Goal: Communication & Community: Answer question/provide support

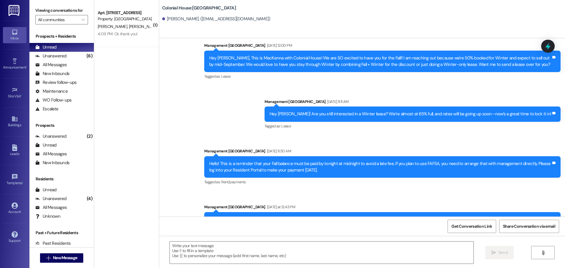
scroll to position [1153, 0]
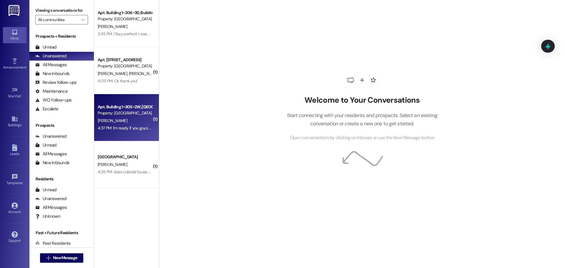
click at [109, 127] on div "4:37 PM: I'm ready if you guys are 4:37 PM: I'm ready if you guys are" at bounding box center [126, 127] width 57 height 5
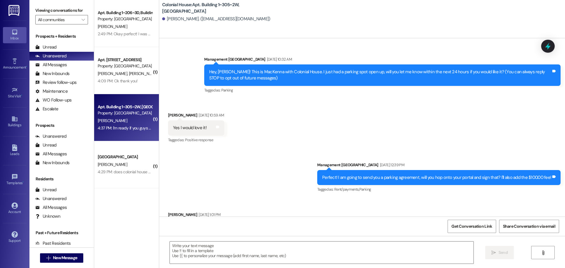
scroll to position [7947, 0]
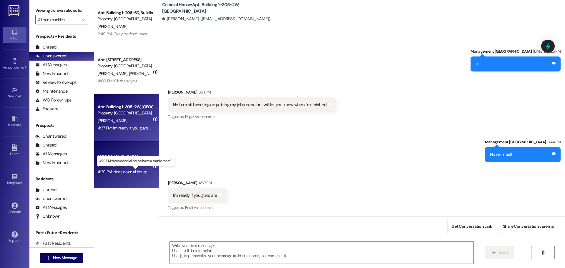
click at [127, 170] on div "4:29 PM: does colonial house have a music room? 4:29 PM: does colonial house ha…" at bounding box center [140, 171] width 85 height 5
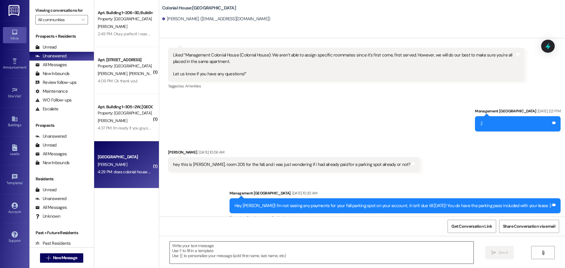
click at [178, 251] on textarea at bounding box center [322, 253] width 304 height 22
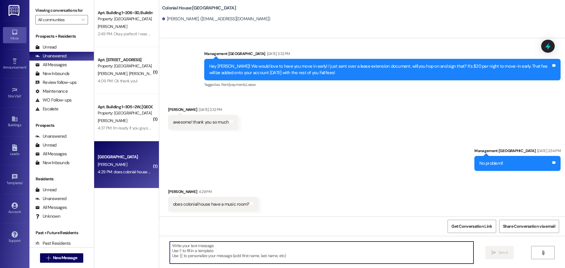
scroll to position [2292, 0]
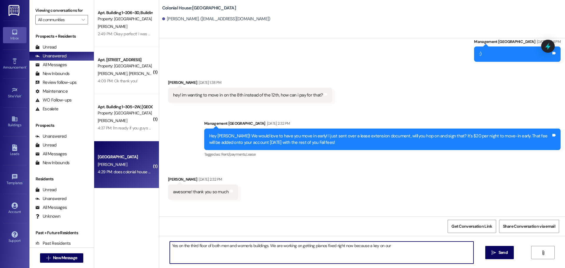
drag, startPoint x: 387, startPoint y: 250, endPoint x: 394, endPoint y: 250, distance: 6.8
click at [387, 250] on textarea "Yes on the third floor of both men and women's buildings. We are working on get…" at bounding box center [322, 253] width 304 height 22
click at [394, 250] on textarea "Yes on the third floor of both men and women's buildings. We are working on get…" at bounding box center [322, 253] width 304 height 22
click at [419, 247] on textarea "Yes on the third floor of both men and women's buildings. We are working on get…" at bounding box center [322, 253] width 304 height 22
type textarea "Yes on the third floor of both men and women's buildings. We are working on get…"
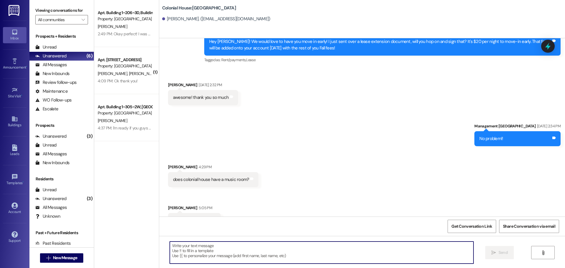
scroll to position [2403, 0]
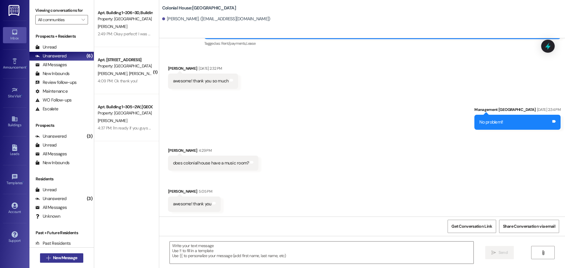
click at [72, 255] on span "New Message" at bounding box center [65, 258] width 24 height 6
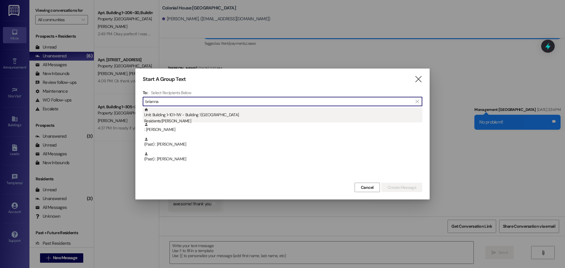
type input "brianna"
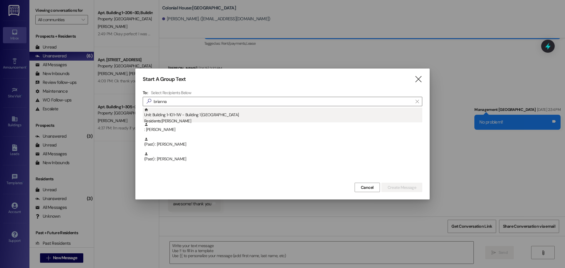
click at [246, 117] on div "Unit: Building 1~101~1W - Building 1 Colonial House Residents: Brianna Leal" at bounding box center [283, 116] width 278 height 17
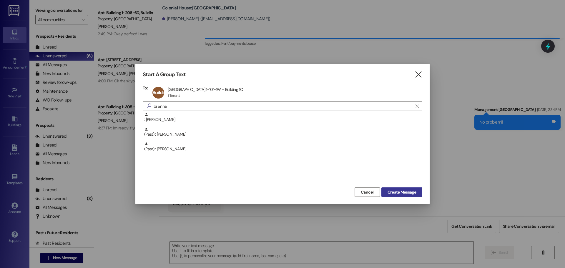
click at [392, 189] on button "Create Message" at bounding box center [401, 191] width 41 height 9
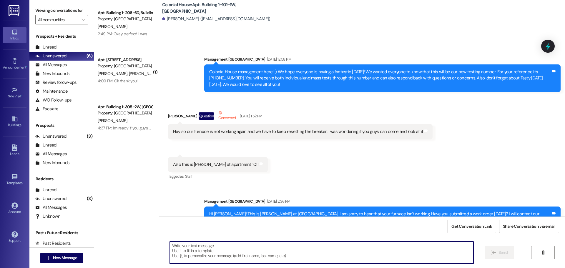
scroll to position [30046, 0]
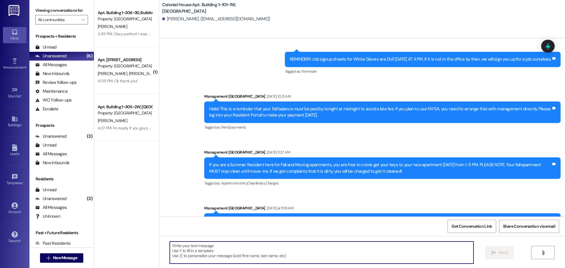
click at [219, 254] on textarea at bounding box center [322, 253] width 304 height 22
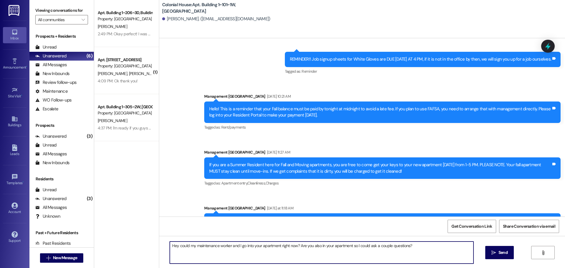
type textarea "Hey could my maintenance worker and I go into your apartment right now? Are you…"
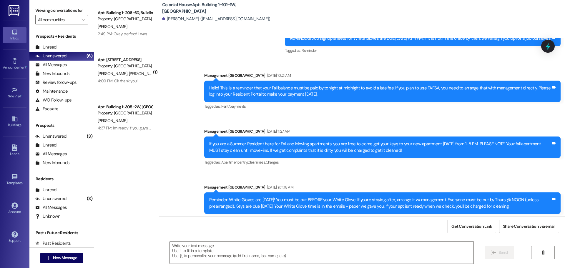
scroll to position [30087, 0]
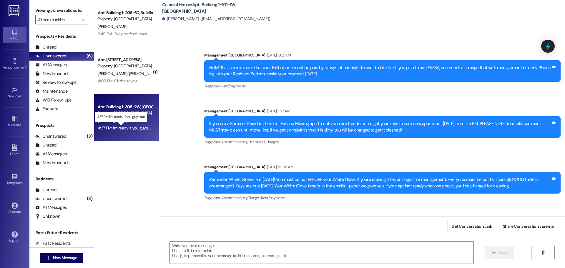
click at [126, 129] on div "4:37 PM: I'm ready if you guys are 4:37 PM: I'm ready if you guys are" at bounding box center [126, 127] width 57 height 5
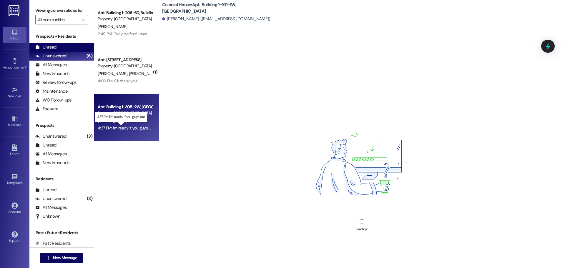
click at [75, 48] on div "Unread (0)" at bounding box center [61, 47] width 64 height 9
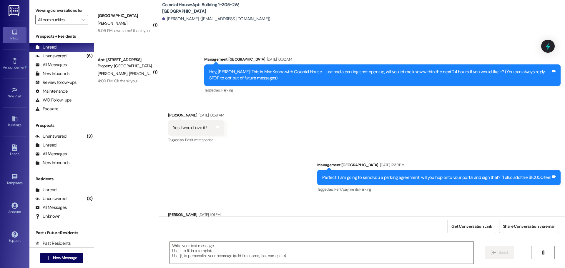
scroll to position [7947, 0]
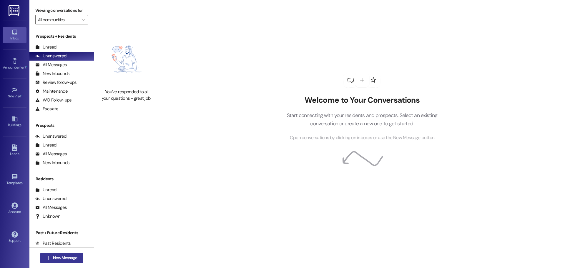
click at [62, 258] on span "New Message" at bounding box center [65, 258] width 24 height 6
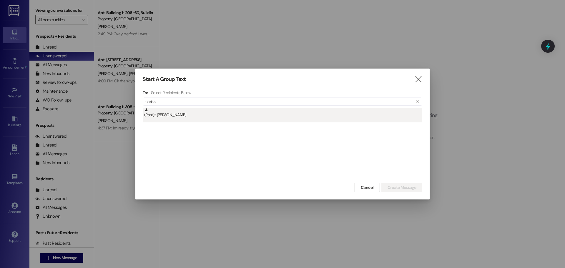
type input "cariss"
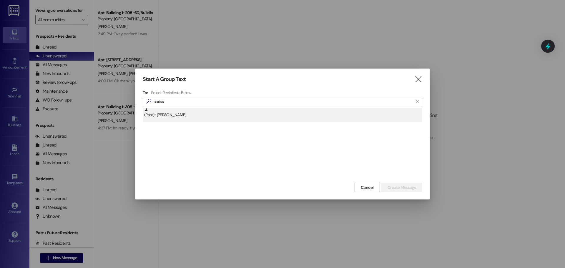
click at [155, 111] on div "(Past) : Carissa Banks" at bounding box center [283, 113] width 278 height 10
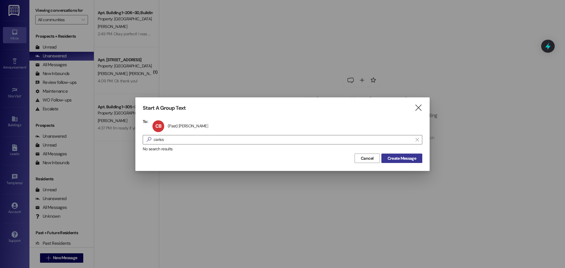
click at [393, 156] on span "Create Message" at bounding box center [402, 158] width 29 height 6
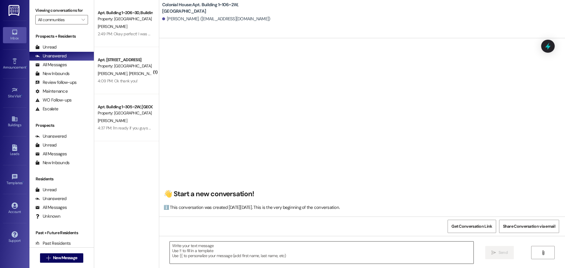
click at [208, 252] on textarea at bounding box center [322, 253] width 304 height 22
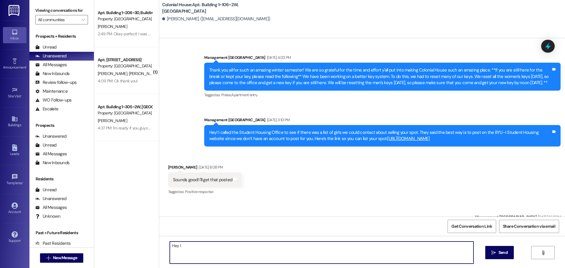
scroll to position [8608, 0]
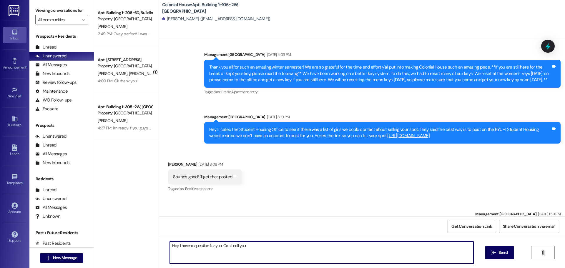
type textarea "Hey I have a question for you. Can I call you?"
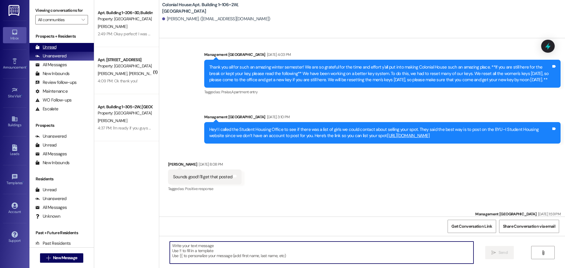
click at [52, 45] on div "Unread" at bounding box center [45, 47] width 21 height 6
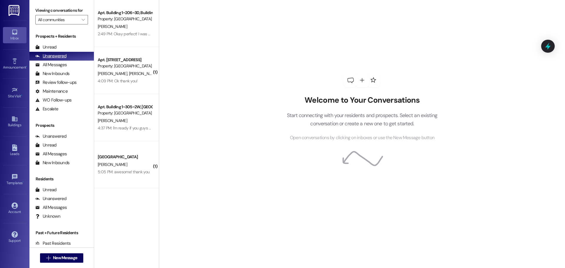
click at [49, 52] on div "Unanswered (0)" at bounding box center [61, 56] width 64 height 9
click at [49, 46] on div "Unread" at bounding box center [45, 47] width 21 height 6
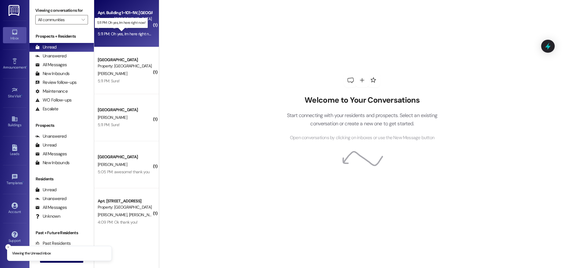
click at [134, 35] on div "5:11 PM: Oh yes, Im here right now! 5:11 PM: Oh yes, Im here right now!" at bounding box center [126, 33] width 57 height 5
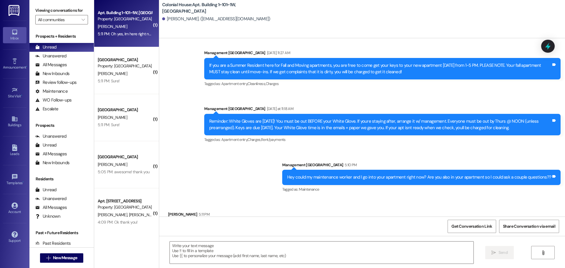
scroll to position [30145, 0]
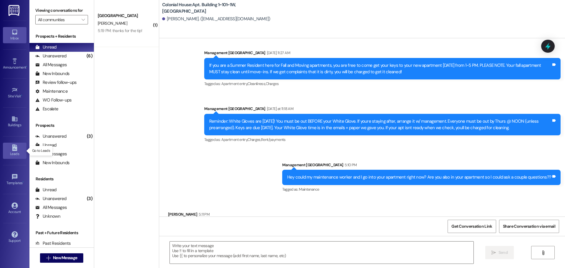
click at [14, 158] on link "Leads" at bounding box center [15, 151] width 24 height 16
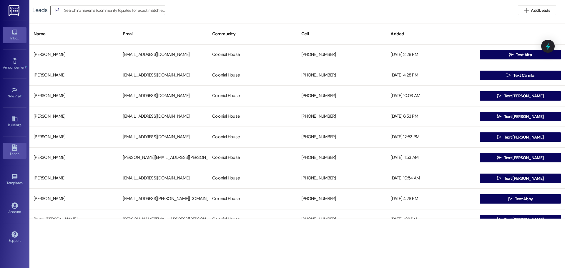
click at [8, 37] on div "Inbox" at bounding box center [14, 38] width 29 height 6
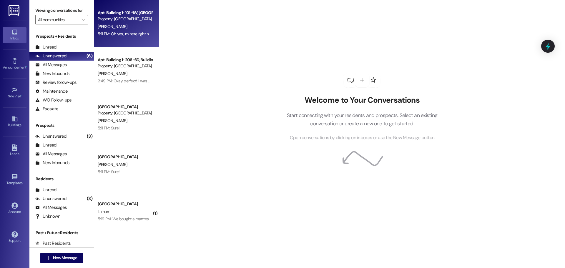
click at [121, 29] on div "B. Leal" at bounding box center [125, 26] width 56 height 7
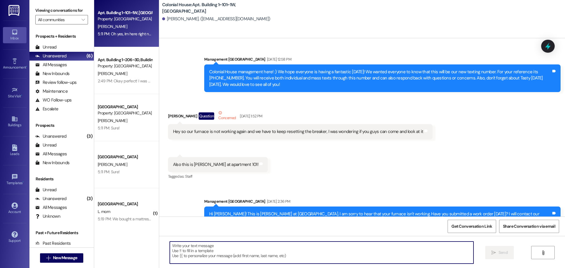
scroll to position [30145, 0]
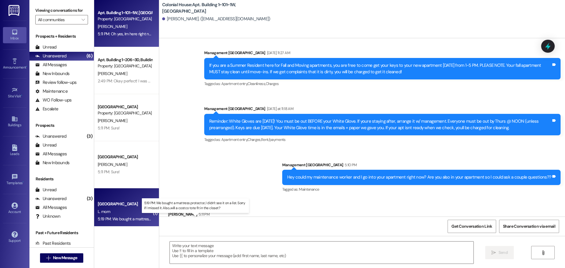
click at [132, 218] on div "5:19 PM: We bought a mattress protector, I didn't see it on a list. Sorry if I …" at bounding box center [200, 218] width 205 height 5
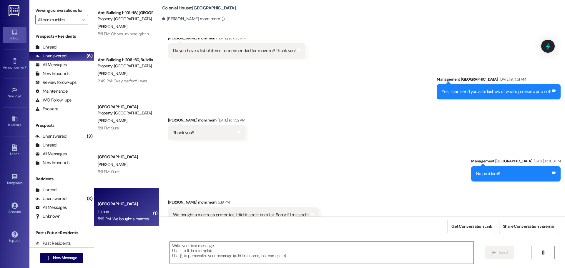
scroll to position [502, 0]
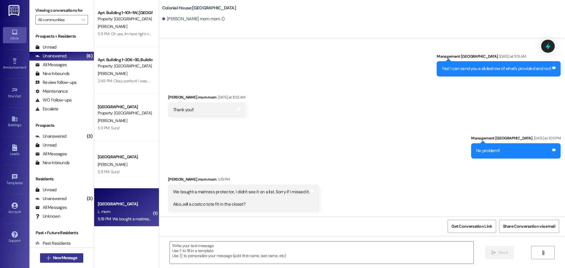
click at [59, 257] on span "New Message" at bounding box center [65, 258] width 24 height 6
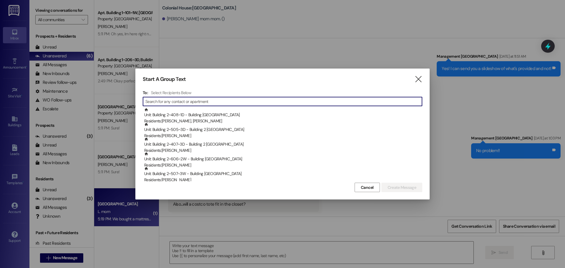
click at [220, 101] on input at bounding box center [283, 101] width 277 height 8
click at [309, 97] on div "To: Select Recipients Below  Unit: Building 2~408~1D - Building 2 Colonial Hou…" at bounding box center [283, 135] width 280 height 91
click at [310, 100] on input at bounding box center [288, 101] width 268 height 8
click at [245, 31] on div at bounding box center [282, 134] width 565 height 268
click at [417, 79] on icon "" at bounding box center [418, 79] width 8 height 6
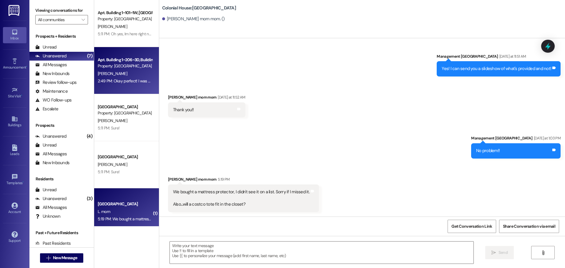
click at [122, 79] on div "2:49 PM: Okay perfect! I was out of the house, but now I'm avaliable whenever y…" at bounding box center [175, 80] width 154 height 5
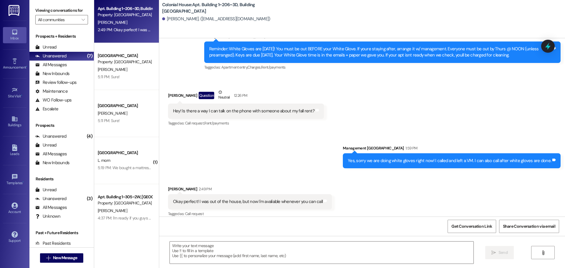
scroll to position [56, 0]
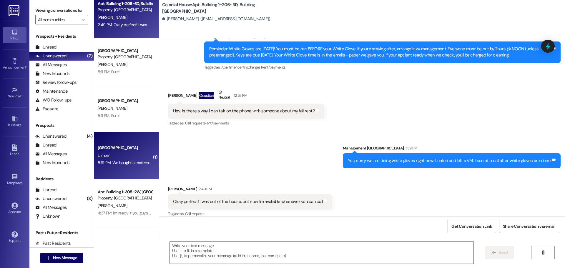
click at [139, 154] on div "L. mom" at bounding box center [125, 155] width 56 height 7
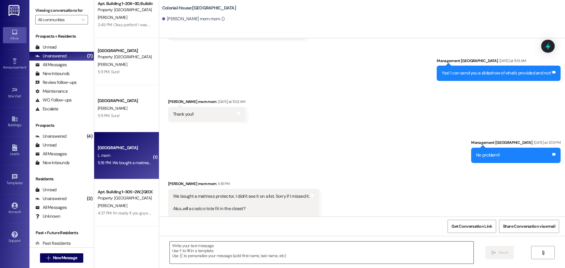
scroll to position [502, 0]
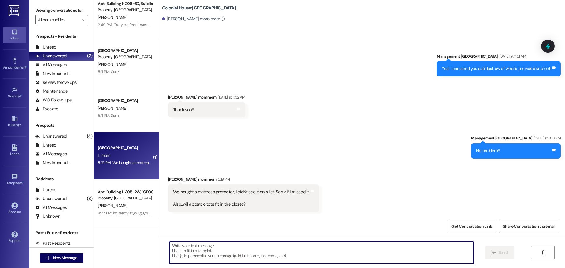
click at [212, 251] on textarea at bounding box center [322, 253] width 304 height 22
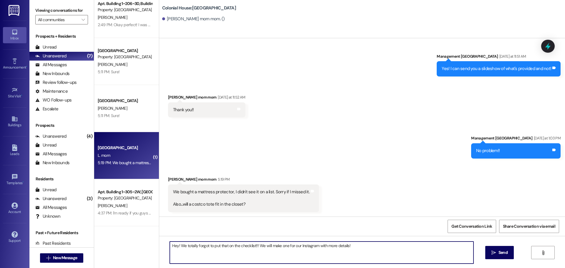
click at [374, 255] on textarea "Hey! We totally forgot to put that on the checklist!!! We will make one for our…" at bounding box center [322, 253] width 304 height 22
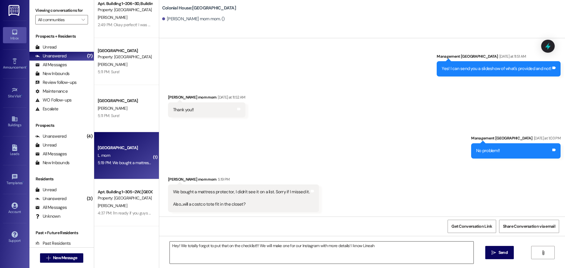
click at [378, 244] on textarea "Hey! We totally forgot to put that on the checklist!!! We will make one for our…" at bounding box center [322, 253] width 304 height 22
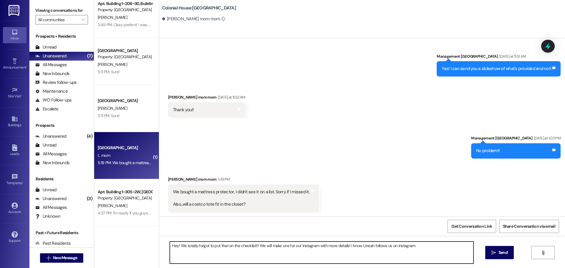
type textarea "Hey! We totally forgot to put that on the checklist!!! We will make one for our…"
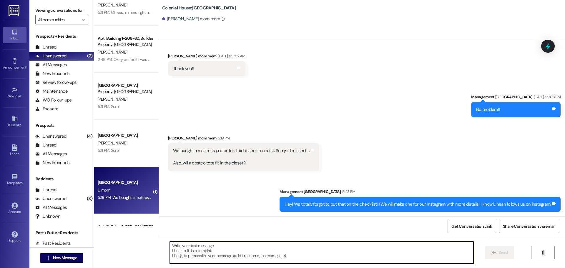
scroll to position [0, 0]
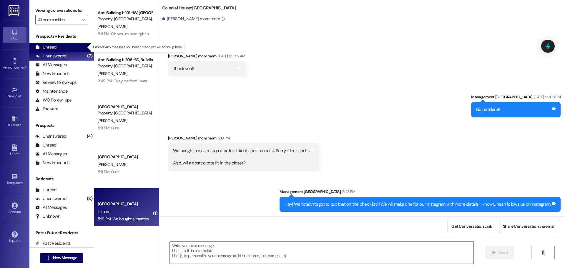
click at [54, 46] on div "Unread" at bounding box center [45, 47] width 21 height 6
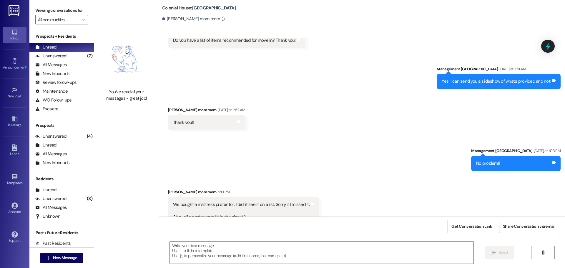
scroll to position [502, 0]
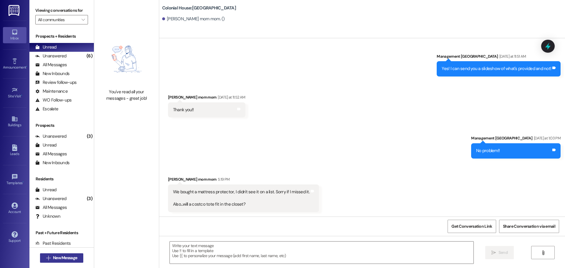
click at [59, 258] on span "New Message" at bounding box center [65, 258] width 24 height 6
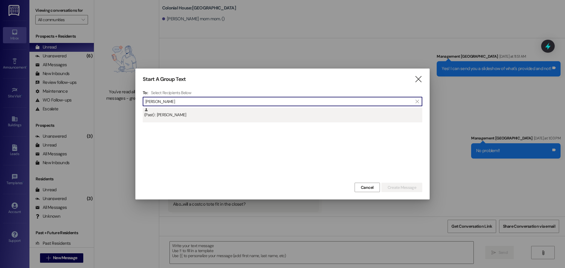
type input "Ally robins"
click at [192, 114] on div "(Past) : Ally Robinson" at bounding box center [283, 113] width 278 height 10
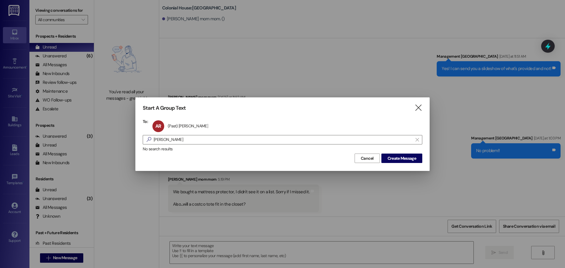
drag, startPoint x: 400, startPoint y: 156, endPoint x: 394, endPoint y: 162, distance: 8.3
click at [400, 156] on span "Create Message" at bounding box center [402, 158] width 29 height 6
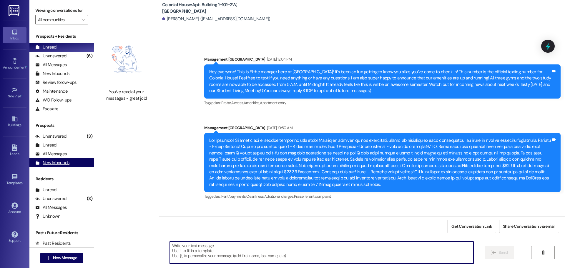
click at [232, 244] on textarea at bounding box center [322, 253] width 304 height 22
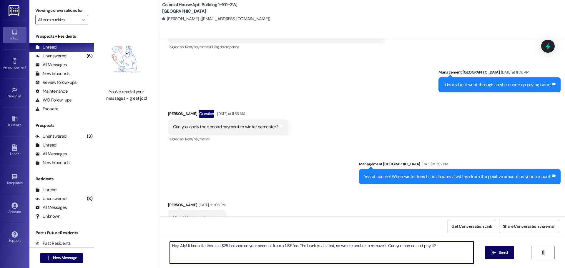
click at [236, 242] on textarea "Hey Ally! It looks like theres a $25 balance on your account from a NSF fee. Th…" at bounding box center [322, 253] width 304 height 22
click at [211, 255] on textarea "Hey Ally! It looks like theres a $25 balance on your account from a NSF fee. Th…" at bounding box center [322, 253] width 304 height 22
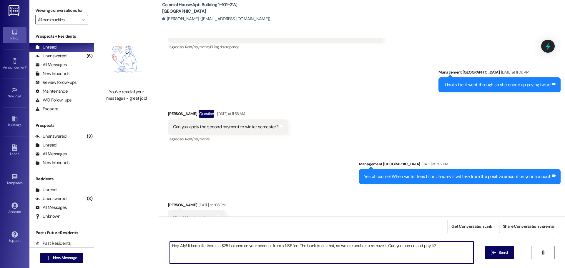
click at [211, 255] on textarea "Hey Ally! It looks like theres a $25 balance on your account from a NSF fee. Th…" at bounding box center [322, 253] width 304 height 22
paste textarea "’s a $25 balance on your account from an NSF fee. That fee comes directly from …"
type textarea "Hey Ally! It looks like there’s a $25 balance on your account from an NSF fee. …"
click at [502, 249] on button " Send" at bounding box center [499, 252] width 29 height 13
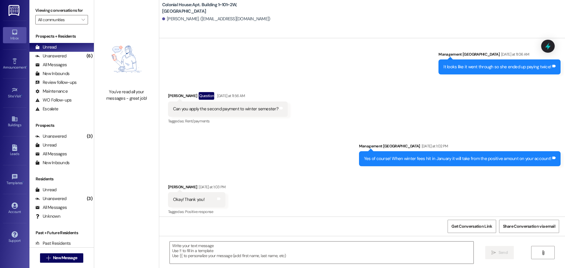
scroll to position [19022, 0]
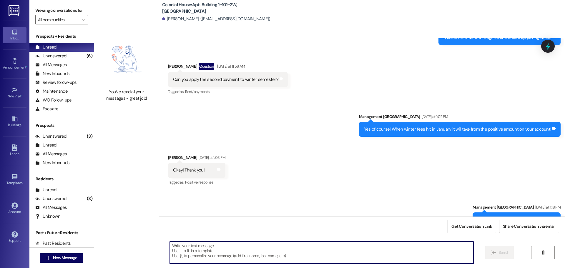
click at [200, 248] on textarea at bounding box center [322, 253] width 304 height 22
click at [194, 251] on textarea at bounding box center [322, 253] width 304 height 22
type textarea "I"
click at [226, 252] on textarea at bounding box center [322, 253] width 304 height 22
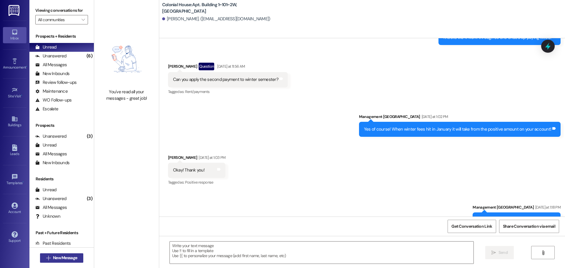
click at [70, 258] on span "New Message" at bounding box center [65, 258] width 24 height 6
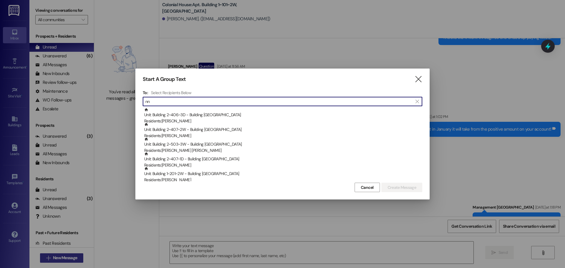
type input "n"
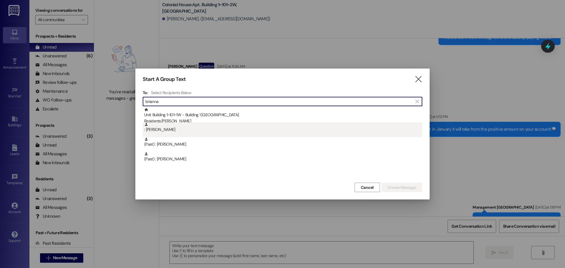
type input "brianna"
click at [169, 122] on div ": Brianna Leal" at bounding box center [283, 127] width 278 height 10
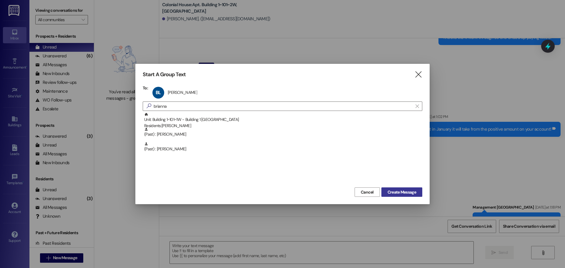
click at [404, 190] on span "Create Message" at bounding box center [402, 192] width 29 height 6
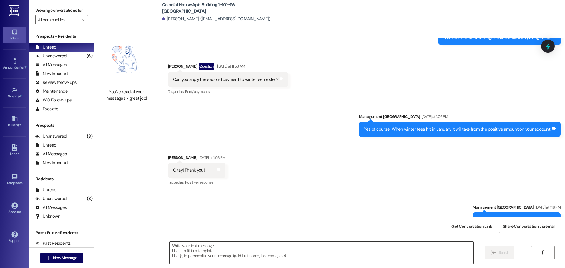
click at [190, 245] on textarea at bounding box center [322, 253] width 304 height 22
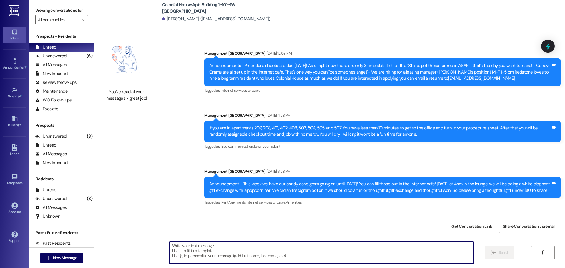
paste textarea "Hey Ally! It looks like there’s a $25 balance on your account from an NSF fee. …"
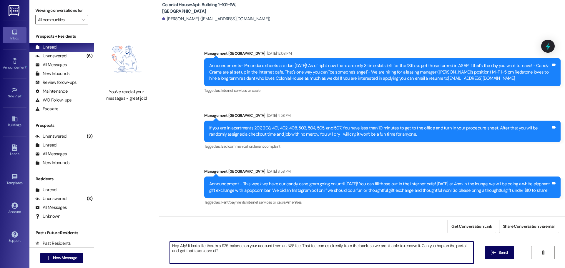
scroll to position [30145, 0]
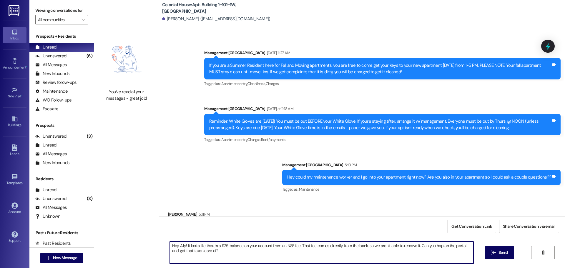
click at [210, 255] on textarea "Hey Ally! It looks like there’s a $25 balance on your account from an NSF fee. …" at bounding box center [322, 253] width 304 height 22
click at [209, 248] on textarea "Hey Ally! It looks like there’s a $25 balance on your account from an NSF fee. …" at bounding box center [322, 253] width 304 height 22
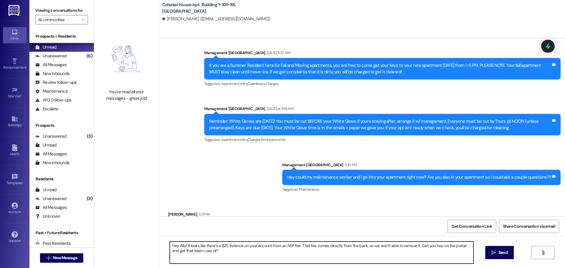
click at [209, 248] on textarea "Hey Ally! It looks like there’s a $25 balance on your account from an NSF fee. …" at bounding box center [322, 253] width 304 height 22
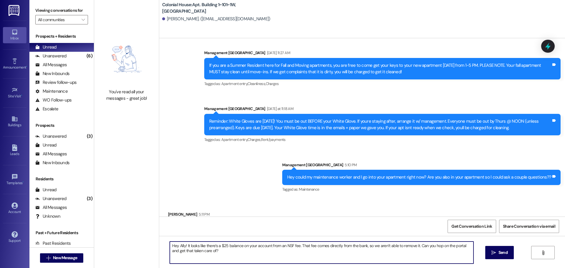
click at [209, 248] on textarea "Hey Ally! It looks like there’s a $25 balance on your account from an NSF fee. …" at bounding box center [322, 253] width 304 height 22
paste textarea "i! This is Colonial House. Our records show you still have a balance due. All r…"
type textarea "Hi! This is Colonial House. Our records show you still have a balance due. All …"
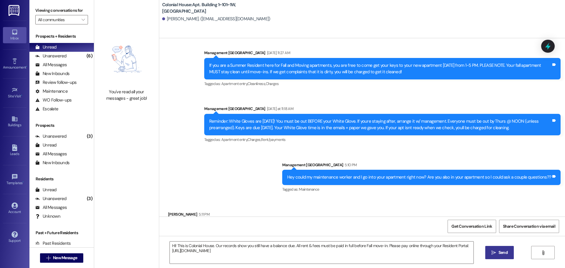
click at [492, 250] on icon "" at bounding box center [494, 252] width 4 height 5
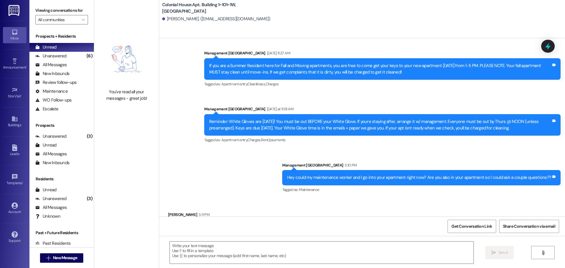
scroll to position [30192, 0]
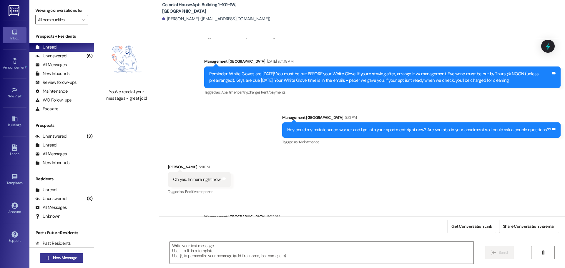
click at [54, 260] on span "New Message" at bounding box center [65, 258] width 24 height 6
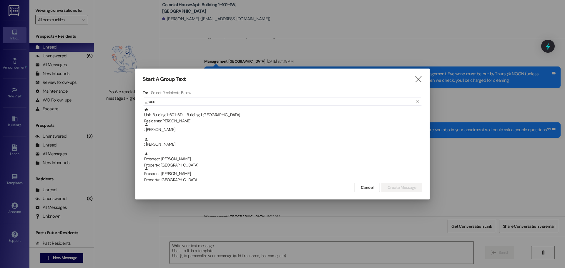
click at [178, 104] on input "grace" at bounding box center [278, 101] width 267 height 8
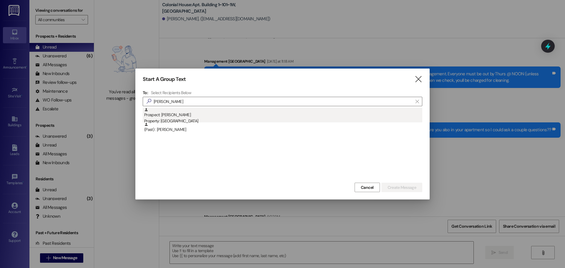
click at [181, 109] on div "Prospect: ryan cline Property: Colonial House" at bounding box center [283, 116] width 278 height 17
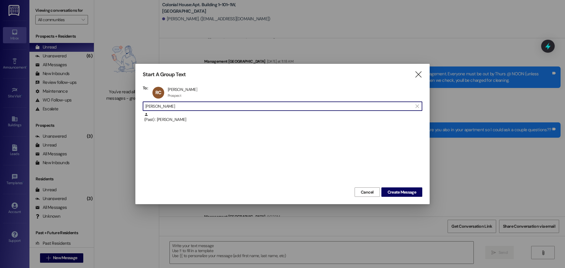
click at [260, 107] on input "ryan cline" at bounding box center [278, 106] width 267 height 8
click at [259, 107] on input "ryan cline" at bounding box center [278, 106] width 267 height 8
click at [170, 91] on div "RC ryan cline ryan cline Prospect Prospect click to remove" at bounding box center [176, 92] width 51 height 15
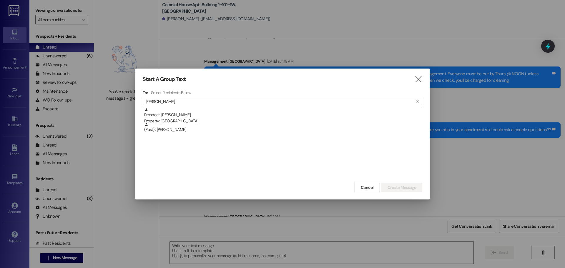
click at [169, 105] on input "ryan cline" at bounding box center [278, 101] width 267 height 8
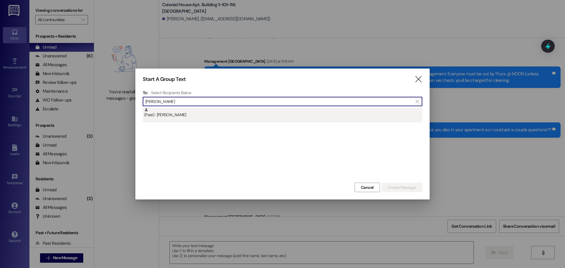
type input "carissa"
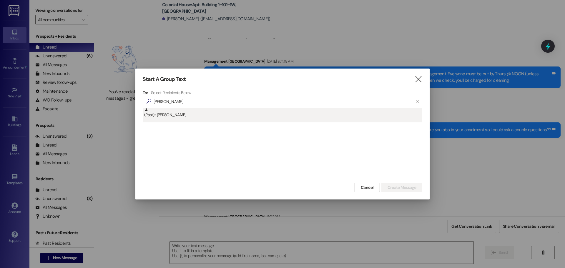
click at [179, 108] on div "(Past) : Carissa Banks" at bounding box center [283, 113] width 278 height 10
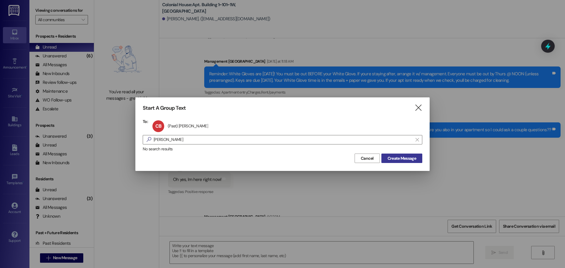
click at [397, 159] on span "Create Message" at bounding box center [402, 158] width 29 height 6
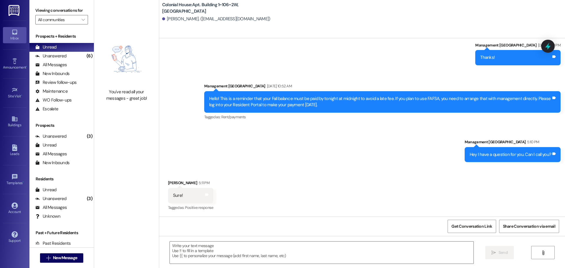
scroll to position [8796, 0]
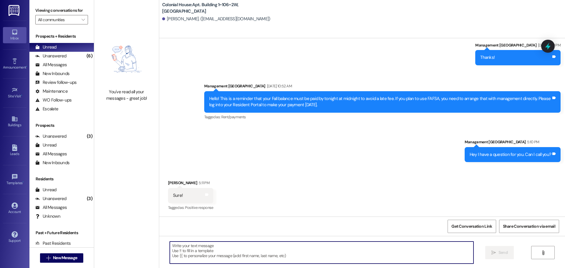
click at [218, 247] on textarea at bounding box center [322, 253] width 304 height 22
click at [228, 244] on textarea "Never mind!" at bounding box center [322, 253] width 304 height 22
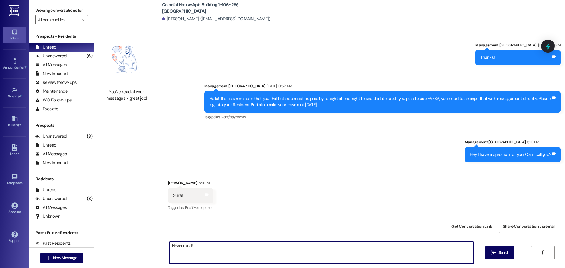
click at [228, 244] on textarea "Never mind!" at bounding box center [322, 253] width 304 height 22
type textarea "N"
type textarea "Perfect calling now!"
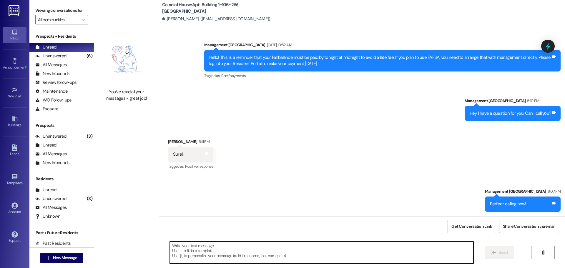
scroll to position [8837, 0]
click at [197, 244] on textarea at bounding box center [322, 253] width 304 height 22
click at [58, 257] on span "New Message" at bounding box center [65, 258] width 24 height 6
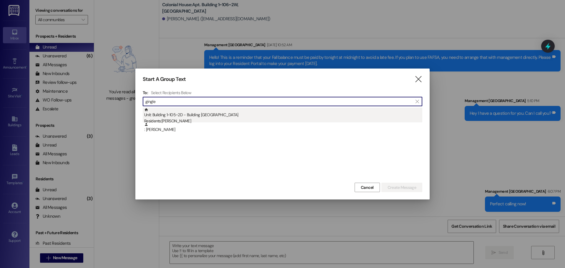
type input "gingle"
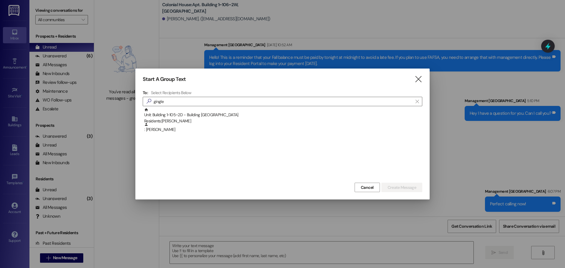
drag, startPoint x: 240, startPoint y: 119, endPoint x: 373, endPoint y: 153, distance: 137.1
click at [240, 119] on div "Residents: Kaitlyn Gingles" at bounding box center [283, 121] width 278 height 6
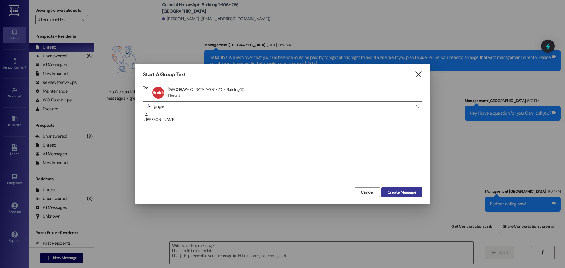
click at [406, 196] on button "Create Message" at bounding box center [401, 191] width 41 height 9
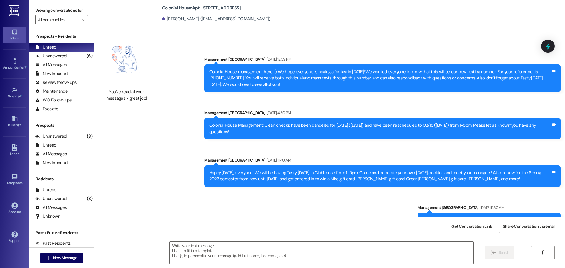
scroll to position [3287, 0]
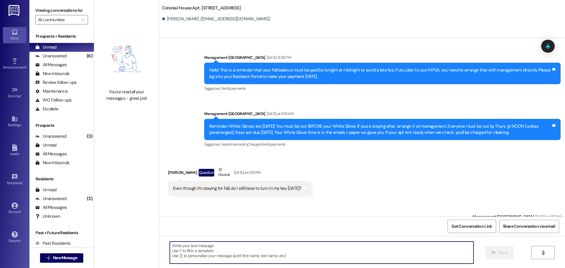
click at [207, 251] on textarea at bounding box center [322, 253] width 304 height 22
paste textarea "Hi! This is Colonial House. Our records show you still have a balance due. All …"
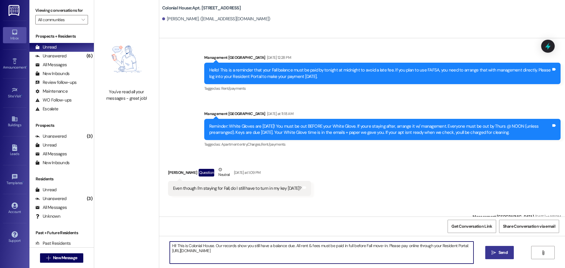
type textarea "Hi! This is Colonial House. Our records show you still have a balance due. All …"
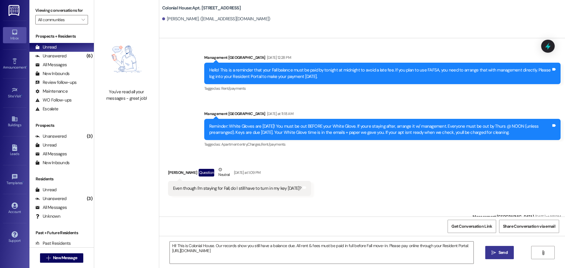
click at [507, 253] on span "Send" at bounding box center [503, 253] width 9 height 6
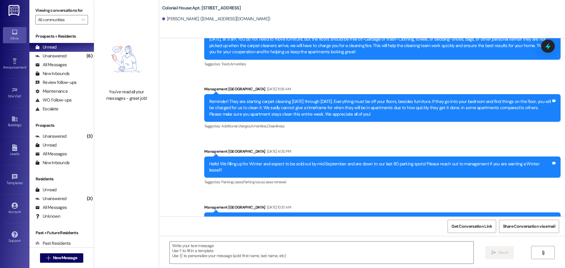
scroll to position [2796, 0]
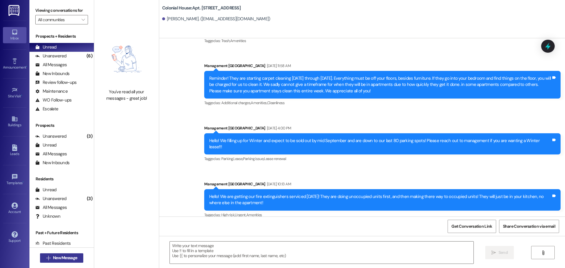
click at [79, 260] on button " New Message" at bounding box center [62, 257] width 44 height 9
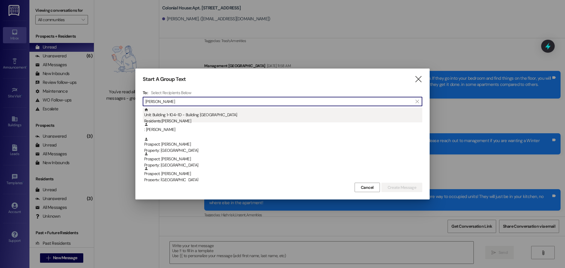
type input "chloe"
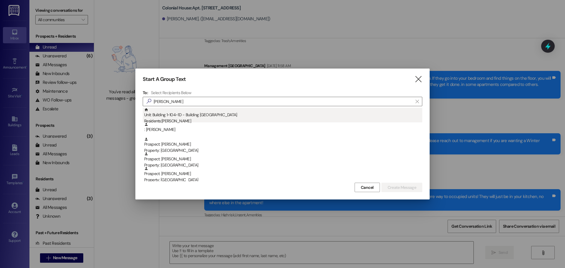
click at [207, 113] on div "Unit: Building 1~104~1D - Building 1 Colonial House Residents: Chloe Paris" at bounding box center [283, 116] width 278 height 17
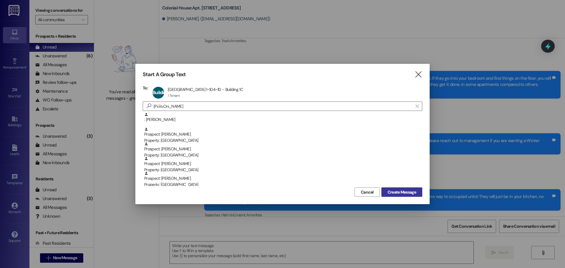
click at [399, 194] on span "Create Message" at bounding box center [402, 192] width 29 height 6
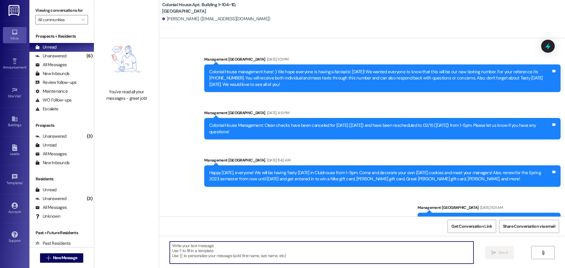
scroll to position [31919, 0]
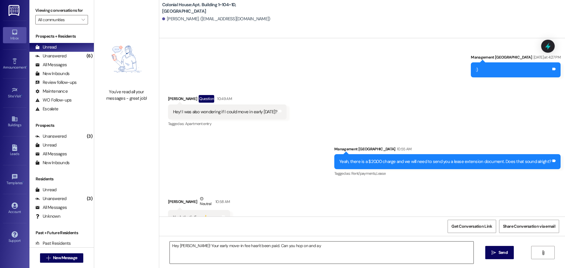
click at [249, 262] on textarea "Hey Chloe! Your early move-in fee hasn't been paid. Can you hop on and ay" at bounding box center [322, 253] width 304 height 22
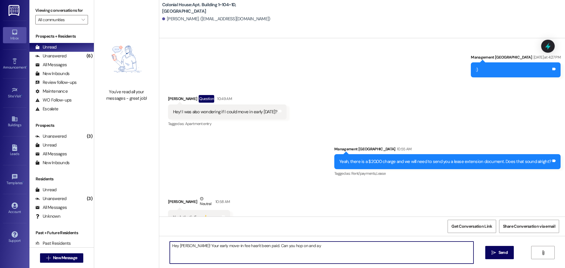
click at [249, 262] on textarea "Hey Chloe! Your early move-in fee hasn't been paid. Can you hop on and ay" at bounding box center [322, 253] width 304 height 22
type textarea "Hey Chloe! Your early move-in fee hasn't been aid. Can you hop on and ay"
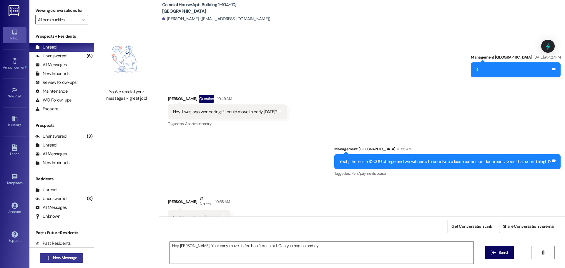
click at [64, 256] on span "New Message" at bounding box center [65, 258] width 24 height 6
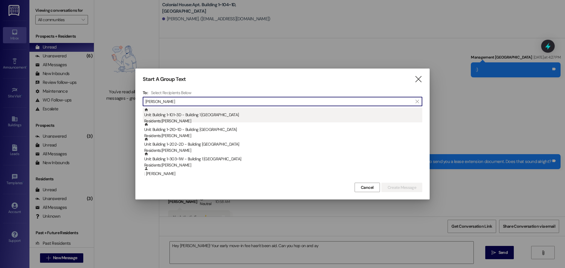
type input "emma"
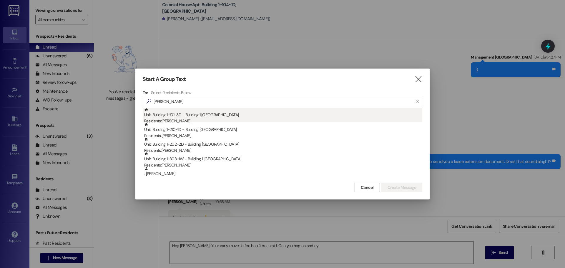
click at [213, 116] on div "Unit: Building 1~101~3D - Building 1 Colonial House Residents: Emma Hibbits" at bounding box center [283, 116] width 278 height 17
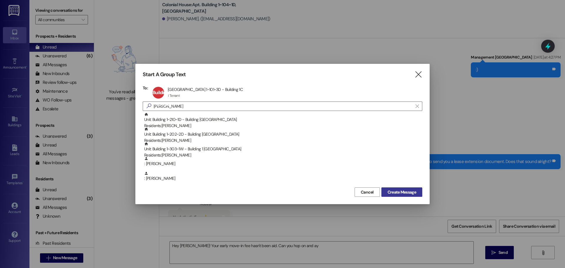
click at [399, 192] on span "Create Message" at bounding box center [402, 192] width 29 height 6
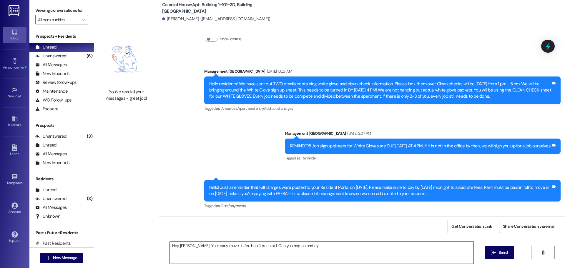
click at [189, 245] on textarea "Hey Chloe! Your early move-in fee hasn't been aid. Can you hop on and ay" at bounding box center [322, 253] width 304 height 22
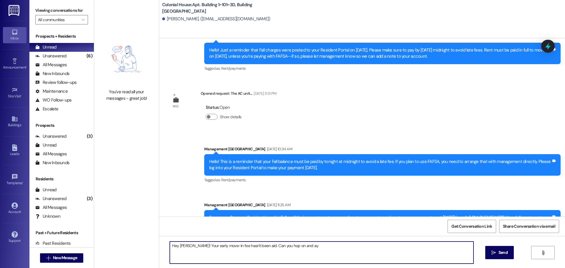
scroll to position [3307, 0]
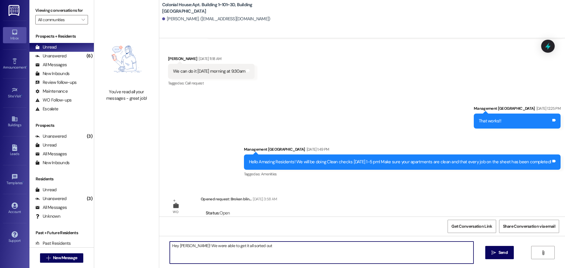
type textarea "Hey Emma! We were able to get it all sorted out!"
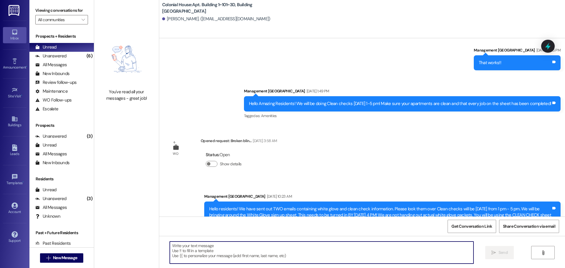
scroll to position [3387, 0]
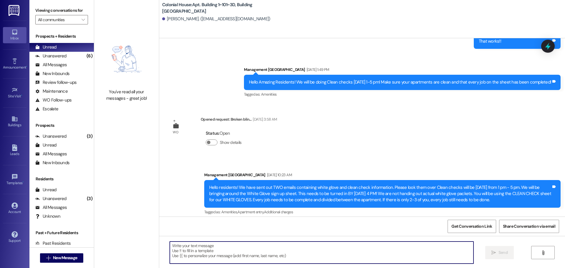
paste textarea "Hi! This is Colonial House. Our records show you still have a balance due. All …"
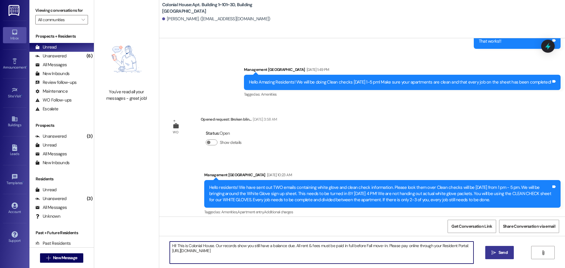
type textarea "Hi! This is Colonial House. Our records show you still have a balance due. All …"
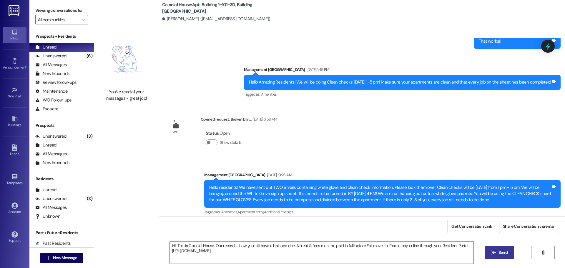
click at [501, 254] on span "Send" at bounding box center [503, 253] width 9 height 6
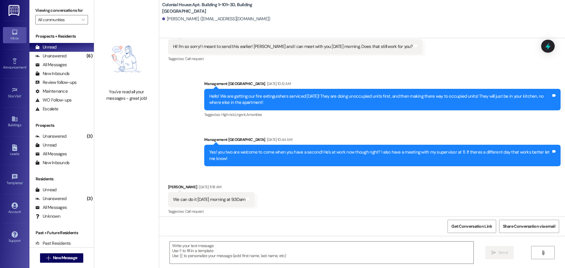
scroll to position [3176, 0]
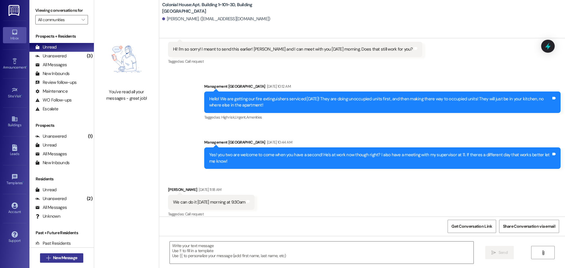
click at [53, 257] on span "New Message" at bounding box center [65, 258] width 24 height 6
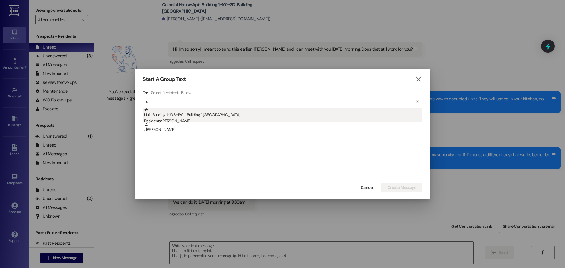
type input "lorr"
click at [269, 110] on div "Unit: Building 1~108~1W - Building 1 Colonial House Residents: Lorraine Roach" at bounding box center [283, 116] width 278 height 17
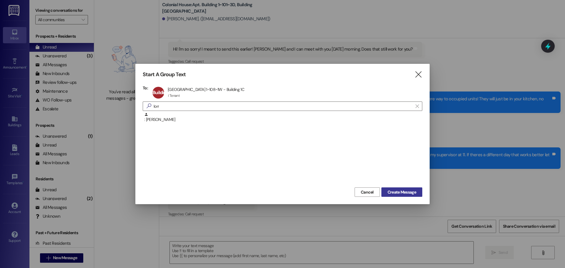
click at [403, 194] on span "Create Message" at bounding box center [402, 192] width 29 height 6
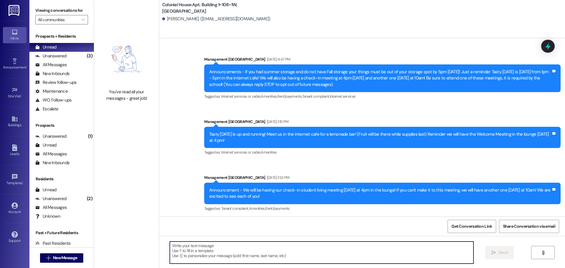
scroll to position [15359, 0]
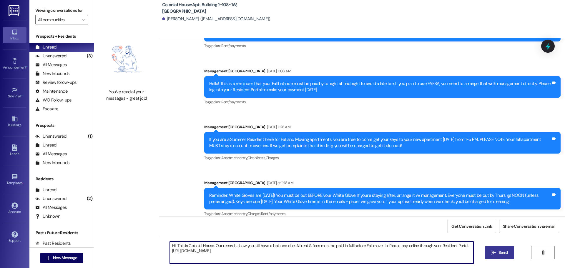
type textarea "Hi! This is Colonial House. Our records show you still have a balance due. All …"
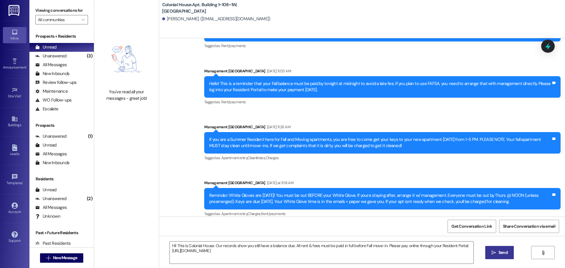
click at [500, 252] on span "Send" at bounding box center [503, 253] width 9 height 6
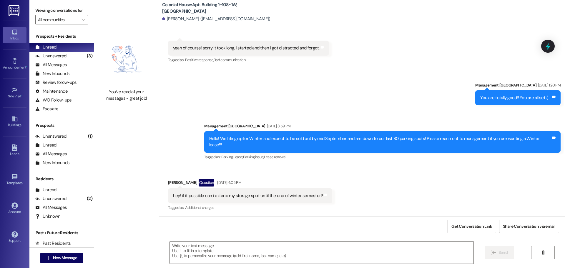
scroll to position [14876, 0]
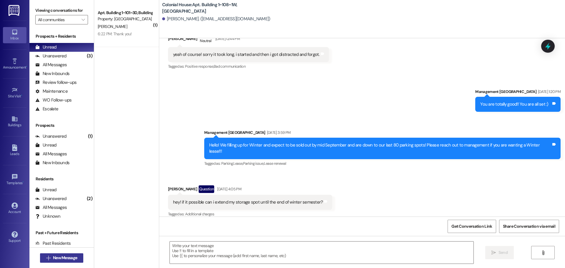
click at [71, 261] on button " New Message" at bounding box center [62, 257] width 44 height 9
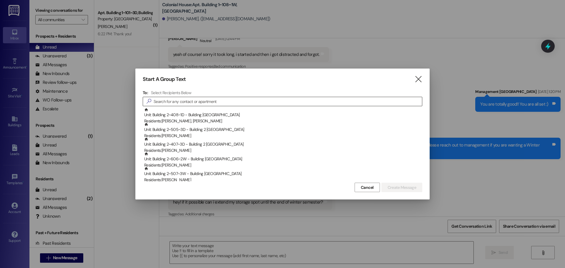
click at [256, 104] on input at bounding box center [288, 101] width 268 height 8
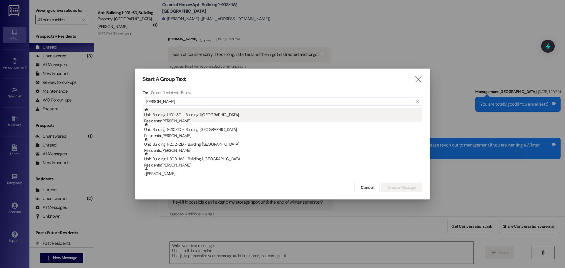
type input "emma"
click at [202, 119] on div "Residents: Emma Hibbits" at bounding box center [283, 121] width 278 height 6
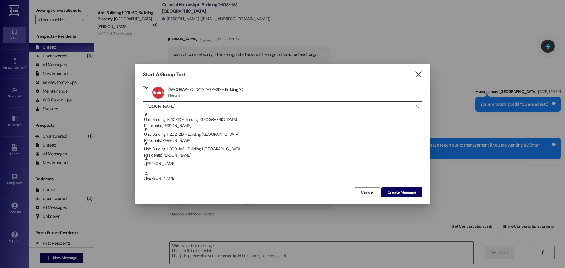
click at [209, 107] on input "emma" at bounding box center [278, 106] width 267 height 8
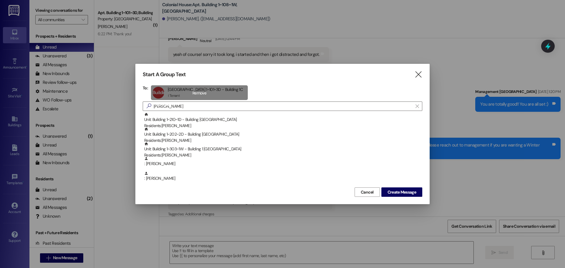
click at [192, 92] on div "Building 1~101~3D Apt Building 1~101~3D - Building 1C Apt Building 1~101~3D - B…" at bounding box center [199, 92] width 97 height 15
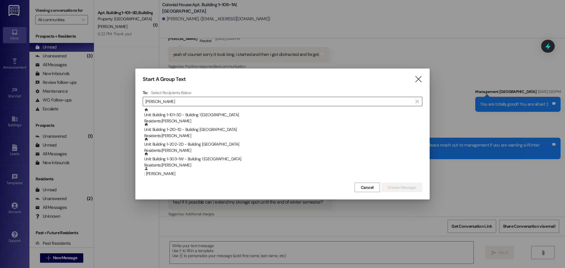
click at [195, 106] on div " emma " at bounding box center [283, 101] width 280 height 9
click at [191, 104] on input "emma" at bounding box center [278, 101] width 267 height 8
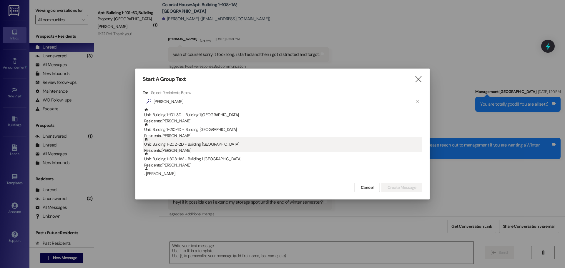
click at [190, 150] on div "Residents: Emma Downey" at bounding box center [283, 150] width 278 height 6
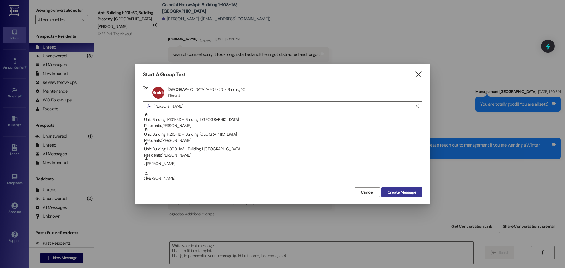
click at [394, 192] on span "Create Message" at bounding box center [402, 192] width 29 height 6
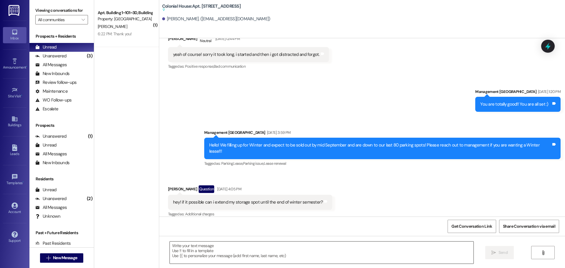
click at [205, 254] on textarea at bounding box center [322, 253] width 304 height 22
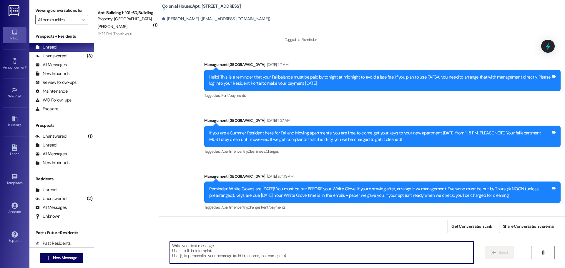
paste textarea "Hi! This is Colonial House. Our records show you still have a balance due. All …"
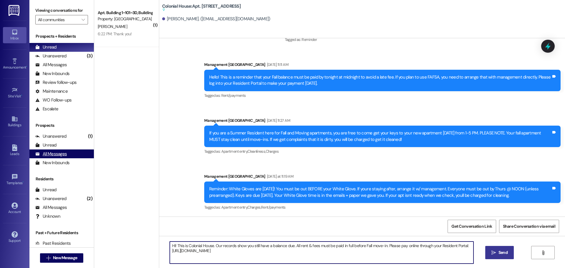
scroll to position [12317, 0]
type textarea "Hi! This is Colonial House. Our records show you still have a balance due. All …"
click at [495, 250] on span " Send" at bounding box center [499, 253] width 19 height 6
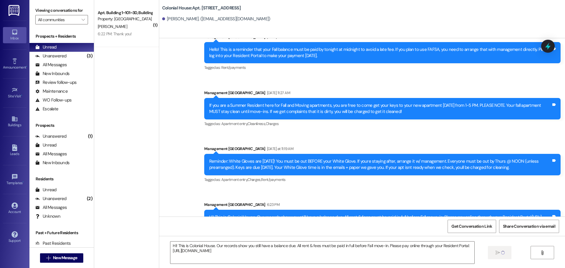
scroll to position [12302, 0]
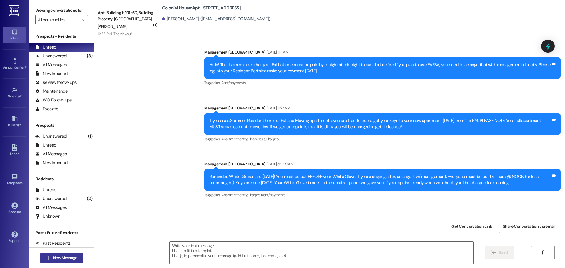
click at [61, 263] on div " New Message" at bounding box center [62, 258] width 44 height 15
click at [62, 259] on span "New Message" at bounding box center [65, 258] width 24 height 6
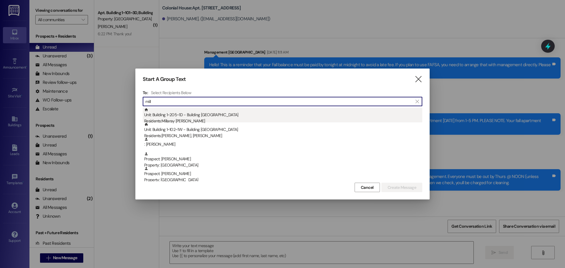
type input "mill"
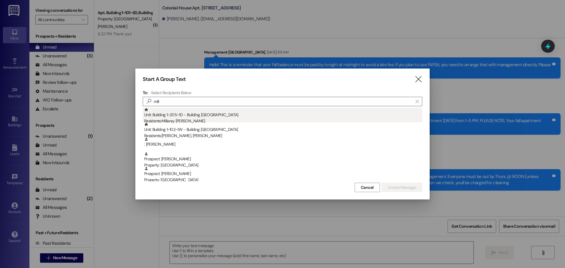
click at [199, 114] on div "Unit: Building 1~205~1D - Building 1 Colonial House Residents: Millaray Grob" at bounding box center [283, 116] width 278 height 17
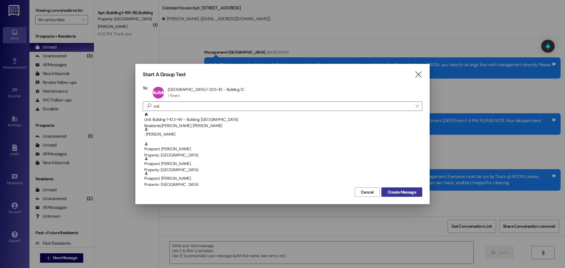
click at [422, 192] on button "Create Message" at bounding box center [401, 191] width 41 height 9
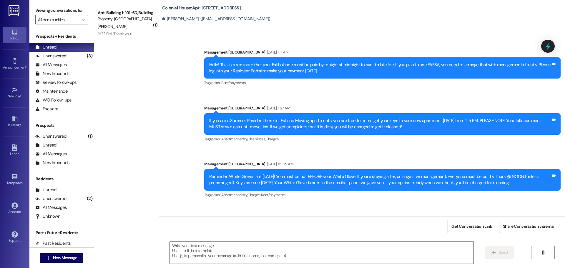
click at [418, 186] on div "Reminder: White Gloves are TOMORROW! You must be out BEFORE your White Glove. I…" at bounding box center [380, 180] width 342 height 13
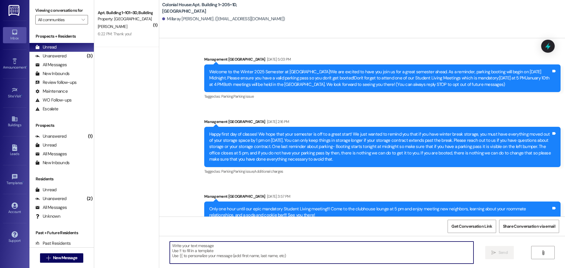
click at [212, 256] on textarea at bounding box center [322, 253] width 304 height 22
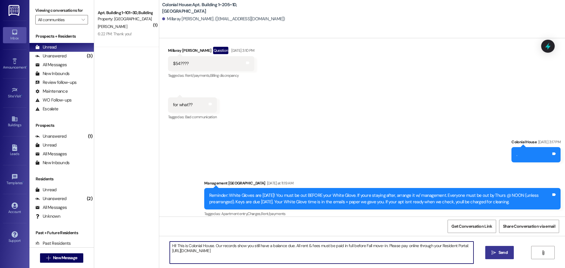
type textarea "Hi! This is Colonial House. Our records show you still have a balance due. All …"
click at [488, 255] on button " Send" at bounding box center [499, 252] width 29 height 13
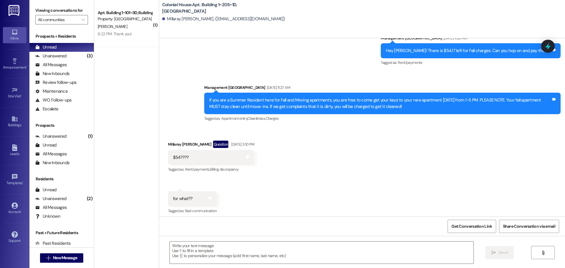
scroll to position [9207, 0]
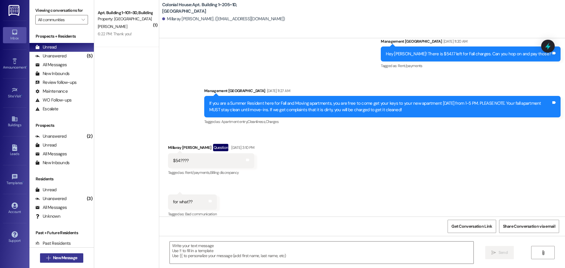
click at [63, 253] on button " New Message" at bounding box center [62, 257] width 44 height 9
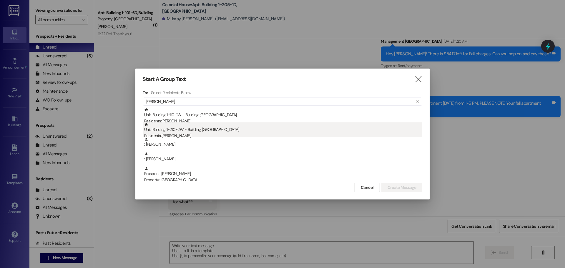
type input "HANNA"
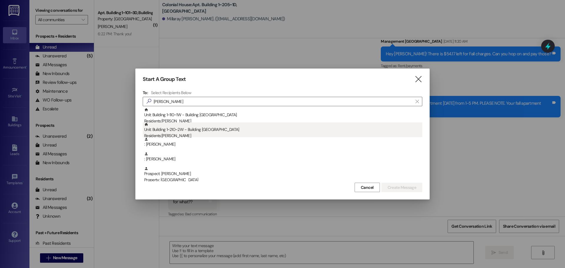
click at [205, 128] on div "Unit: Building 1~210~2W - Building 1 Colonial House Residents: Hannah Lovell" at bounding box center [283, 130] width 278 height 17
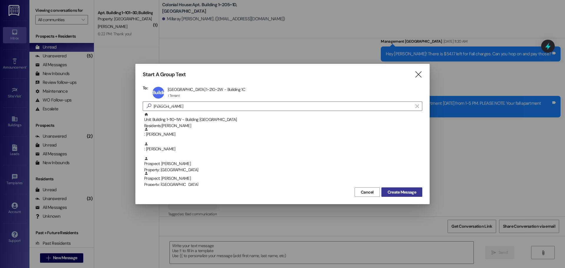
click at [394, 193] on span "Create Message" at bounding box center [402, 192] width 29 height 6
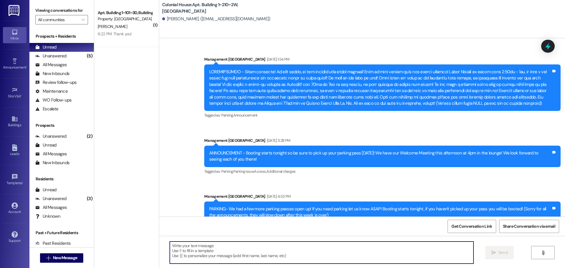
scroll to position [22616, 0]
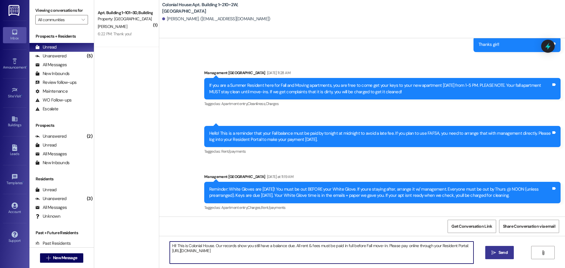
type textarea "Hi! This is Colonial House. Our records show you still have a balance due. All …"
click at [501, 248] on button " Send" at bounding box center [499, 252] width 29 height 13
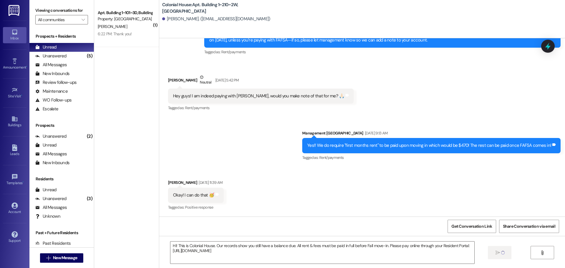
scroll to position [22415, 0]
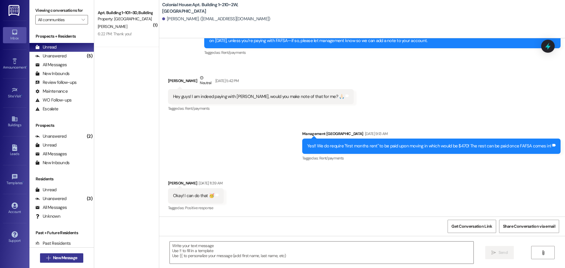
click at [60, 261] on button " New Message" at bounding box center [62, 257] width 44 height 9
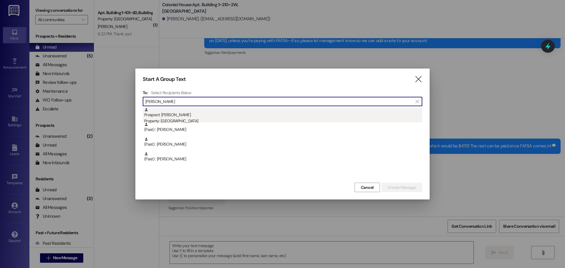
type input "KIRST"
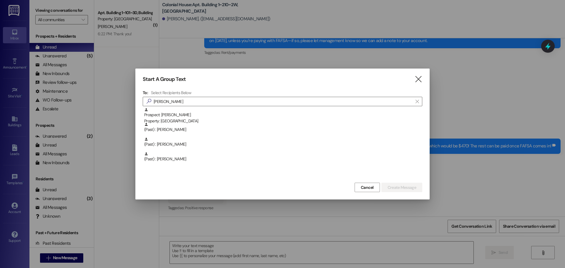
drag, startPoint x: 195, startPoint y: 117, endPoint x: 7, endPoint y: 97, distance: 189.4
click at [192, 117] on div "Prospect: Kirsten Lambert Property: Colonial House" at bounding box center [283, 116] width 278 height 17
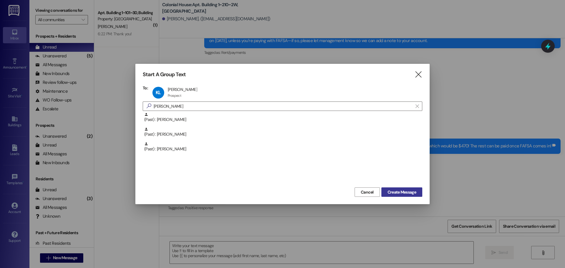
click at [398, 194] on span "Create Message" at bounding box center [402, 192] width 29 height 6
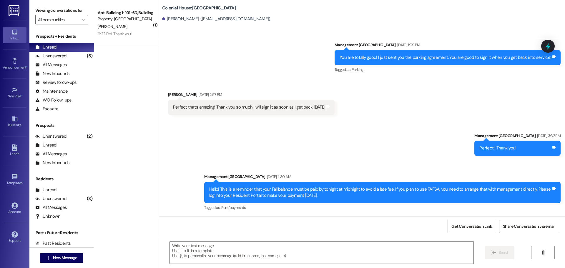
scroll to position [1702, 0]
click at [185, 249] on textarea at bounding box center [322, 253] width 304 height 22
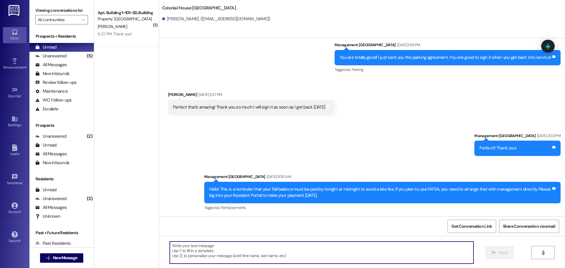
paste textarea "Hi! This is Colonial House. Our records show you still have a balance due. All …"
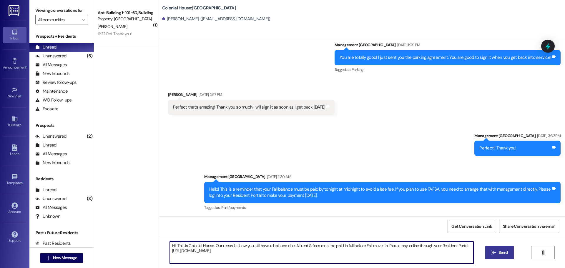
type textarea "Hi! This is Colonial House. Our records show you still have a balance due. All …"
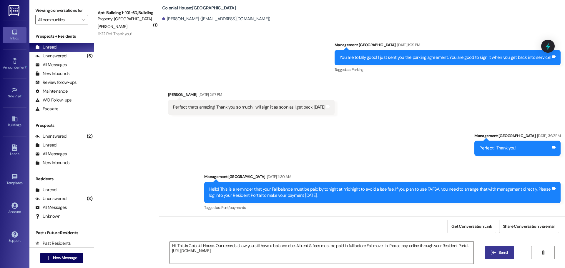
click at [490, 256] on button " Send" at bounding box center [499, 252] width 29 height 13
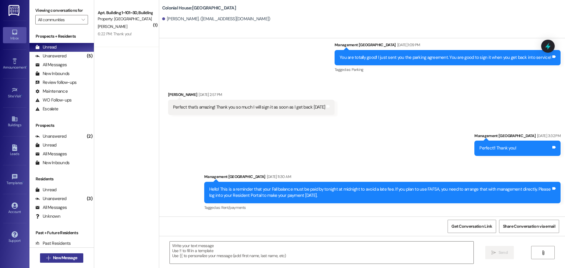
click at [62, 260] on span "New Message" at bounding box center [65, 258] width 24 height 6
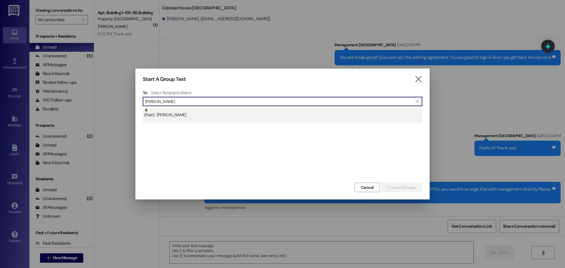
type input "SARAH TILL"
click at [208, 116] on div "(Past) : Sarah Tilleman" at bounding box center [283, 113] width 278 height 10
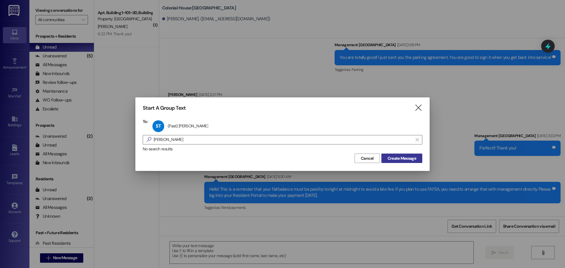
click at [400, 155] on span "Create Message" at bounding box center [402, 158] width 29 height 6
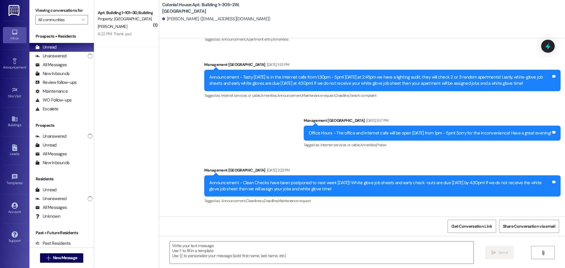
scroll to position [3546, 0]
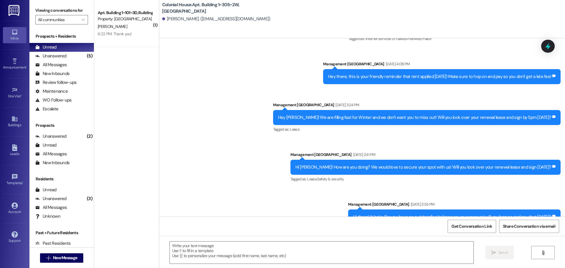
drag, startPoint x: 241, startPoint y: 211, endPoint x: 243, endPoint y: 205, distance: 5.5
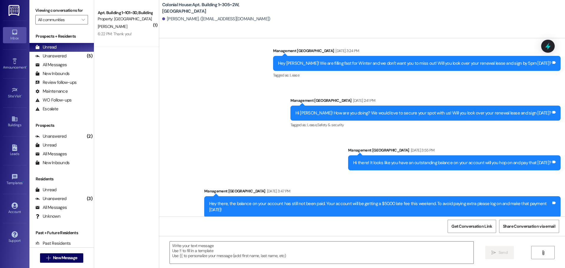
scroll to position [3592, 0]
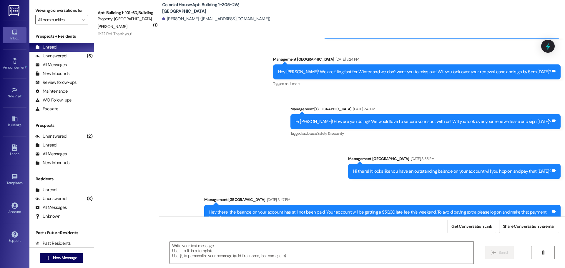
click at [207, 249] on textarea at bounding box center [322, 253] width 304 height 22
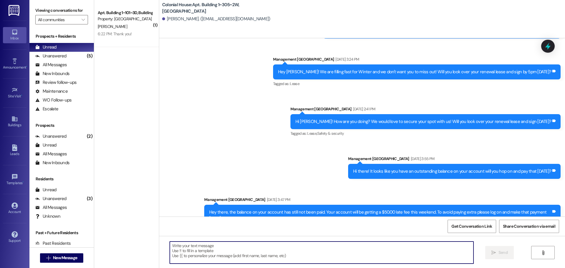
paste textarea "Hi! This is Colonial House. Our records show you still have a balance due. All …"
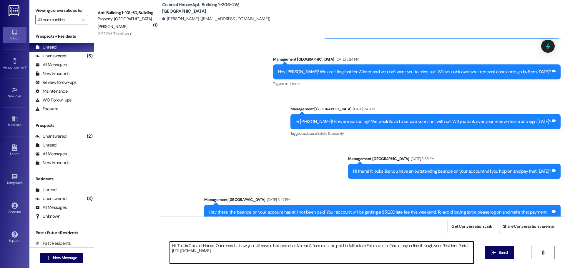
scroll to position [3621, 0]
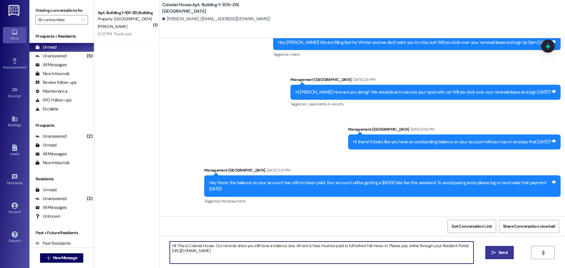
type textarea "Hi! This is Colonial House. Our records show you still have a balance due. All …"
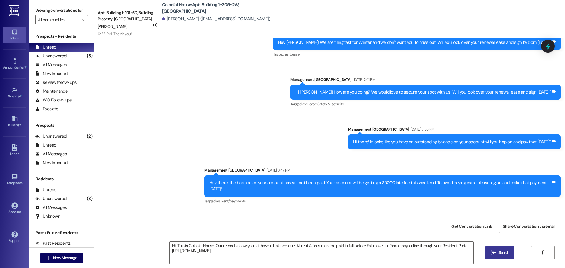
click at [504, 253] on span "Send" at bounding box center [503, 253] width 9 height 6
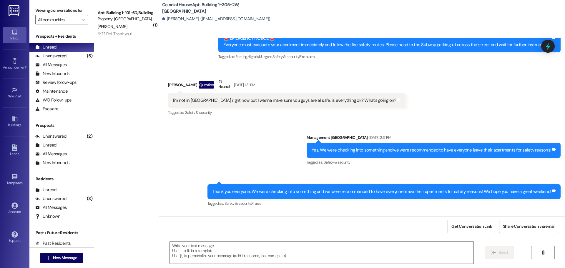
scroll to position [9674, 0]
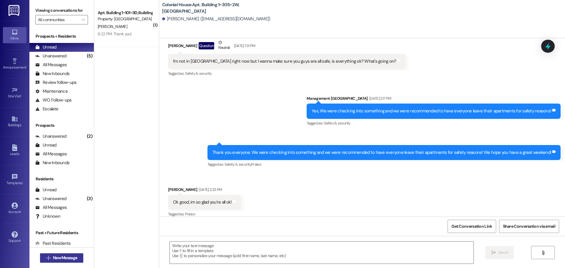
click at [47, 253] on button " New Message" at bounding box center [62, 257] width 44 height 9
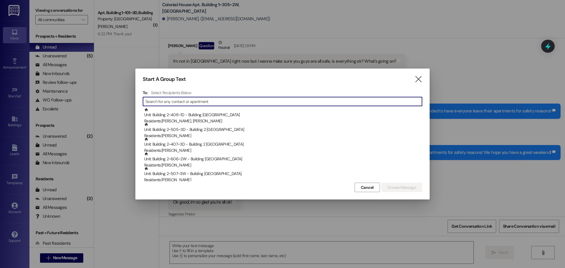
click at [215, 100] on input at bounding box center [283, 101] width 277 height 8
click at [223, 104] on input at bounding box center [283, 101] width 277 height 8
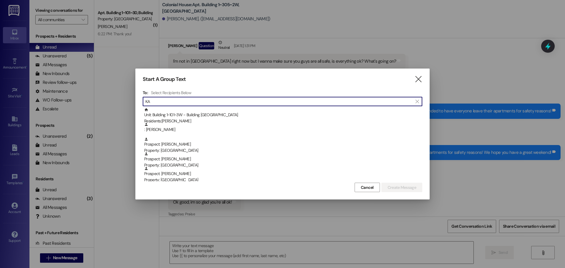
type input "K"
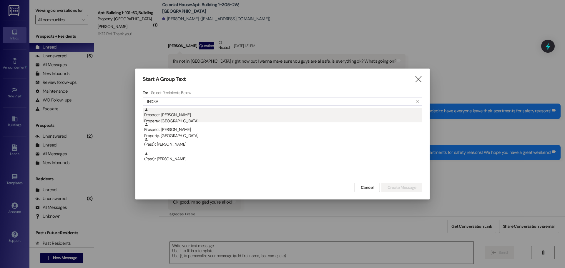
type input "LINDSA"
click at [206, 115] on div "Prospect: Katharine Lindsay Property: Colonial House" at bounding box center [283, 116] width 278 height 17
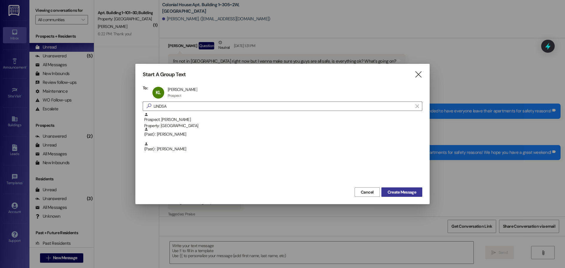
click at [397, 189] on button "Create Message" at bounding box center [401, 191] width 41 height 9
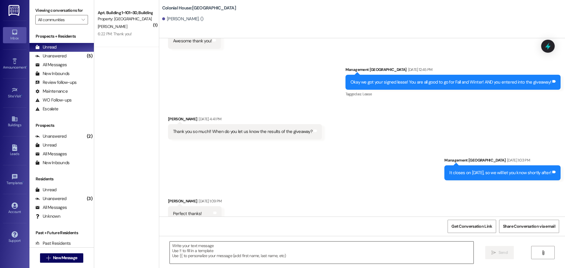
scroll to position [2601, 0]
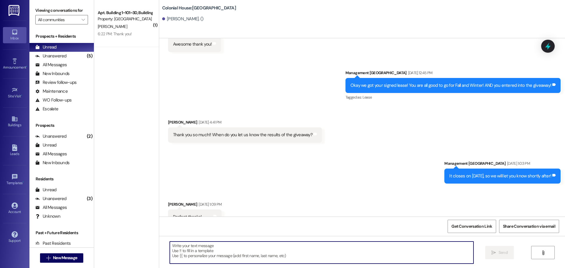
click at [223, 247] on textarea at bounding box center [322, 253] width 304 height 22
paste textarea "Hi! This is Colonial House. Our records show you still have a balance due. All …"
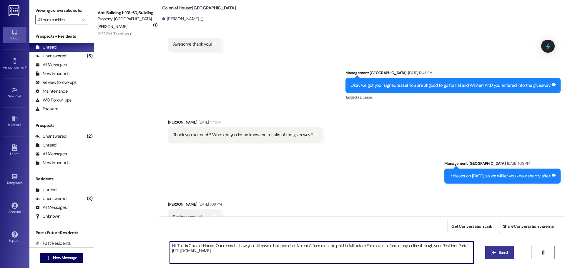
type textarea "Hi! This is Colonial House. Our records show you still have a balance due. All …"
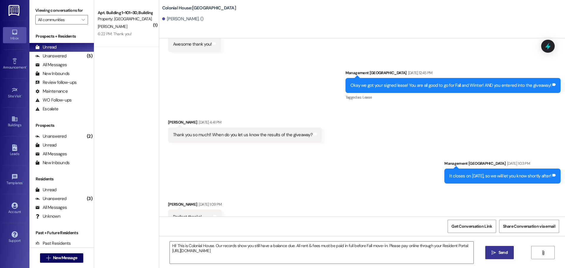
click at [497, 255] on span "Send" at bounding box center [502, 253] width 11 height 6
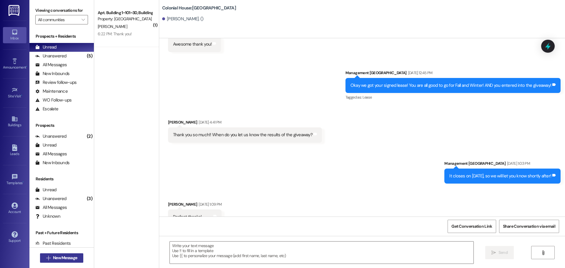
click at [52, 256] on span "New Message" at bounding box center [65, 258] width 26 height 6
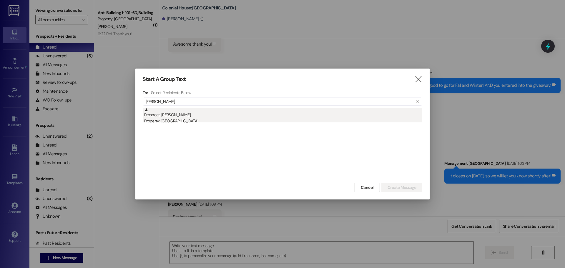
type input "LACY POWE"
click at [189, 118] on div "Property: [GEOGRAPHIC_DATA]" at bounding box center [283, 121] width 278 height 6
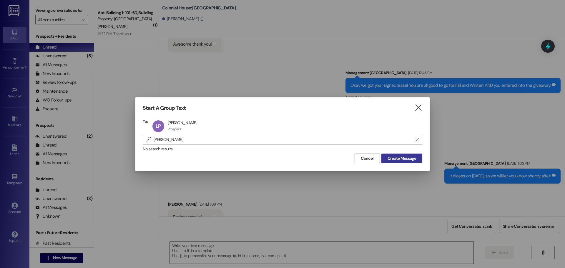
click at [400, 155] on span "Create Message" at bounding box center [402, 158] width 29 height 6
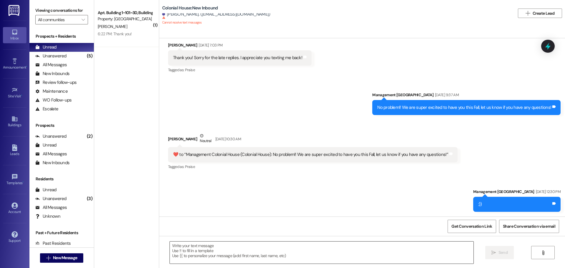
scroll to position [406, 0]
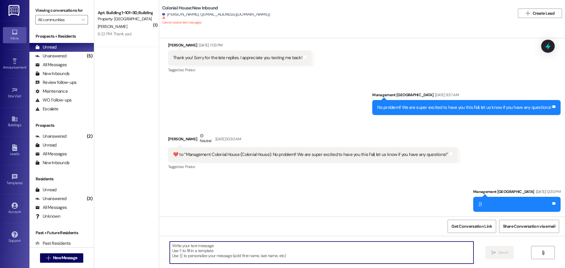
click at [202, 251] on textarea at bounding box center [322, 253] width 304 height 22
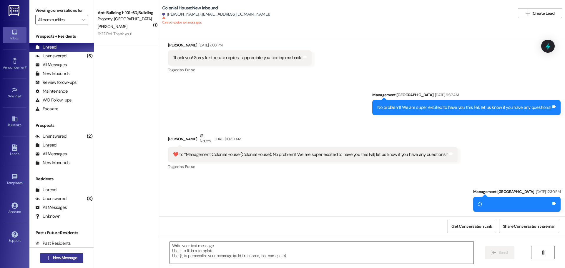
click at [62, 255] on button " New Message" at bounding box center [62, 257] width 44 height 9
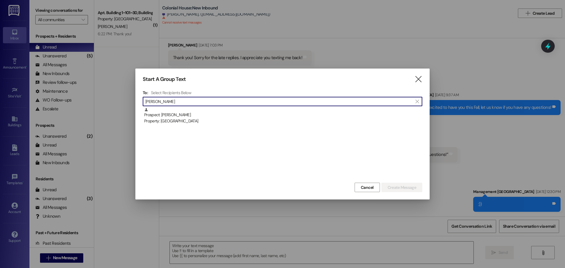
type input "HICKS"
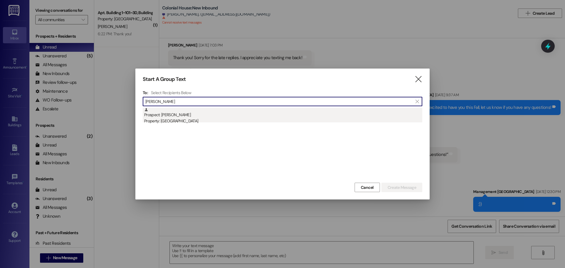
drag, startPoint x: 167, startPoint y: 107, endPoint x: 167, endPoint y: 114, distance: 7.1
click at [167, 109] on div "To: Select Recipients Below  HICKS  Prospect: Logan Hicks Property: Colonial …" at bounding box center [283, 135] width 280 height 91
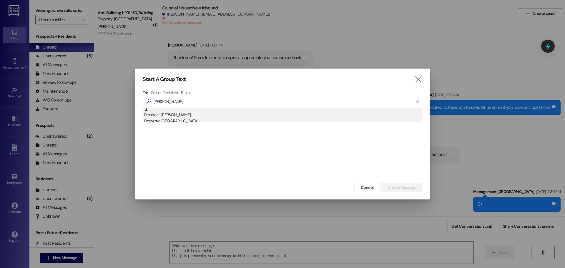
click at [167, 114] on div "Prospect: Logan Hicks Property: Colonial House" at bounding box center [283, 116] width 278 height 17
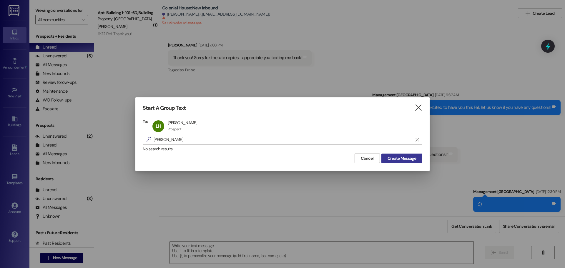
click at [395, 159] on span "Create Message" at bounding box center [402, 158] width 29 height 6
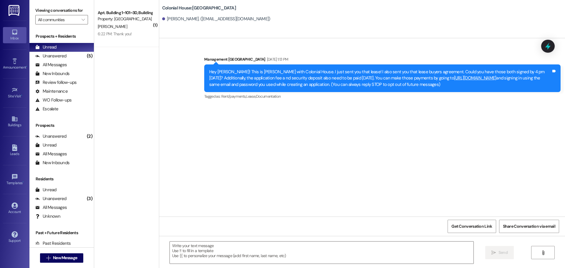
scroll to position [0, 0]
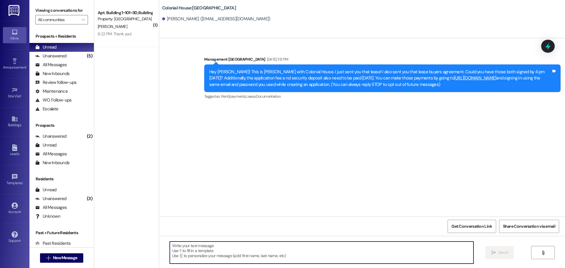
click at [216, 254] on textarea at bounding box center [322, 253] width 304 height 22
paste textarea "Hi! This is Colonial House. Our records show you still have a balance due. All …"
type textarea "Hi! This is Colonial House. Our records show you still have a balance due. All …"
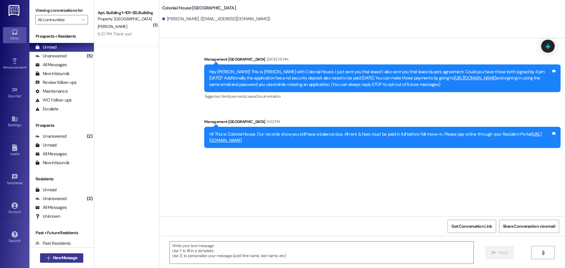
click at [63, 258] on span "New Message" at bounding box center [65, 258] width 24 height 6
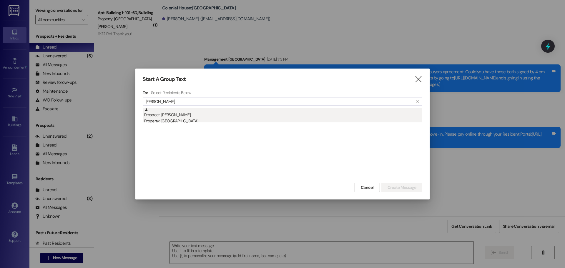
type input "DYLAN ASA"
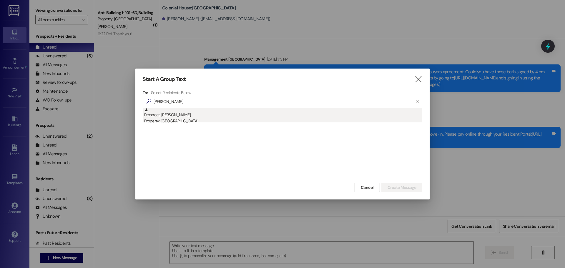
click at [235, 113] on div "Prospect: Dylan Asay Property: Colonial House" at bounding box center [283, 116] width 278 height 17
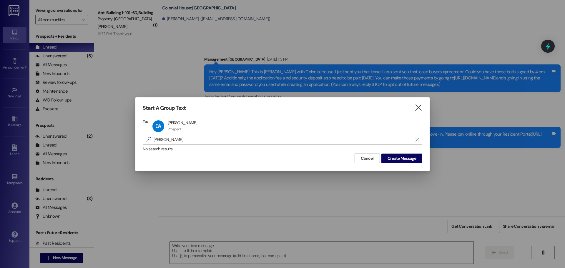
click at [404, 164] on div "Start A Group Text  To: DA Dylan Asay Dylan Asay Prospect Prospect click to re…" at bounding box center [282, 133] width 294 height 73
click at [404, 160] on span "Create Message" at bounding box center [402, 158] width 29 height 6
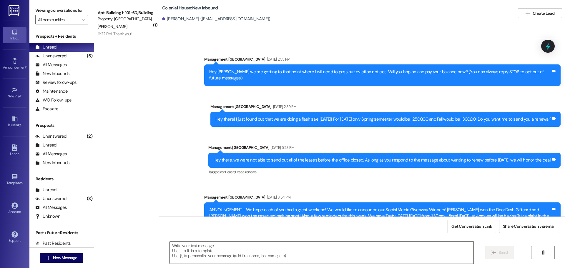
click at [204, 248] on textarea at bounding box center [322, 253] width 304 height 22
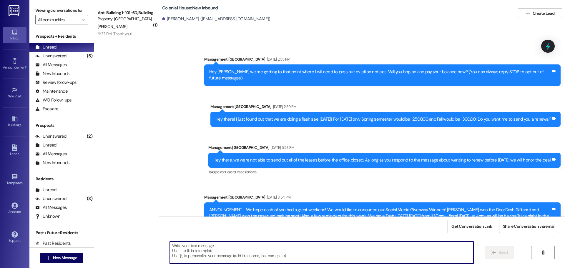
scroll to position [10156, 0]
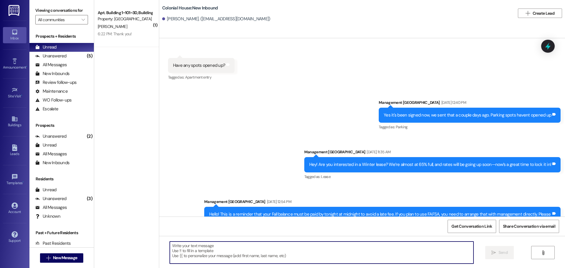
paste textarea "Hi! This is Colonial House. Our records show you still have a balance due. All …"
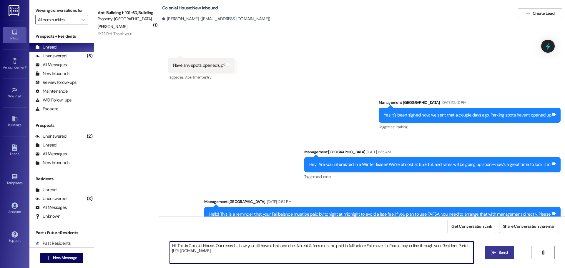
type textarea "Hi! This is Colonial House. Our records show you still have a balance due. All …"
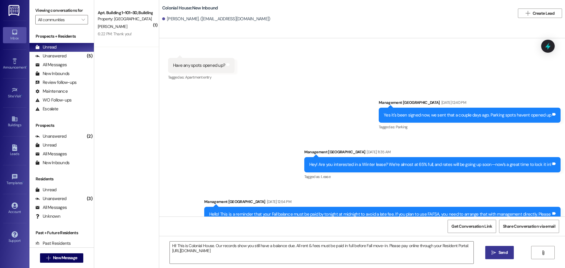
click at [497, 252] on span "Send" at bounding box center [502, 253] width 11 height 6
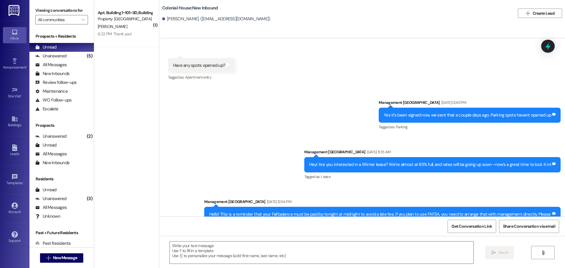
scroll to position [10000, 0]
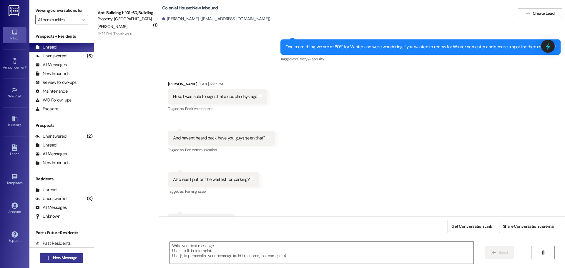
click at [65, 258] on span "New Message" at bounding box center [65, 258] width 24 height 6
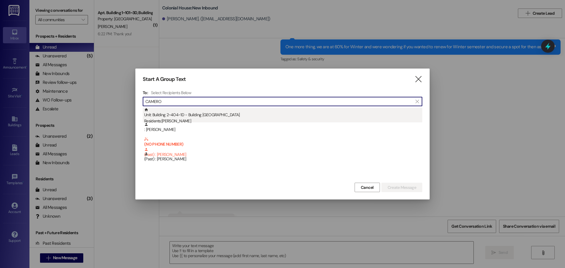
type input "CAMERO"
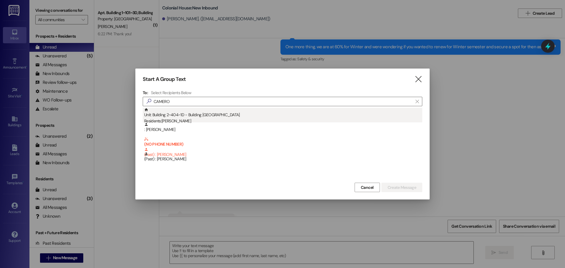
click at [225, 115] on div "Unit: Building 2~404~1D - Building 2 Colonial House Residents: Cameron Cline" at bounding box center [283, 116] width 278 height 17
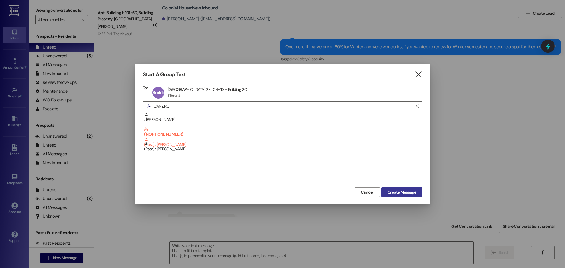
click at [408, 191] on span "Create Message" at bounding box center [402, 192] width 29 height 6
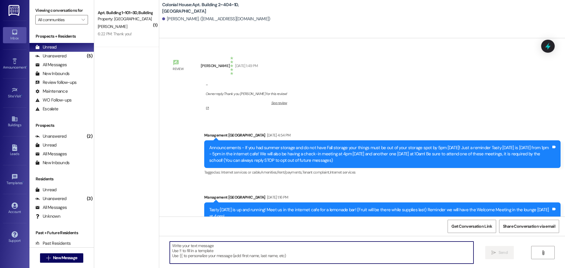
click at [180, 247] on textarea at bounding box center [322, 253] width 304 height 22
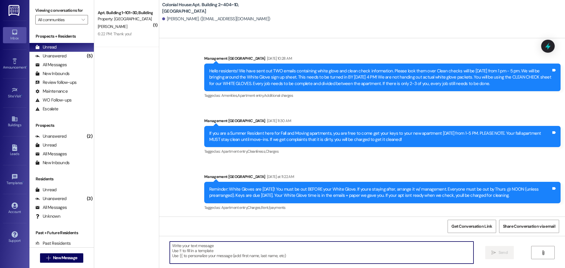
paste textarea "Hi! This is Colonial House. Our records show you still have a balance due. All …"
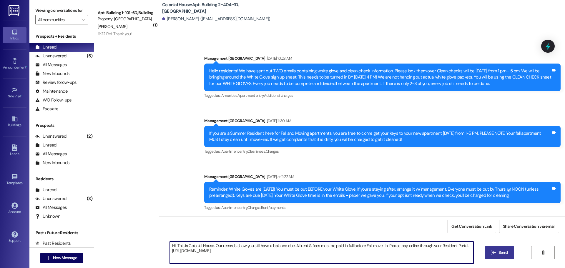
type textarea "Hi! This is Colonial House. Our records show you still have a balance due. All …"
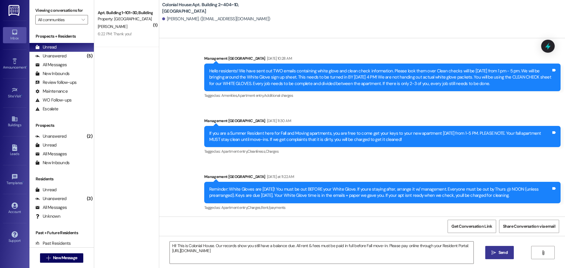
click at [504, 257] on button " Send" at bounding box center [499, 252] width 29 height 13
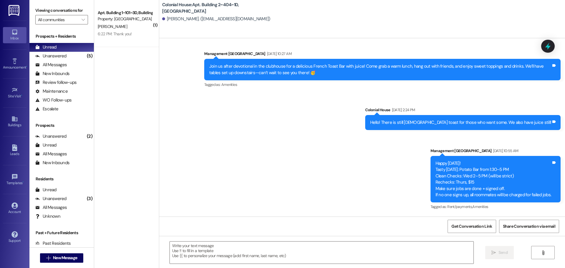
scroll to position [4552, 0]
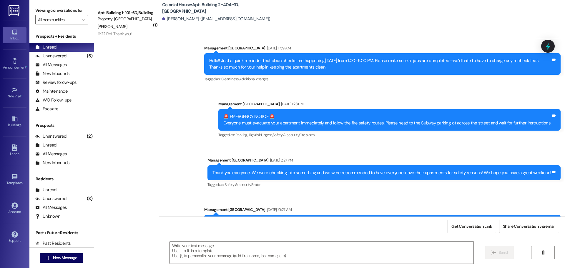
drag, startPoint x: 563, startPoint y: 157, endPoint x: 556, endPoint y: 179, distance: 23.3
click at [541, 245] on div "Review Cameron Cline Aug 26, 2021 at 1:49 PM - Owner reply: Thank you Cameron f…" at bounding box center [362, 172] width 406 height 268
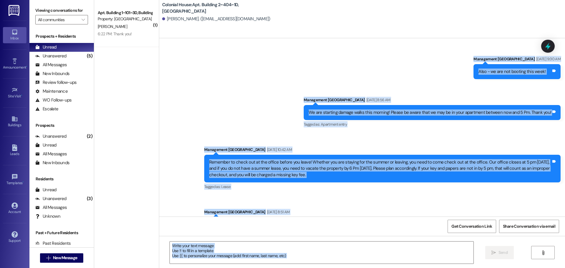
scroll to position [6830, 0]
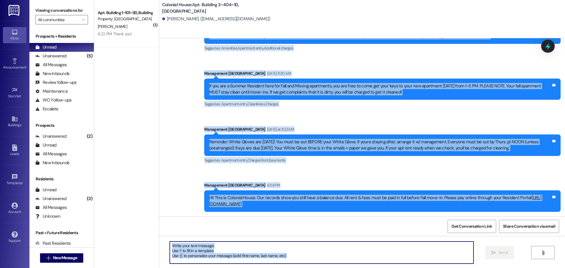
click at [281, 255] on textarea at bounding box center [322, 253] width 304 height 22
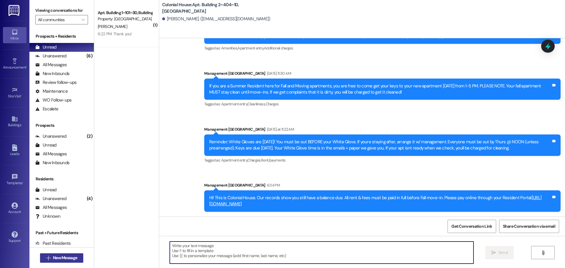
click at [69, 260] on span "New Message" at bounding box center [65, 258] width 24 height 6
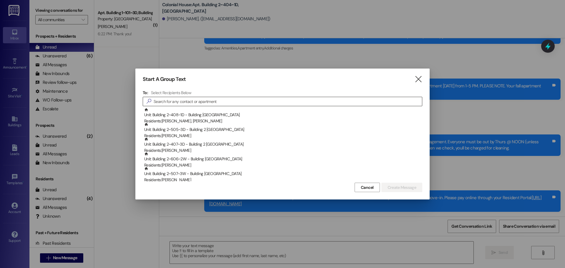
click at [208, 100] on input at bounding box center [288, 101] width 268 height 8
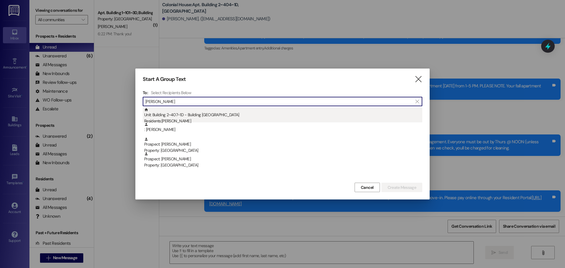
type input "GLENN"
click at [253, 113] on div "Unit: Building 2~407~1D - Building 2 Colonial House Residents: Glenn Gettys" at bounding box center [283, 116] width 278 height 17
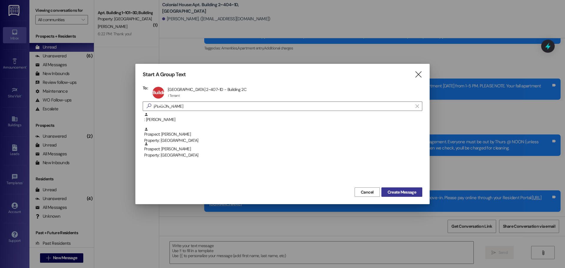
drag, startPoint x: 403, startPoint y: 198, endPoint x: 402, endPoint y: 195, distance: 3.4
click at [403, 198] on div "Start A Group Text  To: Building 2~407~1D Apt Building 2~407~1D - Building 2C …" at bounding box center [282, 134] width 294 height 140
click at [402, 194] on span "Create Message" at bounding box center [402, 192] width 29 height 6
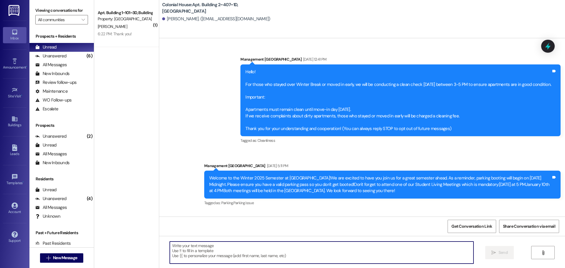
click at [219, 242] on textarea at bounding box center [322, 253] width 304 height 22
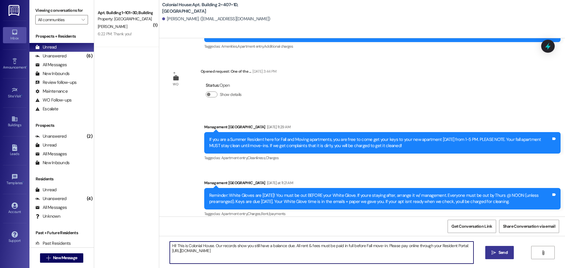
type textarea "Hi! This is Colonial House. Our records show you still have a balance due. All …"
click at [498, 248] on button " Send" at bounding box center [499, 252] width 29 height 13
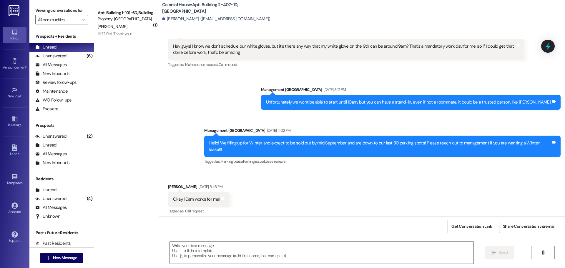
scroll to position [13259, 0]
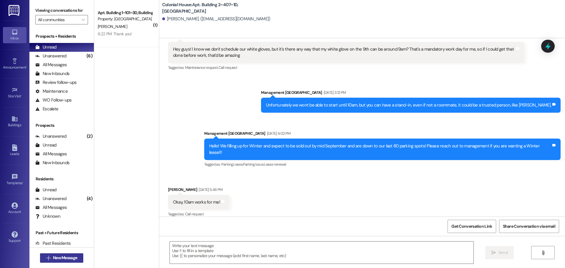
click at [60, 258] on span "New Message" at bounding box center [65, 258] width 24 height 6
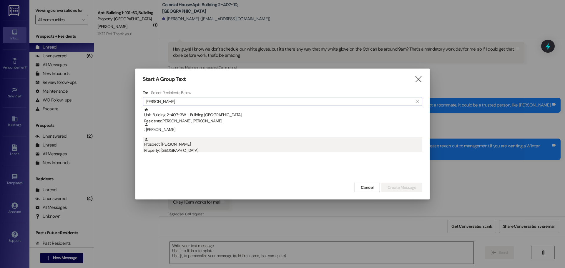
type input "JAMES THO"
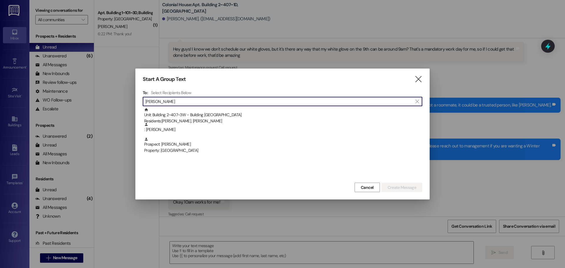
drag, startPoint x: 196, startPoint y: 145, endPoint x: 281, endPoint y: 156, distance: 86.4
click at [198, 145] on div "Prospect: James Thomas Property: Colonial House" at bounding box center [283, 145] width 278 height 17
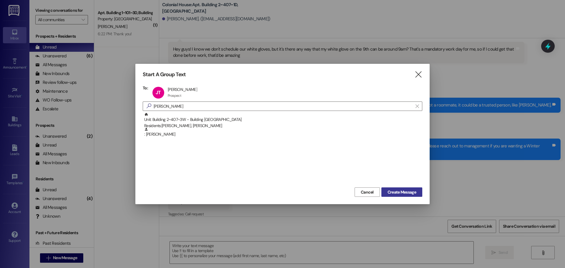
click at [394, 191] on span "Create Message" at bounding box center [402, 192] width 29 height 6
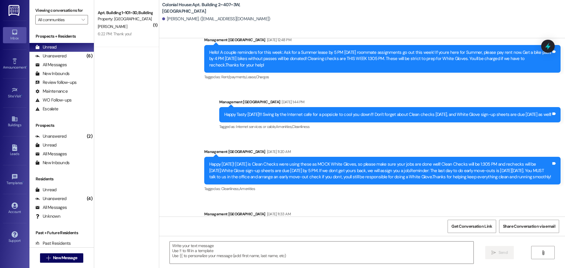
click at [201, 248] on textarea at bounding box center [322, 253] width 304 height 22
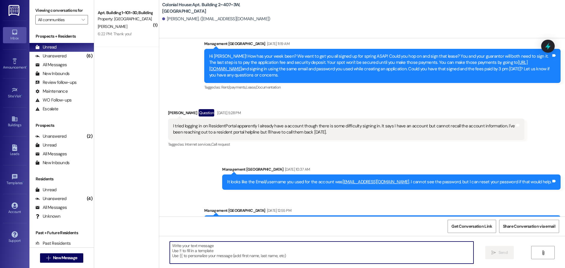
paste textarea "Hi! This is Colonial House. Our records show you still have a balance due. All …"
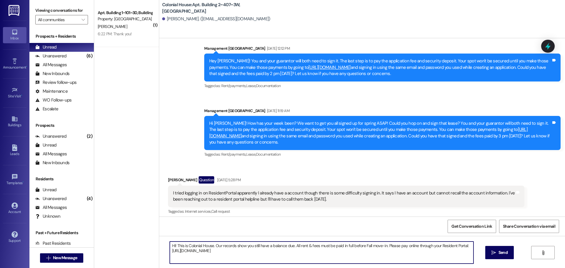
scroll to position [537, 0]
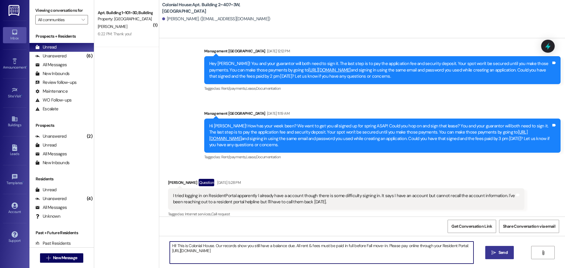
type textarea "Hi! This is Colonial House. Our records show you still have a balance due. All …"
click at [503, 254] on span "Send" at bounding box center [503, 253] width 9 height 6
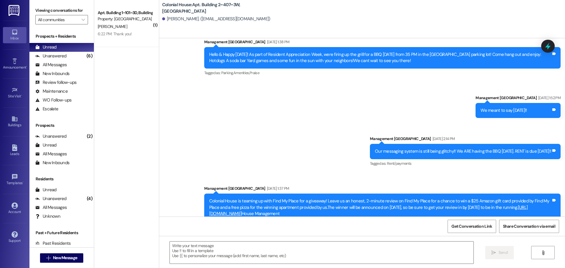
scroll to position [1361, 0]
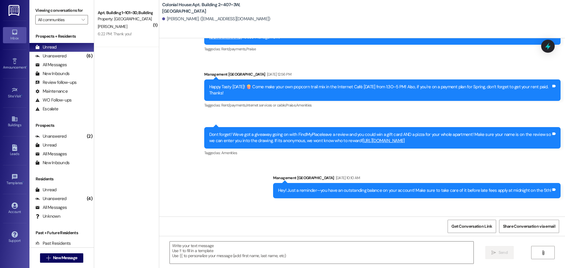
click at [65, 252] on div " New Message" at bounding box center [62, 258] width 44 height 15
click at [68, 257] on span "New Message" at bounding box center [65, 258] width 24 height 6
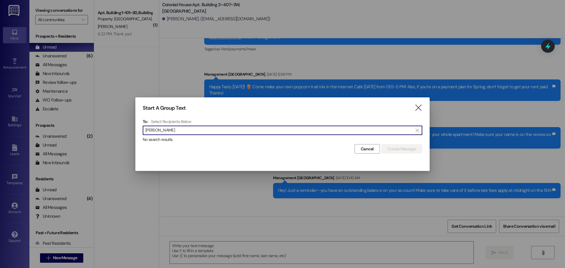
type input "COLEMAN WES"
click at [419, 109] on icon "" at bounding box center [418, 108] width 8 height 6
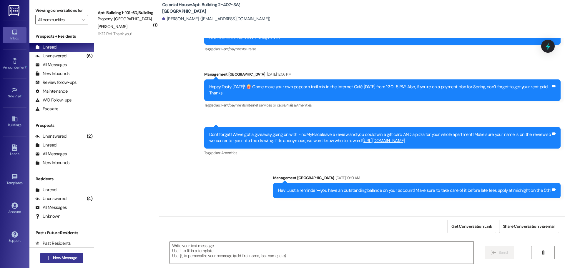
click at [67, 258] on span "New Message" at bounding box center [65, 258] width 24 height 6
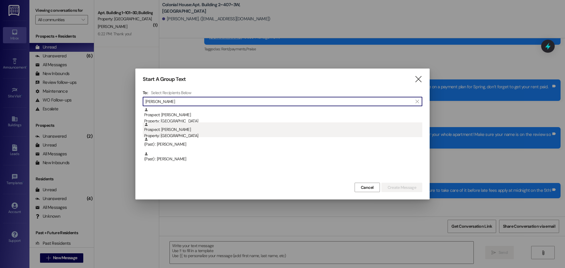
type input "MOSS"
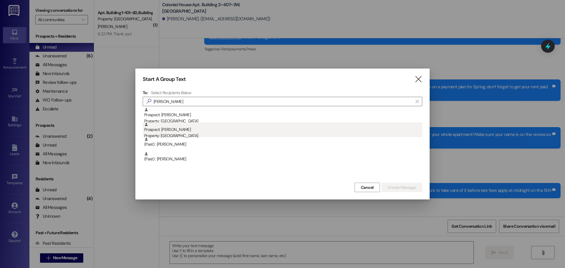
click at [182, 132] on div "Prospect: Mitchell Moss Property: Colonial House" at bounding box center [283, 130] width 278 height 17
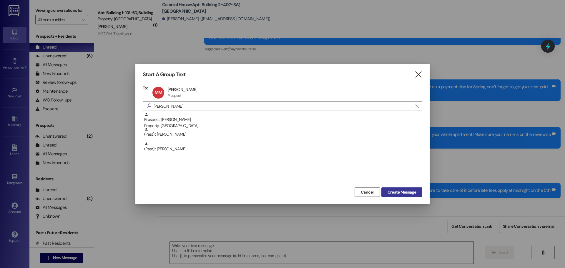
click at [397, 192] on span "Create Message" at bounding box center [402, 192] width 29 height 6
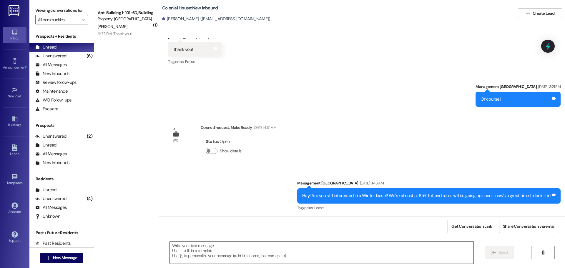
click at [199, 255] on textarea at bounding box center [322, 253] width 304 height 22
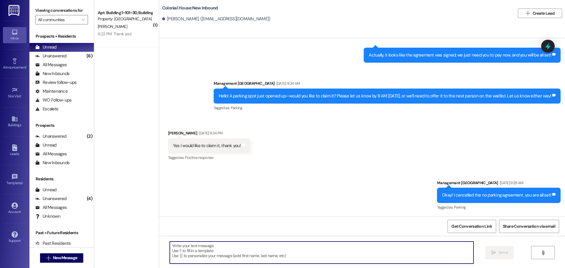
scroll to position [458, 0]
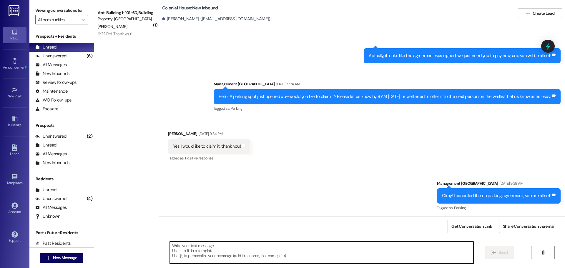
paste textarea "Balance Reminder – Payment Required Before Fall Move-In"
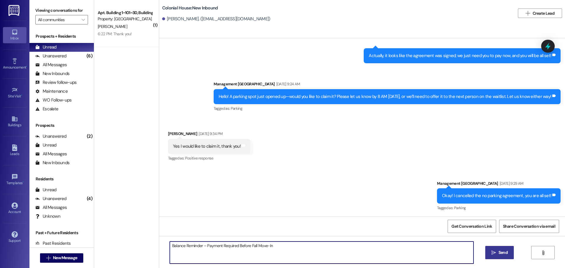
click at [223, 252] on textarea "Balance Reminder – Payment Required Before Fall Move-In" at bounding box center [322, 253] width 304 height 22
paste textarea "Hi! This is Colonial House. Our records show you still have a balance due. All …"
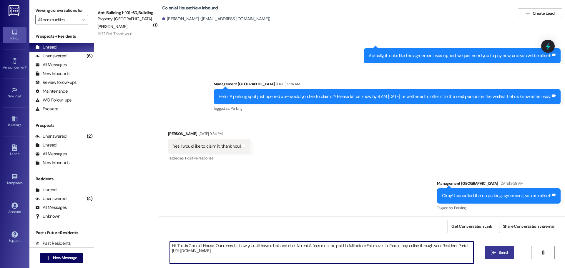
type textarea "Hi! This is Colonial House. Our records show you still have a balance due. All …"
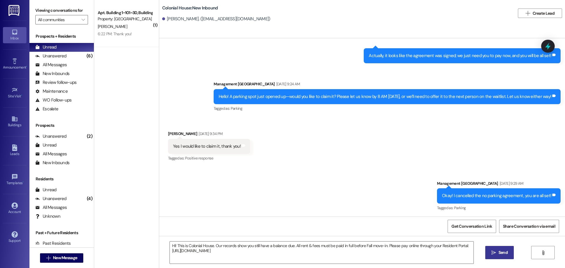
click at [497, 255] on span "Send" at bounding box center [502, 253] width 11 height 6
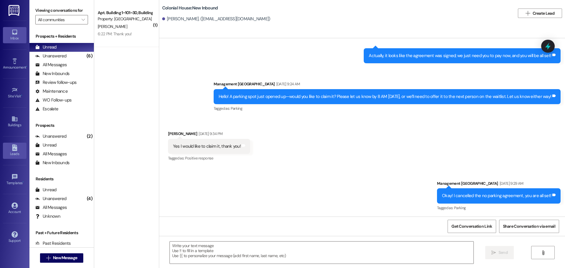
click at [18, 156] on div "Leads" at bounding box center [14, 154] width 29 height 6
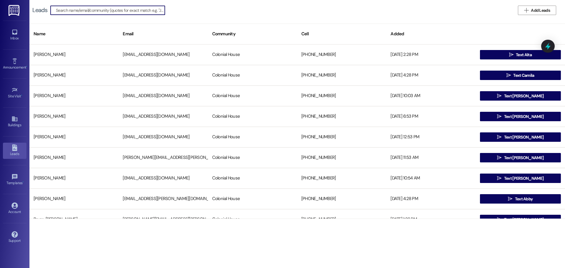
click at [136, 8] on input at bounding box center [110, 10] width 109 height 8
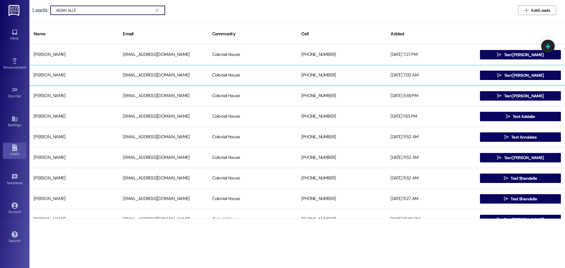
type input "AIDAN ALLE"
click at [328, 77] on div "+12085417711" at bounding box center [341, 75] width 89 height 12
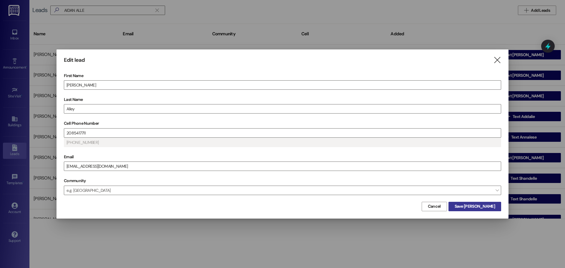
click at [479, 206] on span "Save Aidan" at bounding box center [475, 206] width 40 height 6
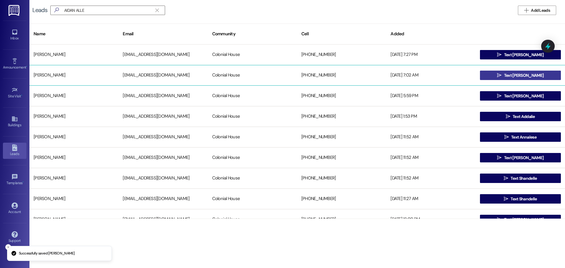
click at [522, 76] on span "Text Aidan" at bounding box center [523, 75] width 39 height 6
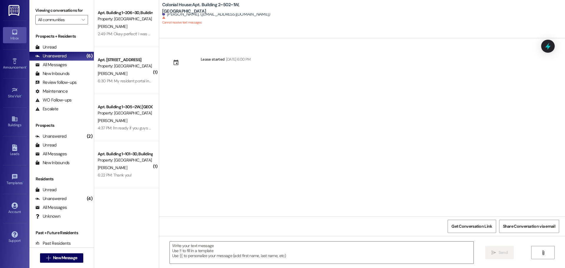
click at [235, 138] on div "Lease started Jul 24, 2025 at 6:00 PM" at bounding box center [362, 127] width 406 height 178
click at [67, 253] on button " New Message" at bounding box center [62, 257] width 44 height 9
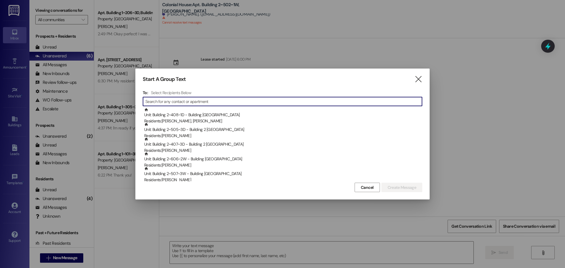
click at [189, 105] on input at bounding box center [283, 101] width 277 height 8
click at [195, 99] on input at bounding box center [288, 101] width 268 height 8
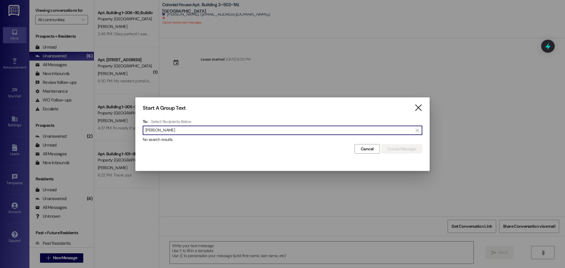
type input "ryan reve"
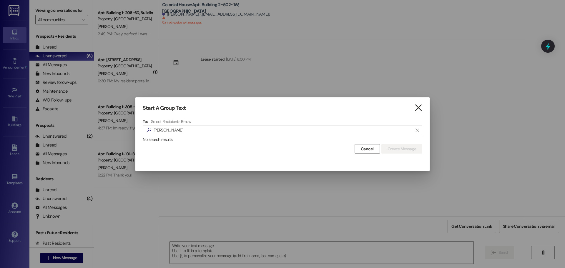
click at [421, 105] on icon "" at bounding box center [418, 108] width 8 height 6
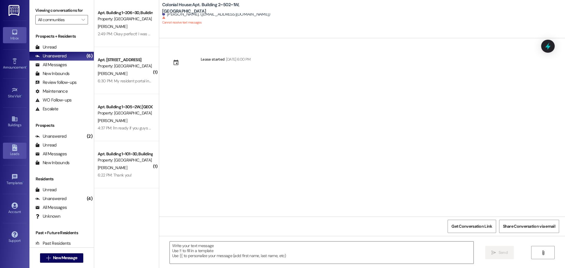
click at [24, 147] on link "Leads" at bounding box center [15, 151] width 24 height 16
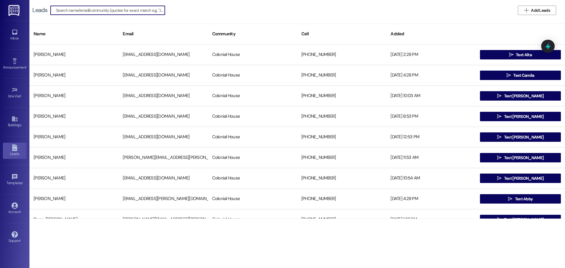
click at [117, 11] on input at bounding box center [110, 10] width 109 height 8
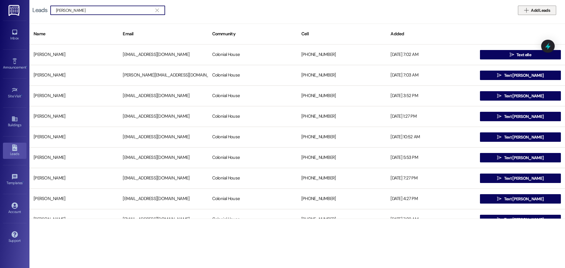
type input "ryan rev"
click at [538, 10] on span "Add Leads" at bounding box center [540, 10] width 19 height 6
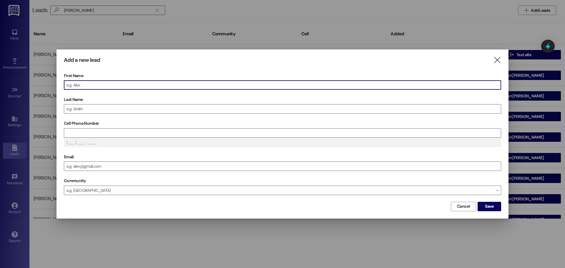
click at [131, 83] on input "First Name" at bounding box center [282, 85] width 437 height 9
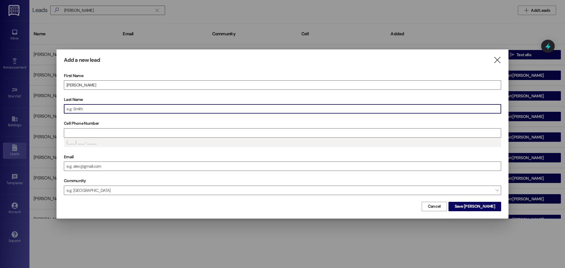
click at [97, 112] on input "Last Name" at bounding box center [282, 108] width 437 height 9
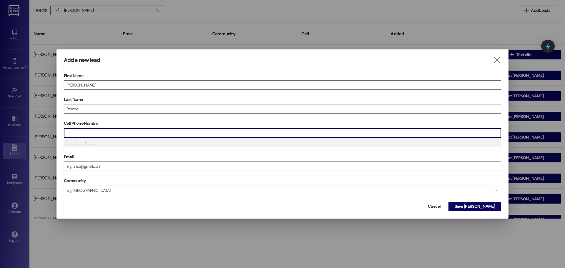
click at [92, 133] on input "Cell Phone Number" at bounding box center [282, 133] width 437 height 9
type input "(801) 995-2___"
click at [87, 160] on label "Email" at bounding box center [282, 156] width 437 height 9
click at [87, 162] on input "Email" at bounding box center [282, 166] width 437 height 9
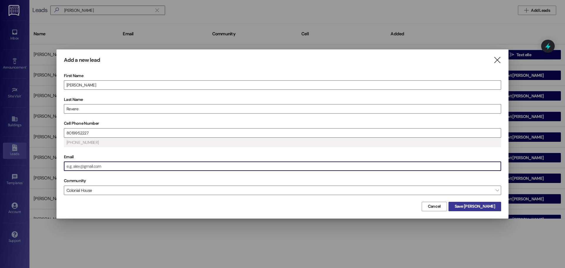
click at [490, 206] on span "Save Ryan" at bounding box center [475, 206] width 40 height 6
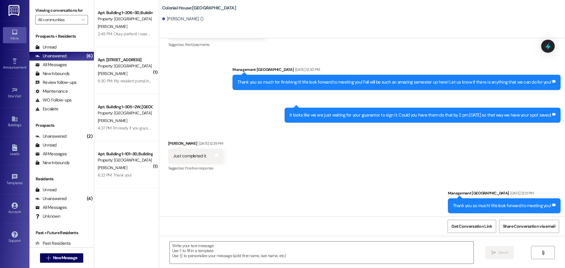
scroll to position [930, 0]
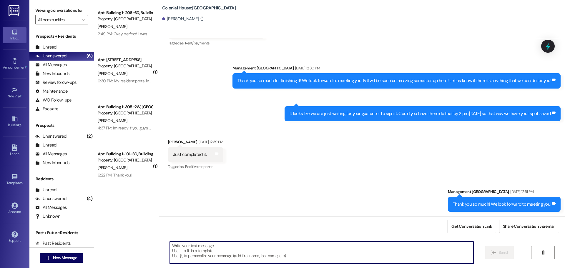
click at [270, 246] on textarea at bounding box center [322, 253] width 304 height 22
click at [264, 254] on textarea at bounding box center [322, 253] width 304 height 22
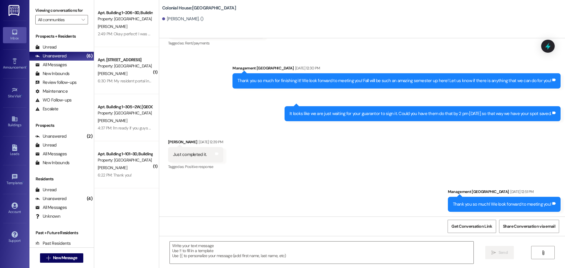
click at [179, 139] on div "Ryan Revere Mar 21, 2025 at 12:39 PM" at bounding box center [195, 143] width 55 height 8
click at [199, 174] on div "Received via SMS Ryan Revere Mar 21, 2025 at 12:39 PM Just completed it. Tags a…" at bounding box center [196, 155] width 64 height 41
click at [175, 140] on div "Ryan Revere Mar 21, 2025 at 12:39 PM" at bounding box center [195, 143] width 55 height 8
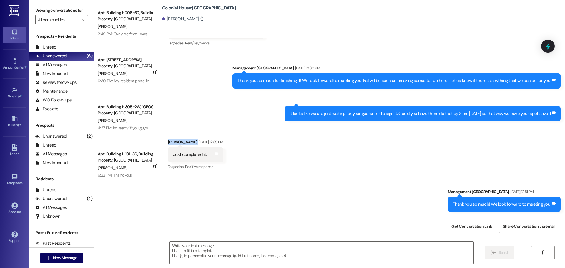
click at [175, 140] on div "Ryan Revere Mar 21, 2025 at 12:39 PM" at bounding box center [195, 143] width 55 height 8
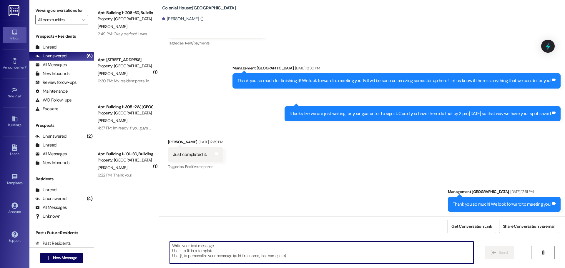
click at [218, 260] on textarea at bounding box center [322, 253] width 304 height 22
click at [219, 252] on textarea at bounding box center [322, 253] width 304 height 22
paste textarea "Hi! This is Colonial House. Our records show you still have a balance due. All …"
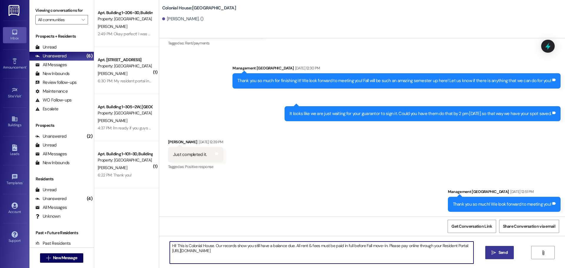
type textarea "Hi! This is Colonial House. Our records show you still have a balance due. All …"
drag, startPoint x: 498, startPoint y: 252, endPoint x: 508, endPoint y: 248, distance: 11.3
click at [503, 248] on button " Send" at bounding box center [499, 252] width 29 height 13
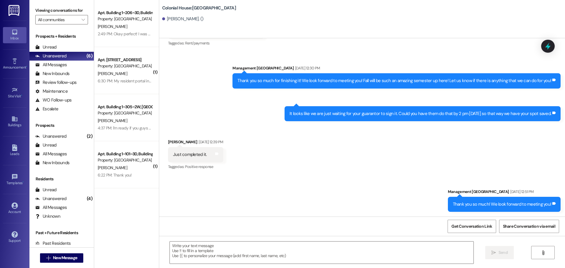
scroll to position [889, 0]
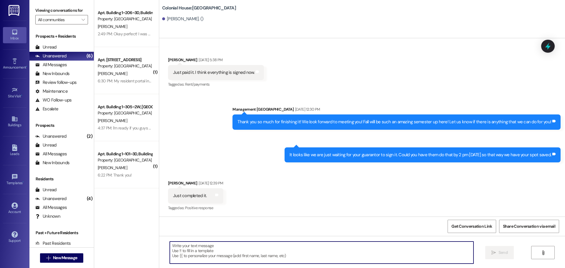
click at [237, 252] on textarea at bounding box center [322, 253] width 304 height 22
paste textarea "Hi! This is Colonial House. Our records show you still have a balance due. All …"
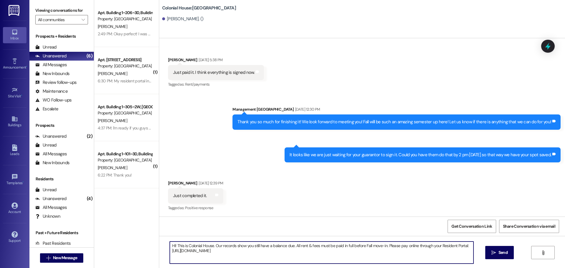
type textarea "Hi! This is Colonial House. Our records show you still have a balance due. All …"
click at [504, 245] on div "Hi! This is Colonial House. Our records show you still have a balance due. All …" at bounding box center [362, 258] width 406 height 44
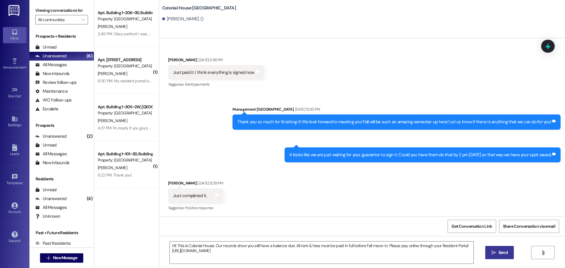
click at [504, 252] on span "Send" at bounding box center [503, 253] width 9 height 6
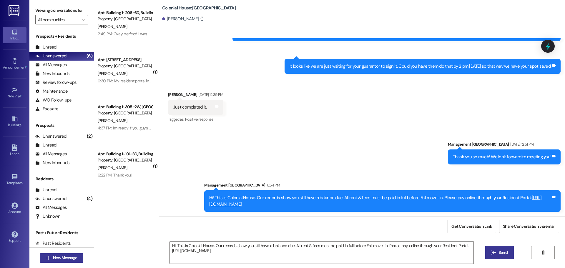
click at [53, 260] on span "New Message" at bounding box center [65, 258] width 24 height 6
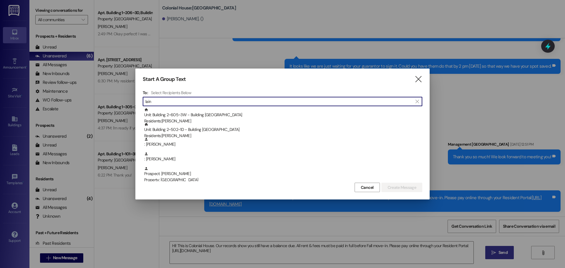
click at [190, 102] on input "lain" at bounding box center [278, 101] width 267 height 8
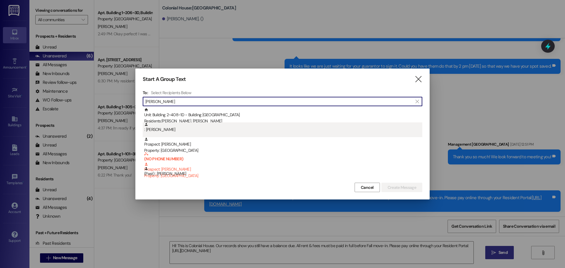
type input "Kevin"
click at [187, 128] on div ": Kevin Stillman" at bounding box center [283, 127] width 278 height 10
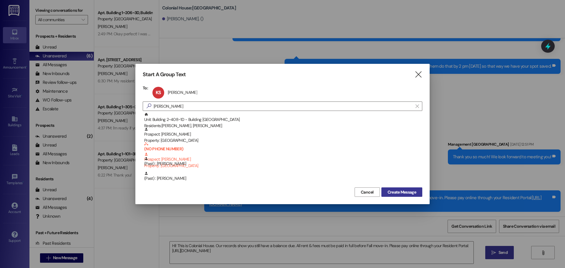
click at [398, 192] on span "Create Message" at bounding box center [402, 192] width 29 height 6
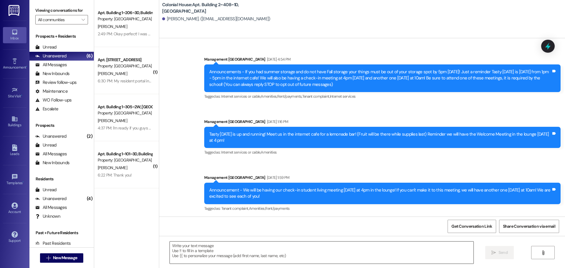
click at [248, 252] on textarea at bounding box center [322, 253] width 304 height 22
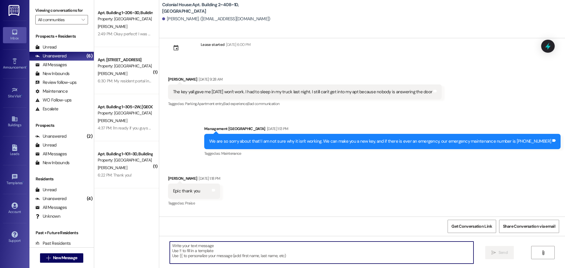
scroll to position [8941, 0]
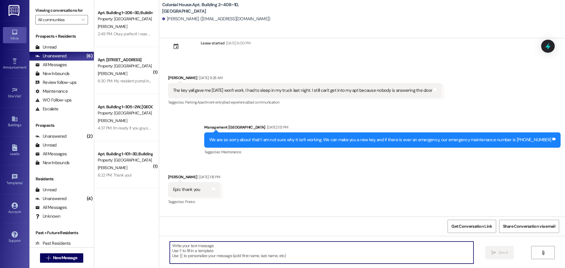
paste textarea "Hi! This is Colonial House. Our records show you still have a balance due. All …"
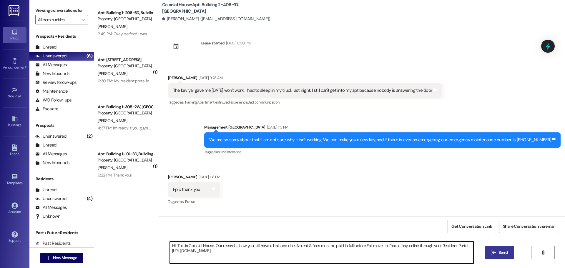
type textarea "Hi! This is Colonial House. Our records show you still have a balance due. All …"
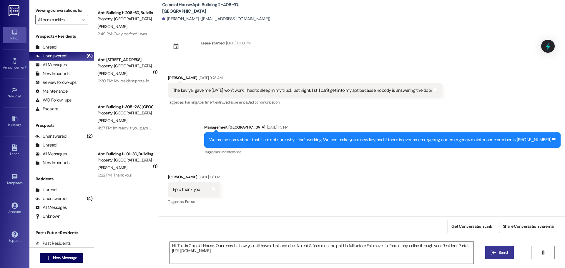
click at [497, 256] on button " Send" at bounding box center [499, 252] width 29 height 13
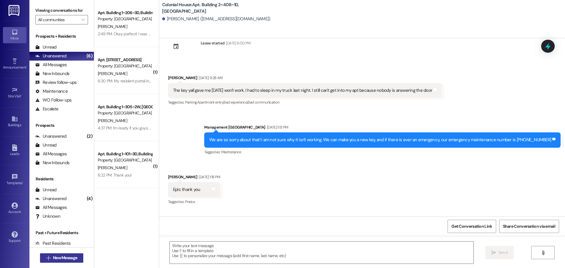
click at [54, 257] on span "New Message" at bounding box center [65, 258] width 24 height 6
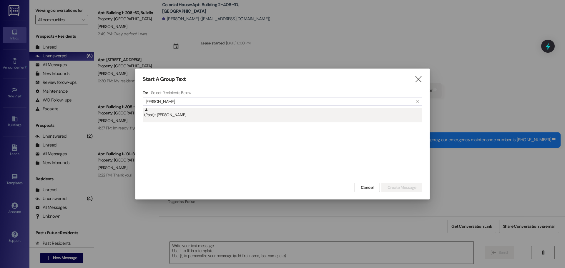
type input "nola"
click at [188, 111] on div "(Past) : Nolan Ekker" at bounding box center [283, 113] width 278 height 10
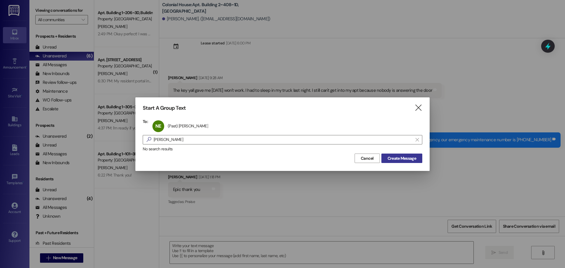
click at [388, 157] on span "Create Message" at bounding box center [402, 158] width 29 height 6
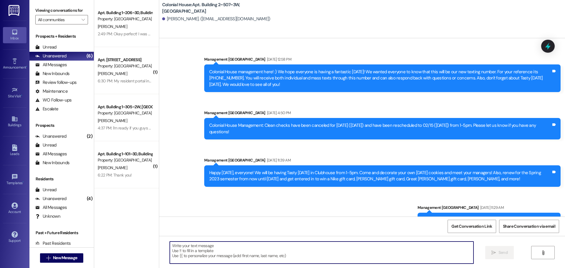
scroll to position [19960, 0]
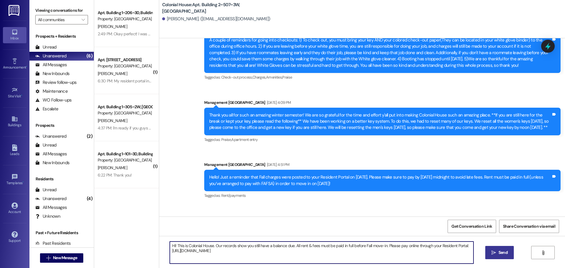
type textarea "Hi! This is Colonial House. Our records show you still have a balance due. All …"
click at [499, 257] on button " Send" at bounding box center [499, 252] width 29 height 13
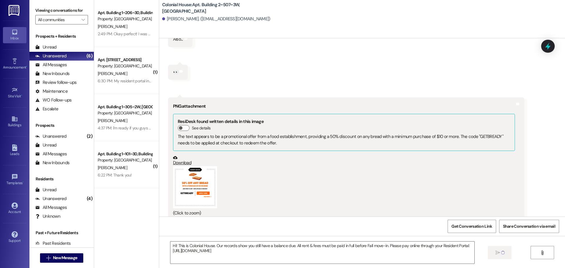
scroll to position [19620, 0]
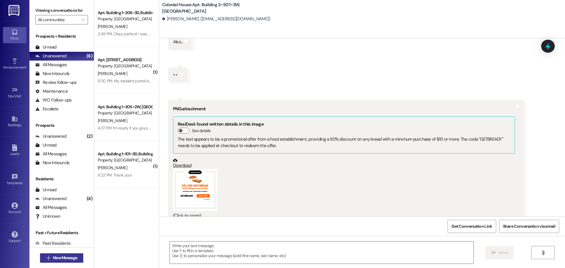
click at [67, 260] on span "New Message" at bounding box center [65, 258] width 24 height 6
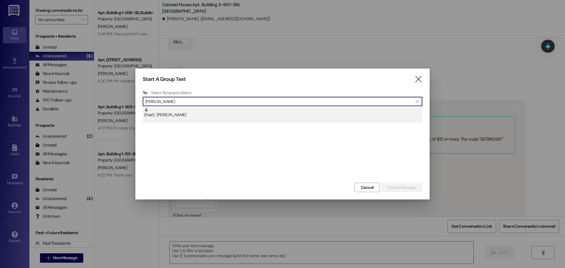
type input "seth lars"
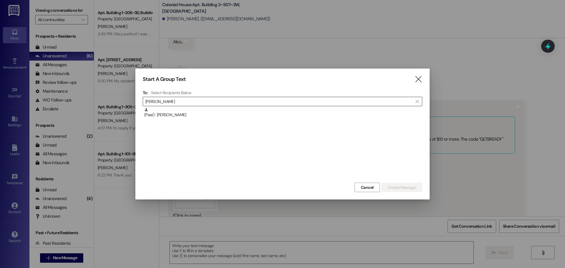
drag, startPoint x: 224, startPoint y: 113, endPoint x: 317, endPoint y: 142, distance: 97.7
click at [224, 113] on div "(Past) : Seth Larsen" at bounding box center [283, 113] width 278 height 10
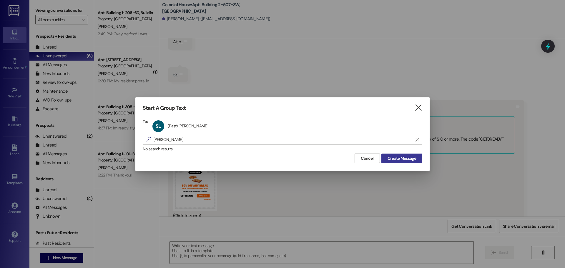
drag, startPoint x: 401, startPoint y: 161, endPoint x: 409, endPoint y: 157, distance: 9.0
click at [401, 159] on span "Create Message" at bounding box center [402, 158] width 29 height 6
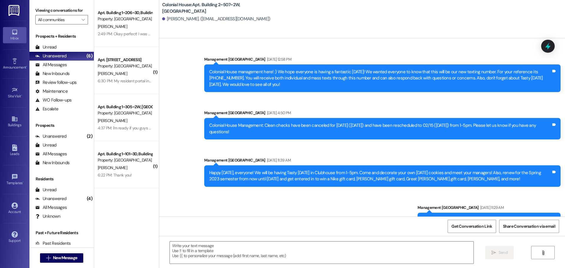
scroll to position [27102, 0]
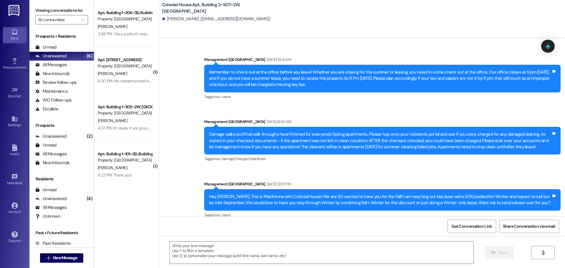
click at [253, 181] on div "Management Colonial House Aug 15, 2025 at 12:37 PM" at bounding box center [382, 185] width 356 height 8
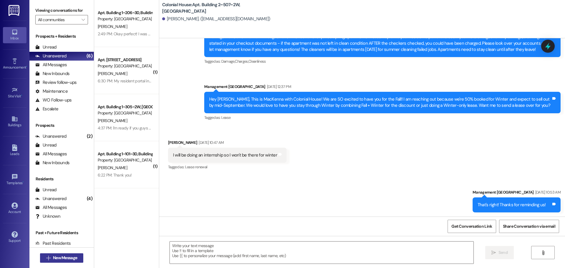
click at [59, 261] on button " New Message" at bounding box center [62, 257] width 44 height 9
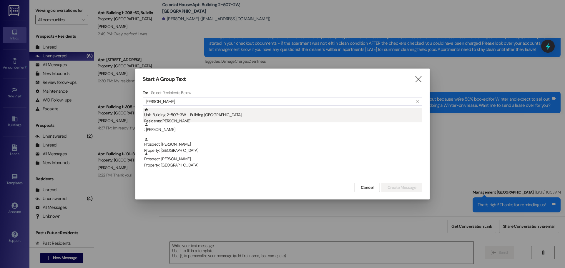
type input "Trent"
click at [203, 119] on div "Residents: Trenton Brown" at bounding box center [283, 121] width 278 height 6
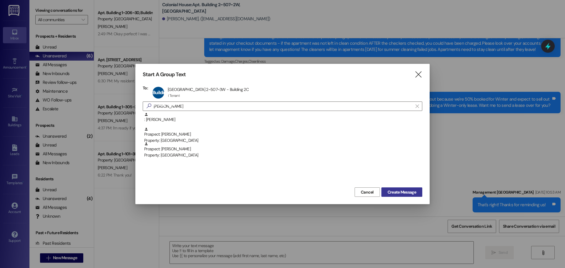
click at [395, 191] on span "Create Message" at bounding box center [402, 192] width 29 height 6
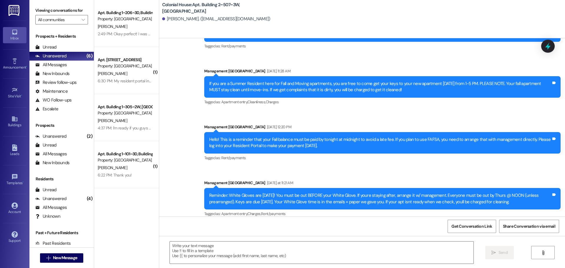
scroll to position [9078, 0]
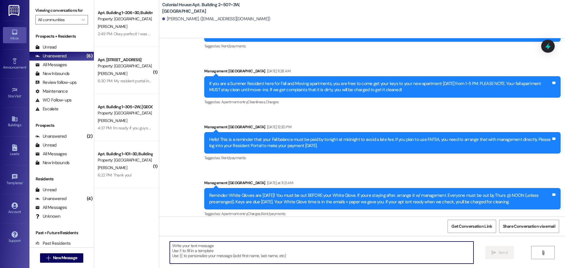
click at [190, 255] on textarea at bounding box center [322, 253] width 304 height 22
paste textarea "Hi! This is Colonial House. Our records show you still have a balance due. All …"
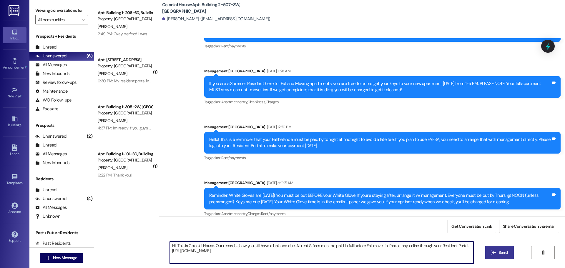
type textarea "Hi! This is Colonial House. Our records show you still have a balance due. All …"
click at [497, 250] on span "Send" at bounding box center [502, 253] width 11 height 6
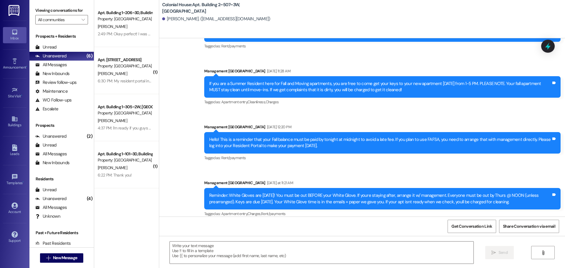
scroll to position [9077, 0]
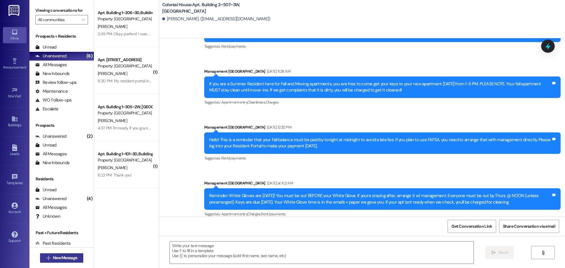
click at [59, 258] on span "New Message" at bounding box center [65, 258] width 24 height 6
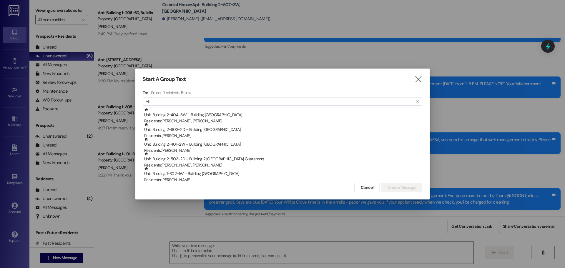
type input "M"
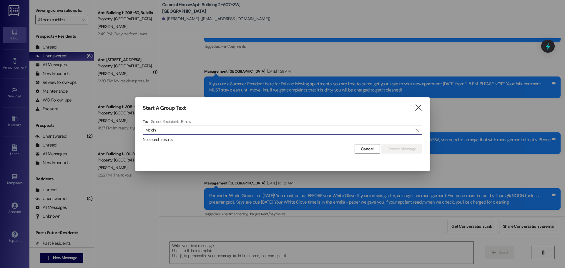
type input "Mccln"
click at [183, 127] on input "Mccln" at bounding box center [278, 130] width 267 height 8
click at [417, 106] on icon "" at bounding box center [418, 108] width 8 height 6
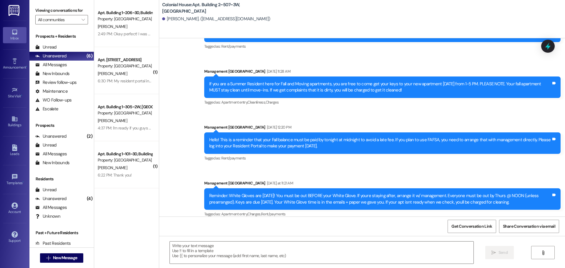
click at [17, 152] on div "Leads" at bounding box center [14, 154] width 29 height 6
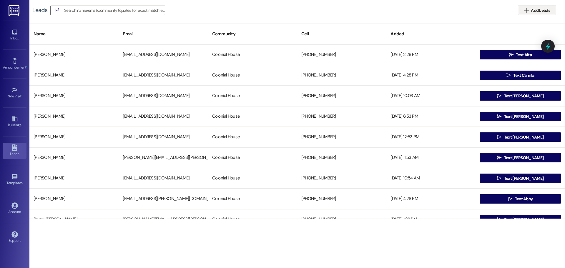
click at [545, 12] on span "Add Leads" at bounding box center [540, 10] width 19 height 6
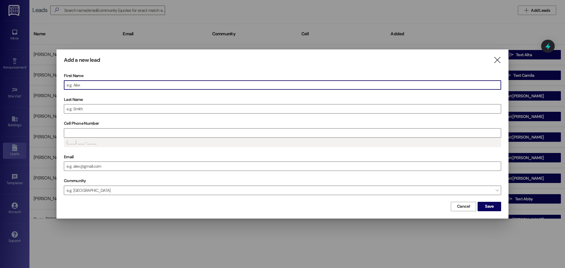
click at [135, 83] on input "First Name" at bounding box center [282, 85] width 437 height 9
click at [131, 112] on input "Last Name" at bounding box center [282, 108] width 437 height 9
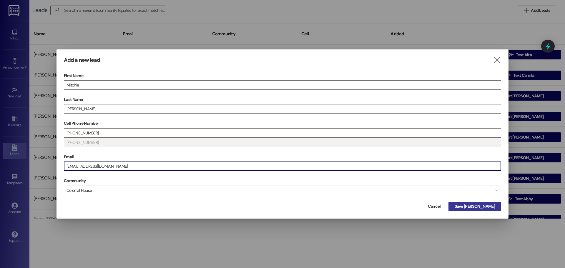
click at [477, 206] on span "Save Mitchie" at bounding box center [475, 206] width 40 height 6
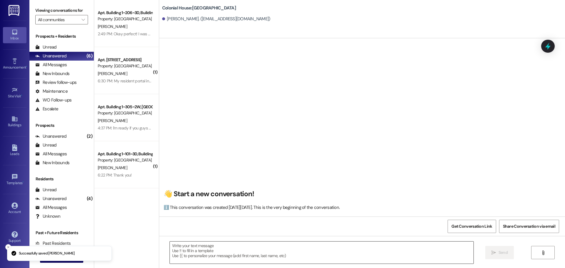
click at [207, 250] on textarea at bounding box center [322, 253] width 304 height 22
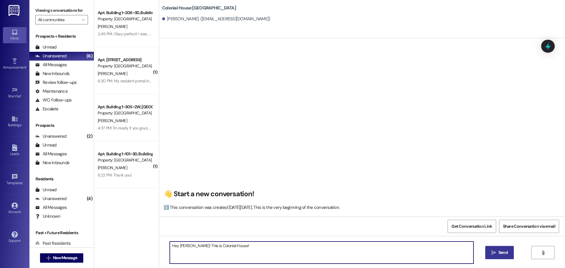
type textarea "Hey Mitchie! This is Colonial House!"
click at [511, 252] on button " Send" at bounding box center [499, 252] width 29 height 13
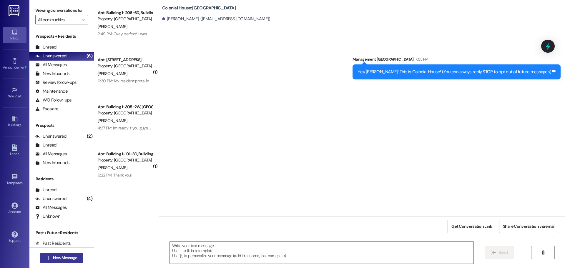
click at [59, 258] on span "New Message" at bounding box center [65, 258] width 24 height 6
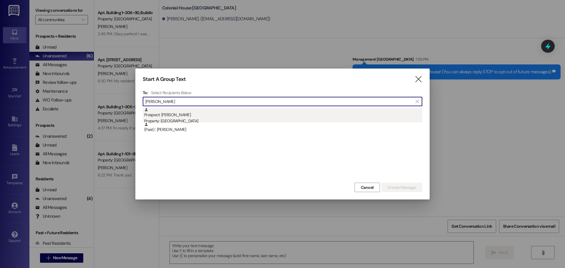
type input "Jacob iba"
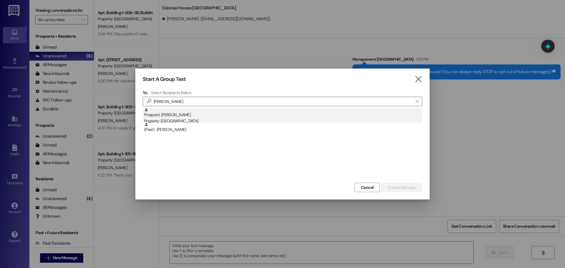
click at [287, 113] on div "Prospect: Jacob Ibanez Property: Colonial House" at bounding box center [283, 116] width 278 height 17
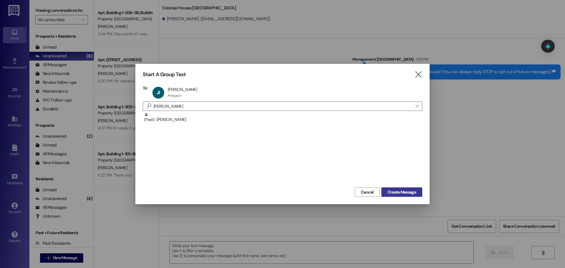
click at [415, 188] on button "Create Message" at bounding box center [401, 191] width 41 height 9
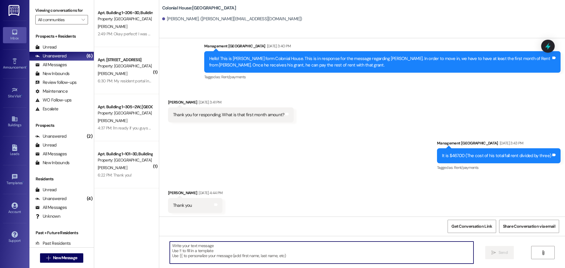
scroll to position [599, 0]
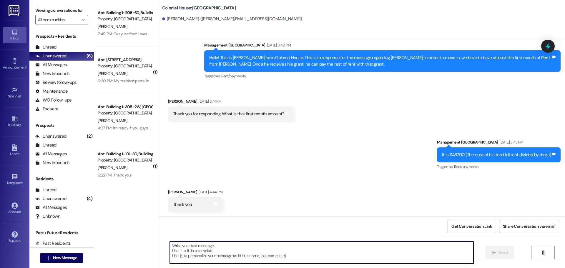
click at [219, 254] on textarea at bounding box center [322, 253] width 304 height 22
paste textarea "Hi! This is Colonial House. Our records show you still have a balance due. All …"
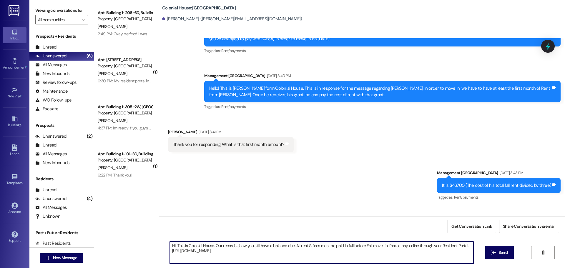
scroll to position [655, 0]
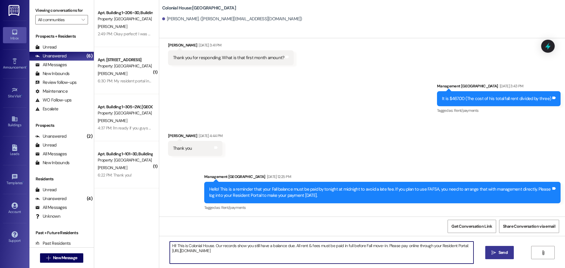
type textarea "Hi! This is Colonial House. Our records show you still have a balance due. All …"
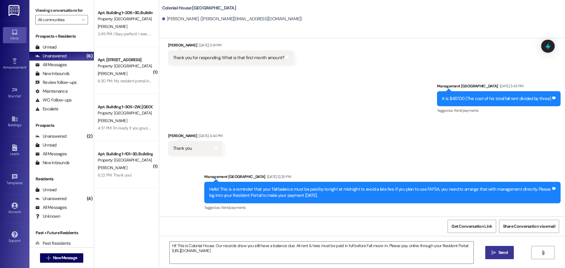
click at [498, 258] on button " Send" at bounding box center [499, 252] width 29 height 13
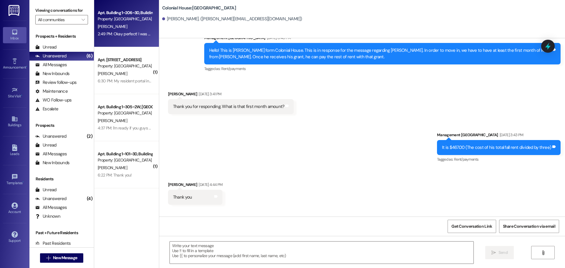
scroll to position [599, 0]
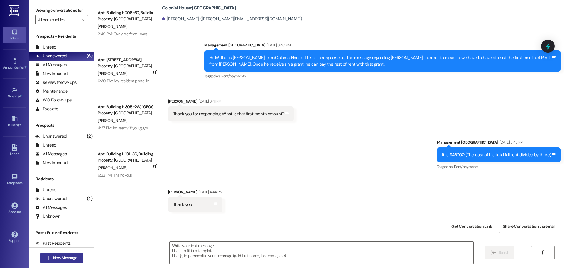
drag, startPoint x: 65, startPoint y: 260, endPoint x: 60, endPoint y: 255, distance: 6.7
click at [60, 255] on span "New Message" at bounding box center [65, 258] width 24 height 6
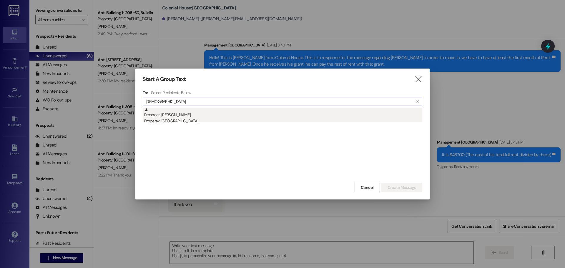
type input "Isaiah"
click at [199, 116] on div "Prospect: Isaiah Estrada Property: Colonial House" at bounding box center [283, 116] width 278 height 17
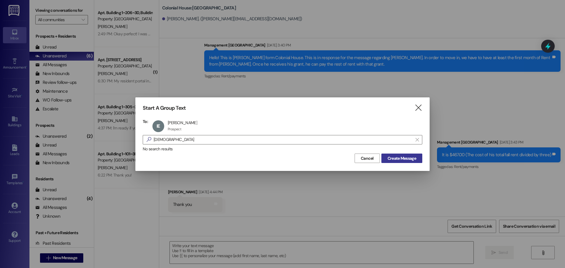
click at [410, 160] on span "Create Message" at bounding box center [402, 158] width 29 height 6
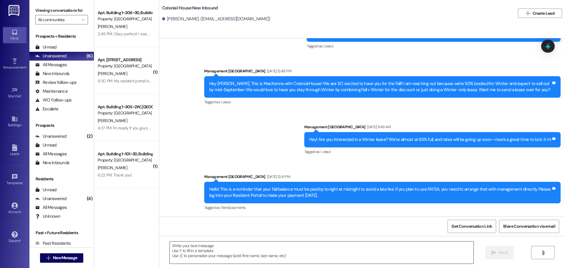
scroll to position [79, 0]
click at [210, 249] on textarea at bounding box center [322, 253] width 304 height 22
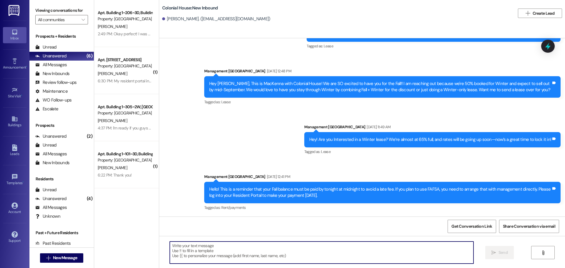
paste textarea "Hi! This is Colonial House. Our records show you still have a balance due. All …"
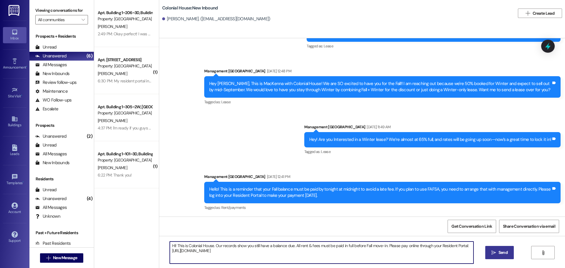
type textarea "Hi! This is Colonial House. Our records show you still have a balance due. All …"
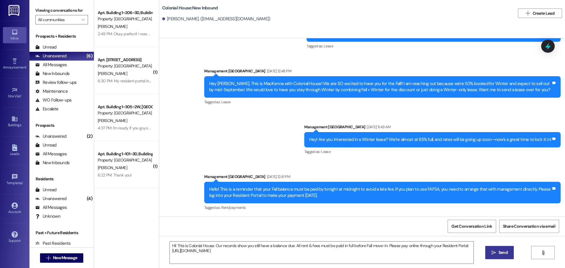
click at [503, 255] on span "Send" at bounding box center [503, 253] width 9 height 6
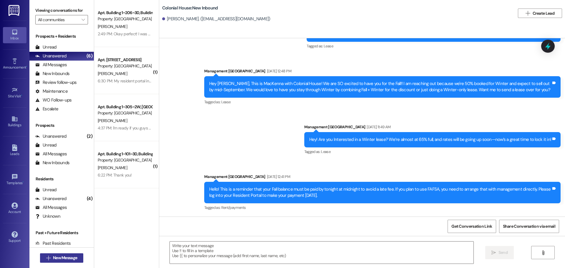
drag, startPoint x: 54, startPoint y: 255, endPoint x: 58, endPoint y: 253, distance: 4.9
click at [58, 253] on button " New Message" at bounding box center [62, 257] width 44 height 9
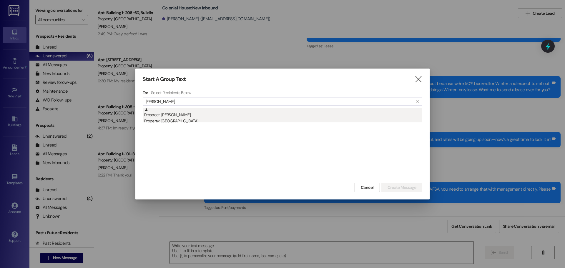
type input "Ella san"
click at [189, 118] on div "Prospect: Ella Sandgren Property: Colonial House" at bounding box center [283, 116] width 278 height 17
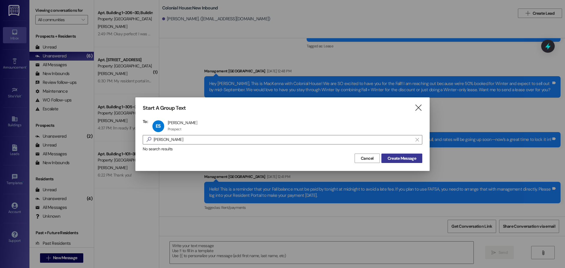
click at [394, 157] on span "Create Message" at bounding box center [402, 158] width 29 height 6
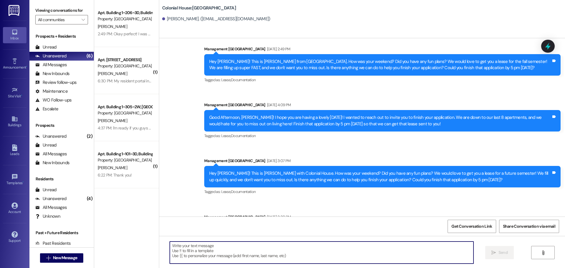
click at [195, 245] on textarea at bounding box center [322, 253] width 304 height 22
paste textarea "Hi! This is Colonial House. Our records show you still have a balance due. All …"
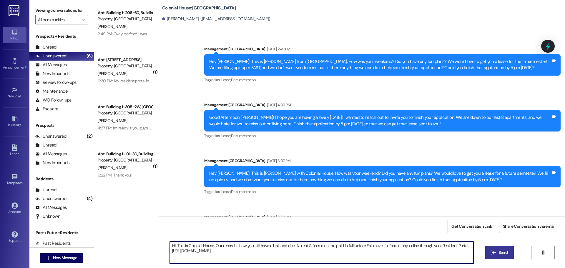
type textarea "Hi! This is Colonial House. Our records show you still have a balance due. All …"
click at [501, 256] on button " Send" at bounding box center [499, 252] width 29 height 13
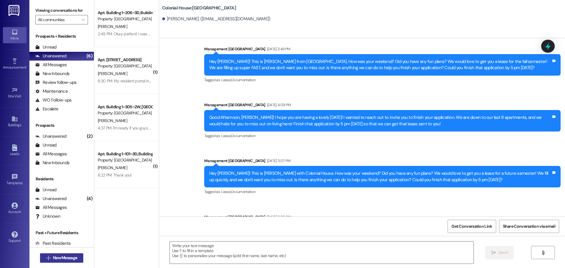
click at [67, 257] on span "New Message" at bounding box center [65, 258] width 24 height 6
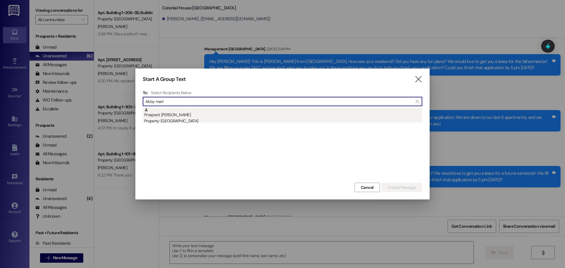
type input "Abby mart"
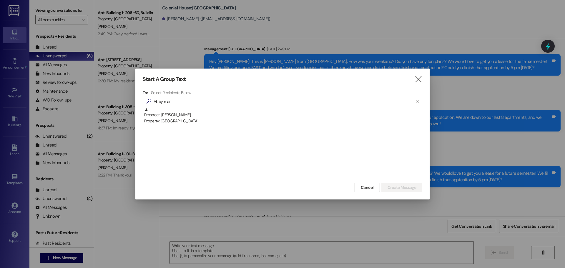
click at [205, 111] on div "Prospect: Abby Martin Property: Colonial House" at bounding box center [283, 116] width 278 height 17
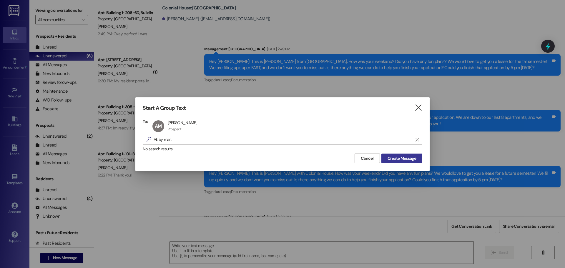
click at [406, 158] on span "Create Message" at bounding box center [402, 158] width 29 height 6
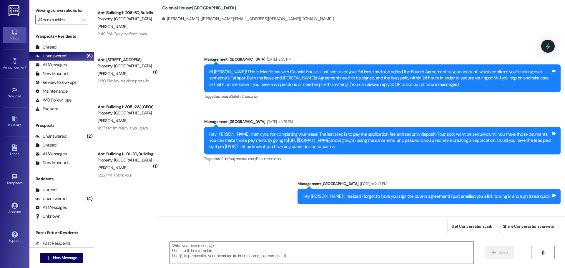
scroll to position [0, 0]
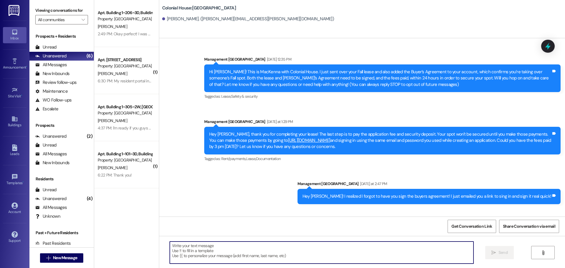
click at [211, 244] on textarea at bounding box center [322, 253] width 304 height 22
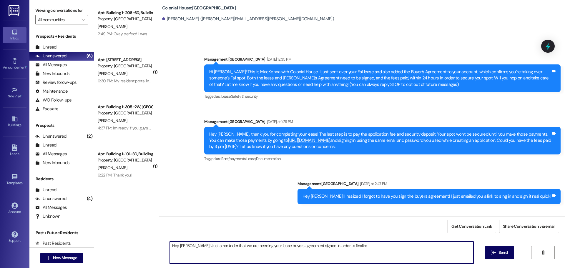
click at [375, 251] on textarea "Hey Abby! Just a reminder that we are needing your lease buyers agreement signe…" at bounding box center [322, 253] width 304 height 22
type textarea "Hey Abby! Just a reminder that we are needing your lease buyers agreement signe…"
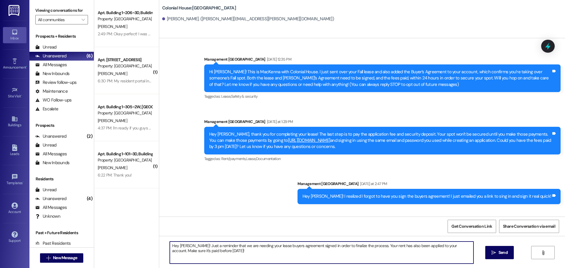
click at [497, 252] on span "Send" at bounding box center [502, 253] width 11 height 6
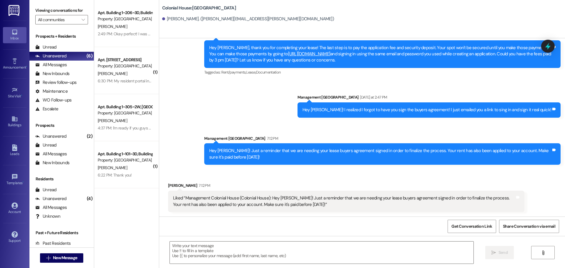
scroll to position [87, 0]
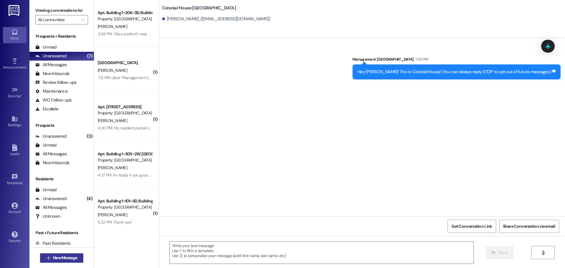
click at [71, 257] on span "New Message" at bounding box center [65, 258] width 24 height 6
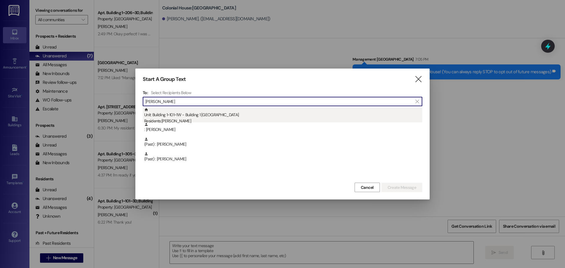
type input "Brianna"
click at [212, 108] on div "Unit: Building 1~101~1W - Building 1 Colonial House Residents: Brianna Leal" at bounding box center [283, 116] width 278 height 17
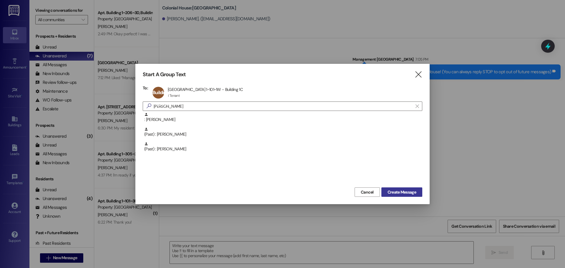
click at [396, 192] on span "Create Message" at bounding box center [402, 192] width 29 height 6
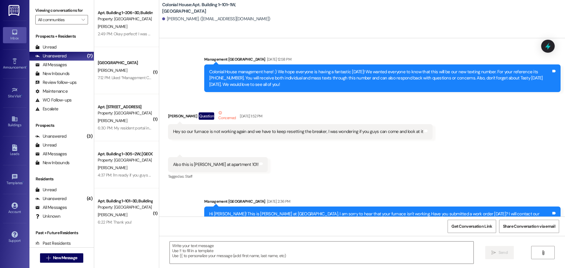
scroll to position [30201, 0]
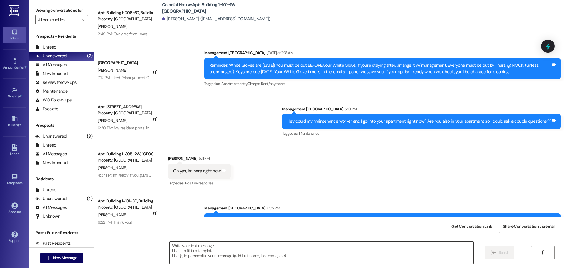
click at [211, 256] on textarea at bounding box center [322, 253] width 304 height 22
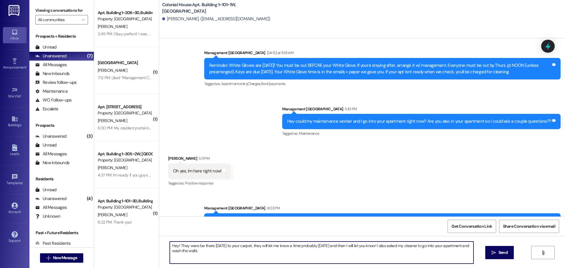
type textarea "Hey! They were be there on Thursday to your carpet, they will let me know a tim…"
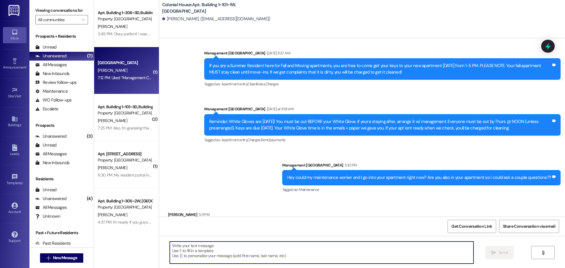
scroll to position [30289, 0]
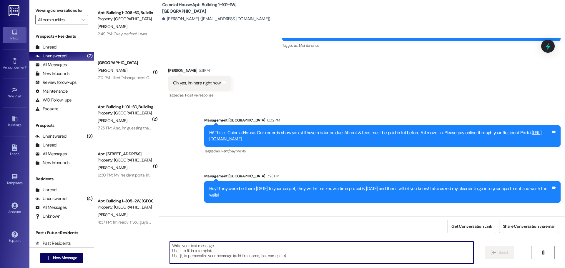
click at [240, 244] on textarea at bounding box center [322, 253] width 304 height 22
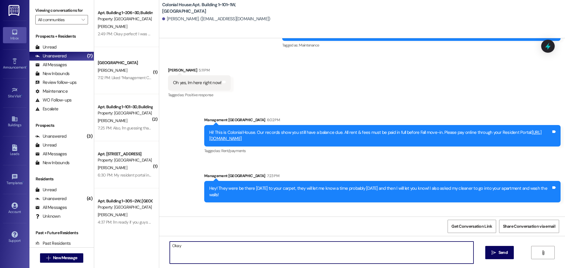
click at [231, 253] on textarea "Okay" at bounding box center [322, 253] width 304 height 22
type textarea "p"
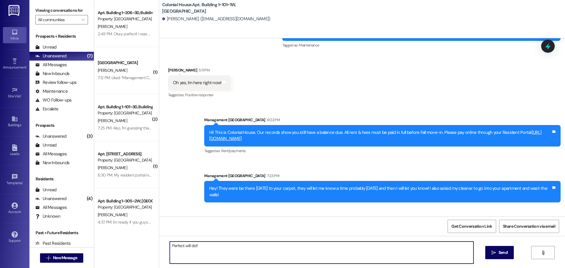
type textarea "Perfect will do!!!"
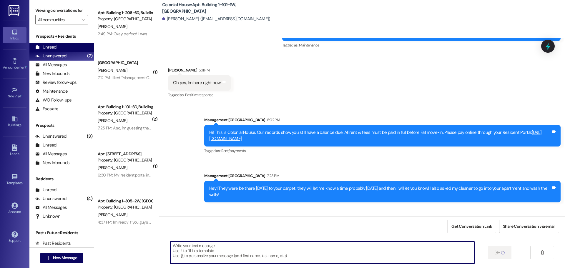
click at [57, 45] on div "Unread (0)" at bounding box center [61, 47] width 64 height 9
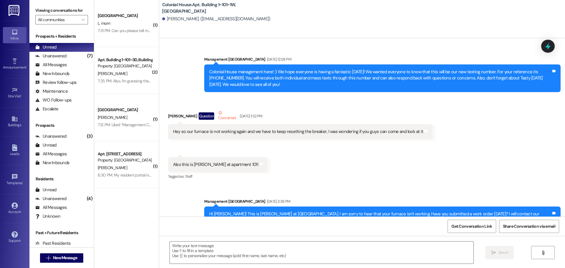
scroll to position [30298, 0]
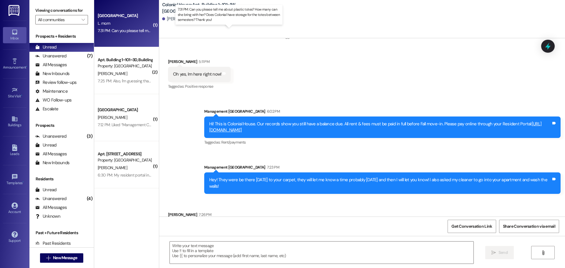
click at [118, 31] on div "7:31 PM: Can you please tell me about plastic totes? How many can she bring wit…" at bounding box center [234, 30] width 273 height 5
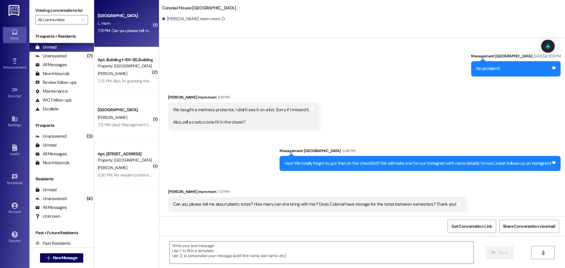
scroll to position [585, 0]
click at [216, 252] on textarea at bounding box center [322, 253] width 304 height 22
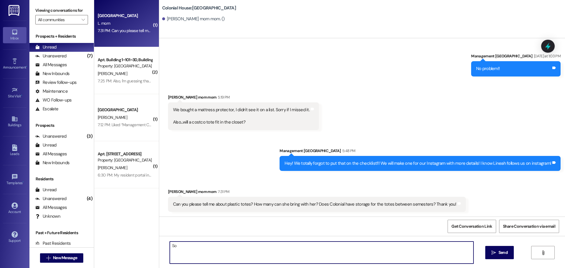
type textarea "S"
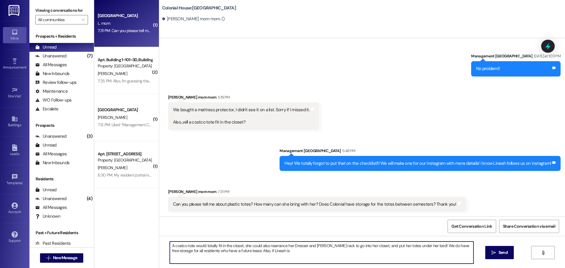
type textarea "A costco tote would totally fit in the closet, she could also rearrance her Dre…"
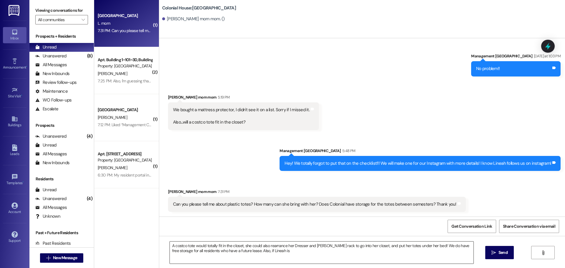
click at [204, 252] on textarea "A costco tote would totally fit in the closet, she could also rearrance her Dre…" at bounding box center [322, 253] width 304 height 22
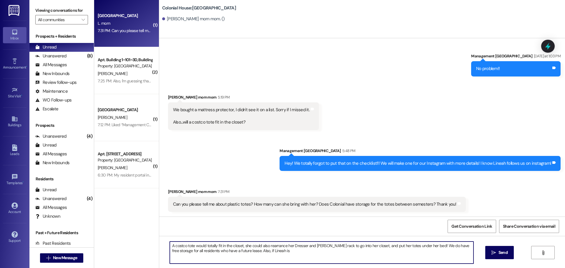
click at [204, 252] on textarea "A costco tote would totally fit in the closet, she could also rearrance her Dre…" at bounding box center [322, 253] width 304 height 22
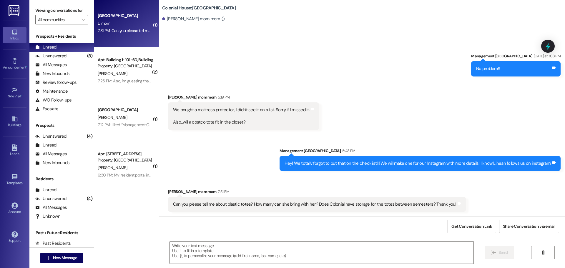
click at [214, 182] on div "Received via SMS Lineah aldrige mom mom 7:31 PM Can you please tell me about pl…" at bounding box center [362, 195] width 406 height 41
click at [542, 252] on icon "" at bounding box center [543, 252] width 4 height 5
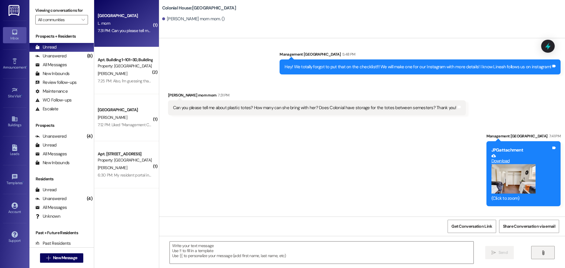
scroll to position [690, 0]
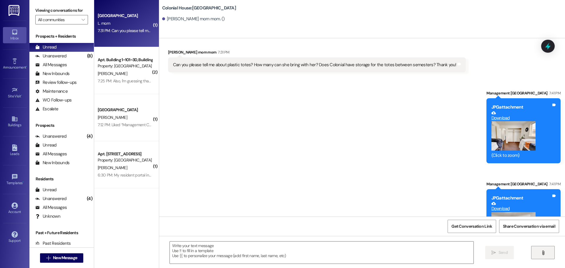
drag, startPoint x: 470, startPoint y: 161, endPoint x: 467, endPoint y: 162, distance: 3.3
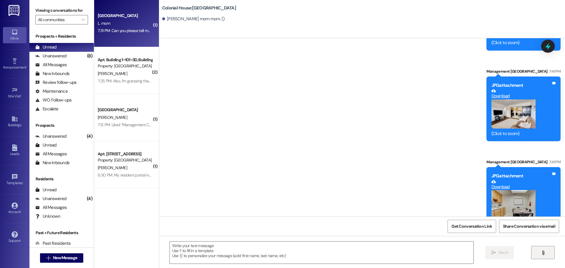
scroll to position [748, 0]
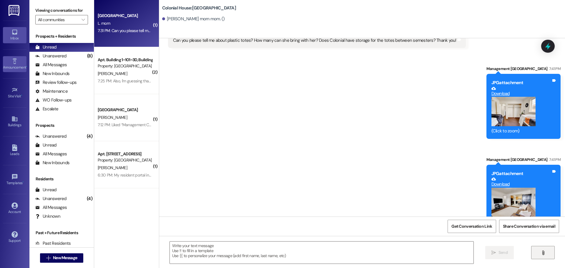
click at [11, 65] on div "Announcement •" at bounding box center [14, 67] width 29 height 6
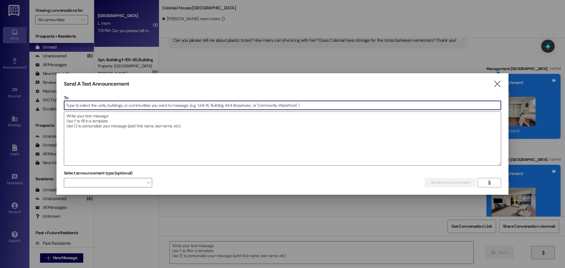
click at [365, 35] on div at bounding box center [282, 134] width 565 height 268
click at [497, 83] on icon "" at bounding box center [497, 84] width 8 height 6
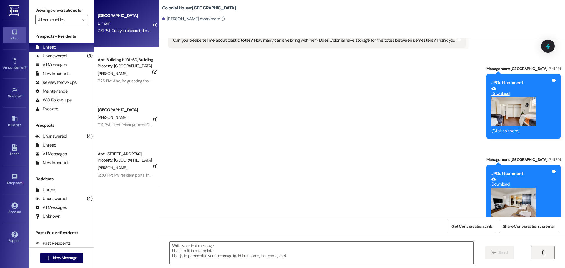
click at [542, 254] on icon "" at bounding box center [543, 252] width 4 height 5
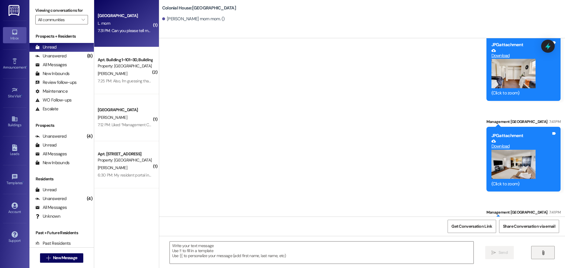
scroll to position [904, 0]
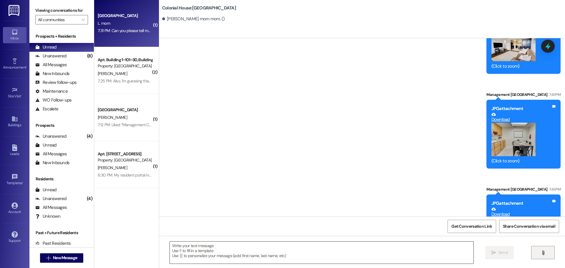
drag, startPoint x: 208, startPoint y: 259, endPoint x: 193, endPoint y: 248, distance: 18.3
click at [207, 258] on textarea at bounding box center [322, 253] width 304 height 22
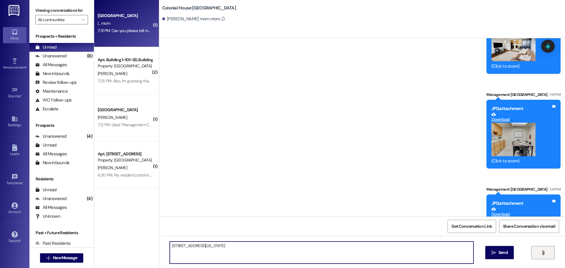
click at [214, 256] on textarea "151 W 4th S Apt 201 Rexburg, Idaho 83440" at bounding box center [322, 253] width 304 height 22
click at [246, 247] on textarea "151 W 4th S Apt 201 Rexburg, Idaho 83440" at bounding box center [322, 253] width 304 height 22
type textarea "151 W 4th S Apt 201 Rexburg, Idaho 83440"
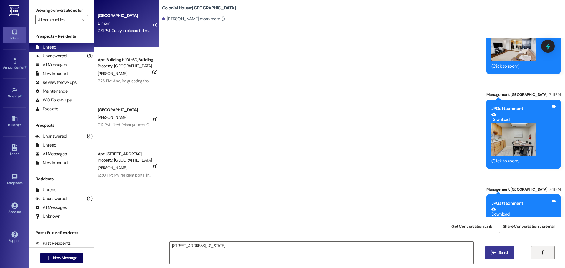
click at [496, 249] on button " Send" at bounding box center [499, 252] width 29 height 13
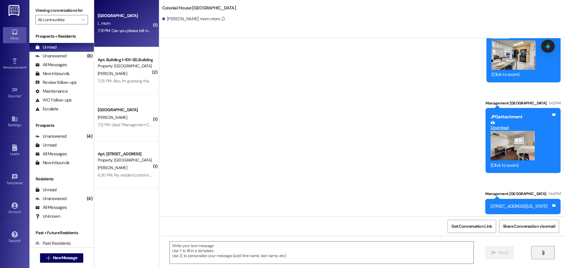
scroll to position [1175, 0]
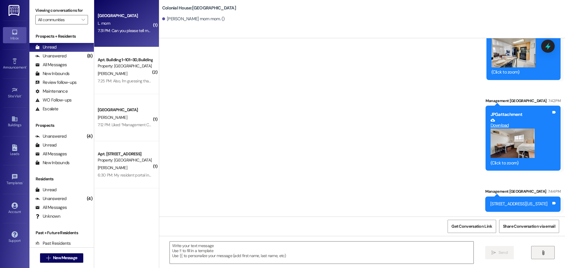
click at [60, 255] on span "New Message" at bounding box center [65, 258] width 24 height 6
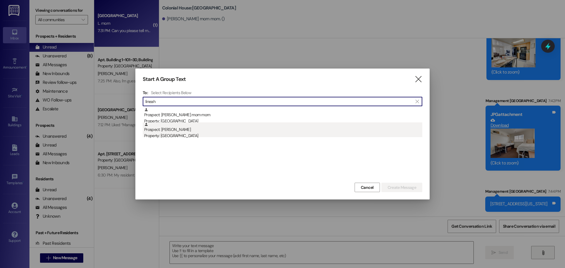
type input "lineah"
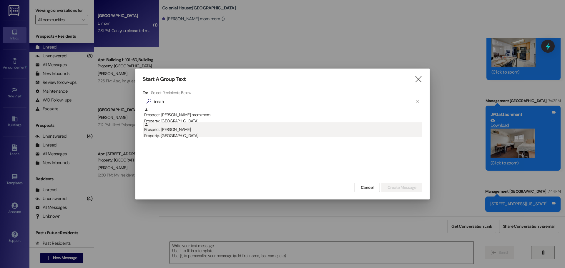
click at [194, 131] on div "Prospect: Lineah Aldridge Property: Colonial House" at bounding box center [283, 130] width 278 height 17
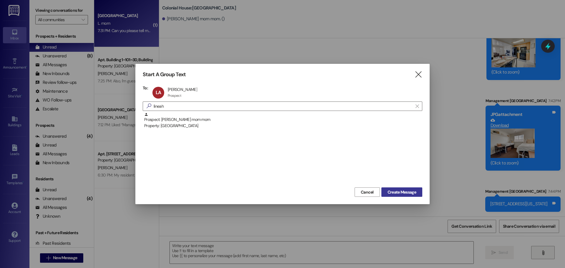
click at [399, 193] on span "Create Message" at bounding box center [402, 192] width 29 height 6
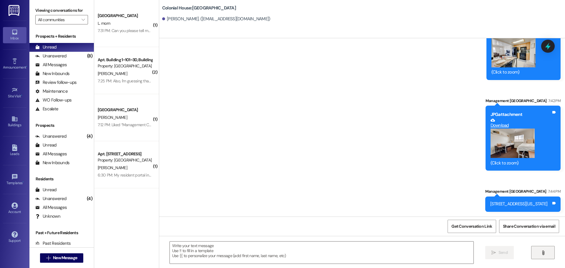
scroll to position [80, 0]
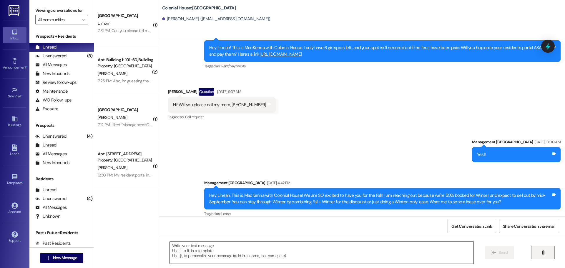
click at [222, 243] on textarea at bounding box center [322, 253] width 304 height 22
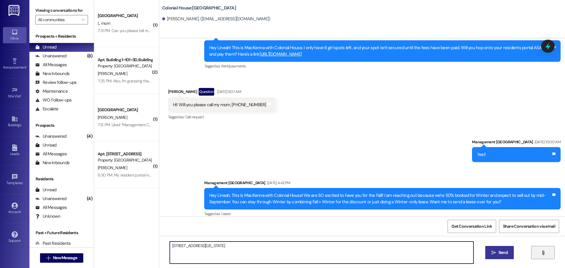
type textarea "151 W 4th S Apt 201 Rexburg, Idaho 83440"
click at [485, 246] on button " Send" at bounding box center [499, 252] width 29 height 13
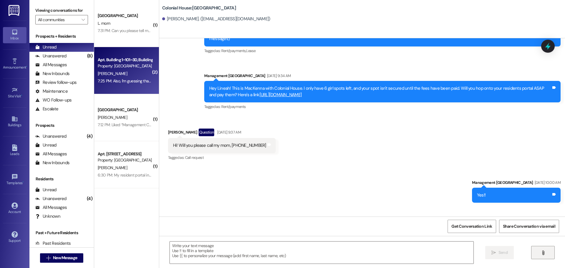
scroll to position [0, 0]
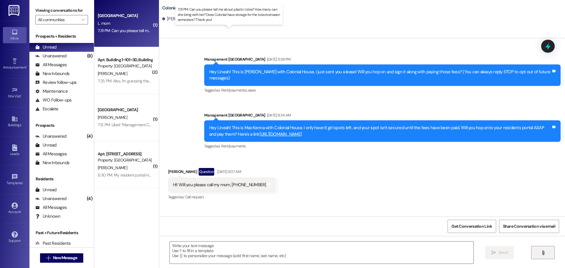
click at [117, 29] on div "7:31 PM: Can you please tell me about plastic totes? How many can she bring wit…" at bounding box center [234, 30] width 273 height 5
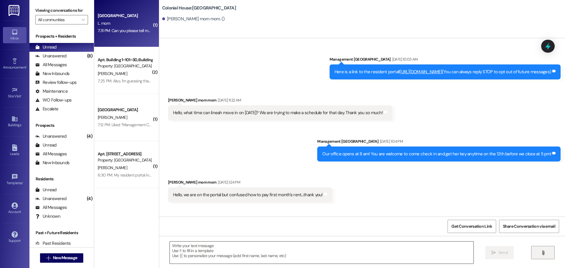
scroll to position [1125, 0]
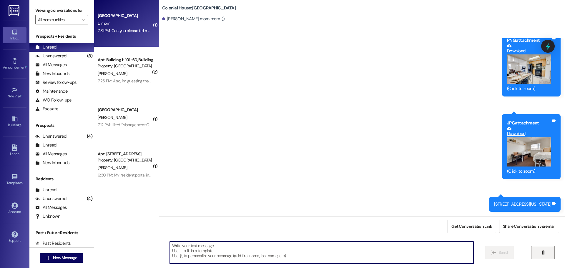
click at [189, 246] on textarea at bounding box center [322, 253] width 304 height 22
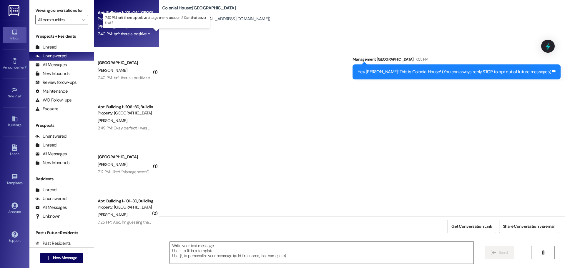
click at [130, 35] on div "7:40 PM: Isn't there a positive charge on my account? Can that cover that? 7:40…" at bounding box center [161, 33] width 127 height 5
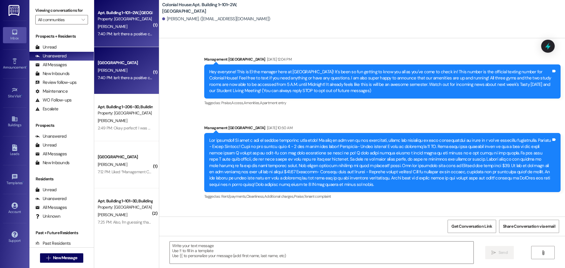
scroll to position [19073, 0]
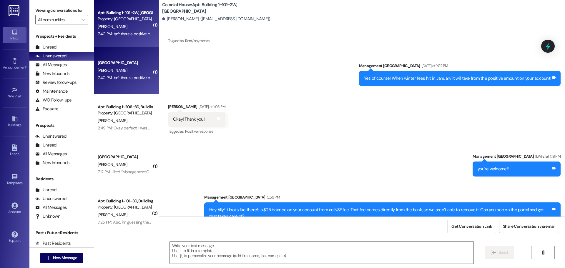
click at [234, 228] on div "Received via SMS [PERSON_NAME] Question 7:40 PM Isn't there a positive charge o…" at bounding box center [362, 253] width 406 height 51
drag, startPoint x: 199, startPoint y: 231, endPoint x: 205, endPoint y: 247, distance: 16.7
click at [201, 235] on div "Get Conversation Link Share Conversation via email" at bounding box center [362, 226] width 406 height 19
click at [205, 248] on textarea at bounding box center [322, 253] width 304 height 22
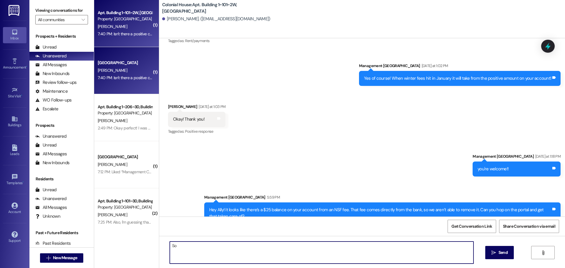
type textarea "S"
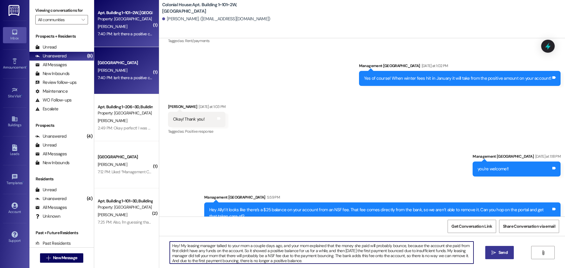
type textarea "Hey! My leasing manager talked to your mom a couple days ago, and your mom expl…"
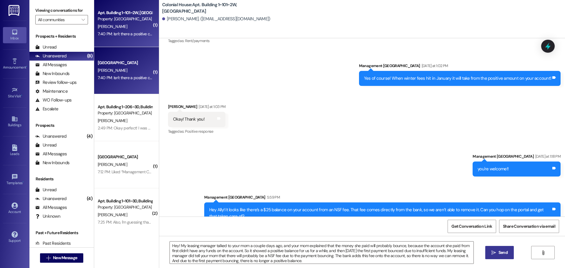
click at [502, 250] on span "Send" at bounding box center [503, 253] width 9 height 6
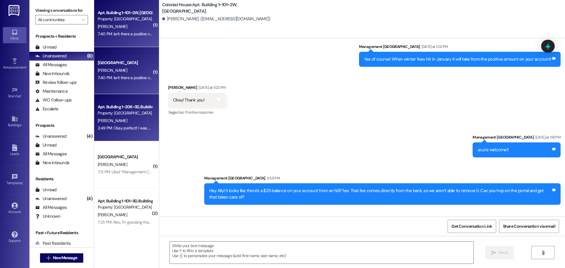
scroll to position [19102, 0]
